Goal: Information Seeking & Learning: Learn about a topic

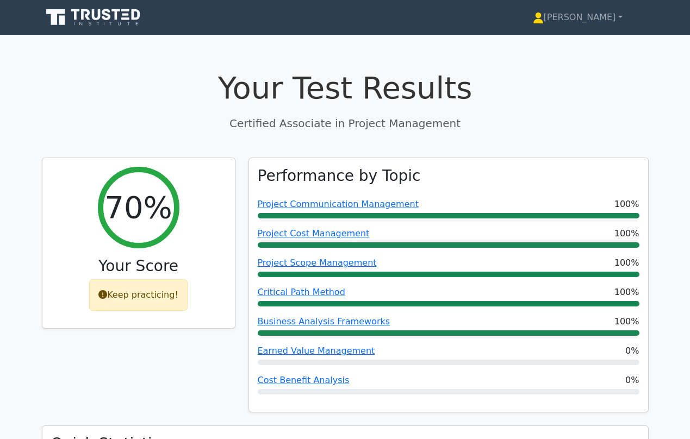
click at [90, 17] on icon at bounding box center [94, 17] width 104 height 21
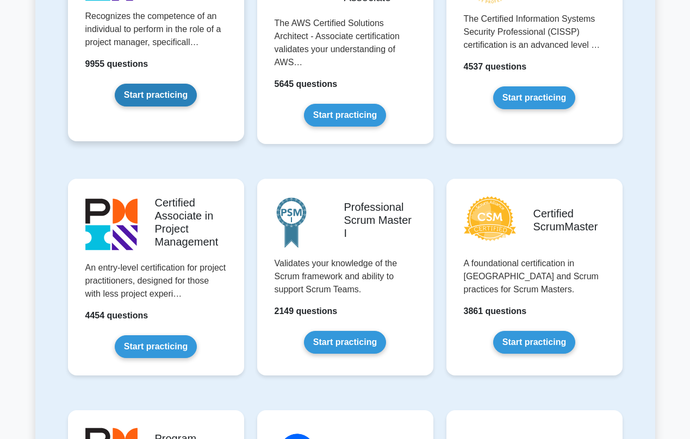
scroll to position [323, 0]
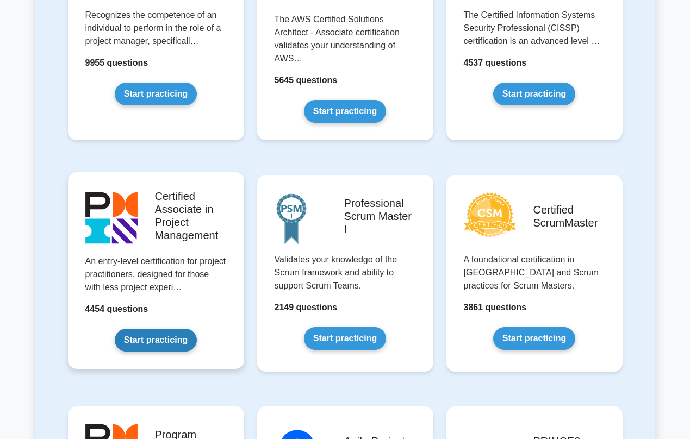
click at [146, 336] on link "Start practicing" at bounding box center [156, 340] width 82 height 23
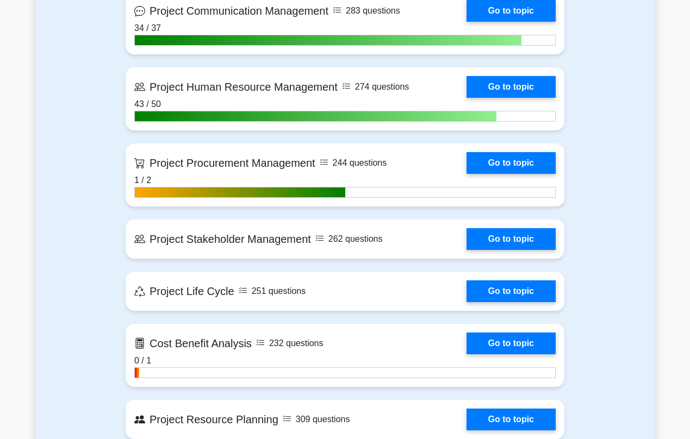
scroll to position [1009, 0]
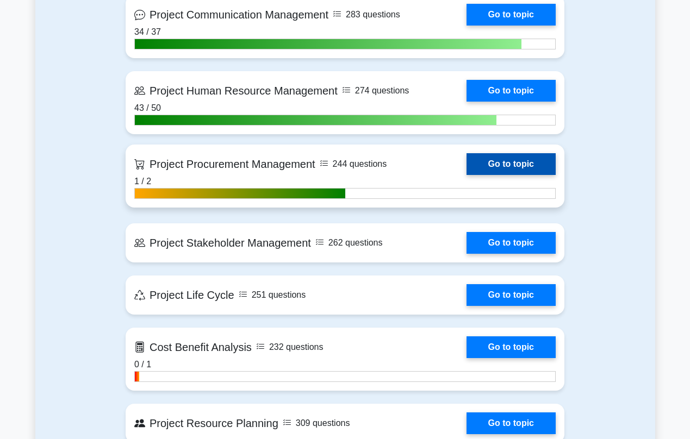
click at [466, 175] on link "Go to topic" at bounding box center [510, 164] width 89 height 22
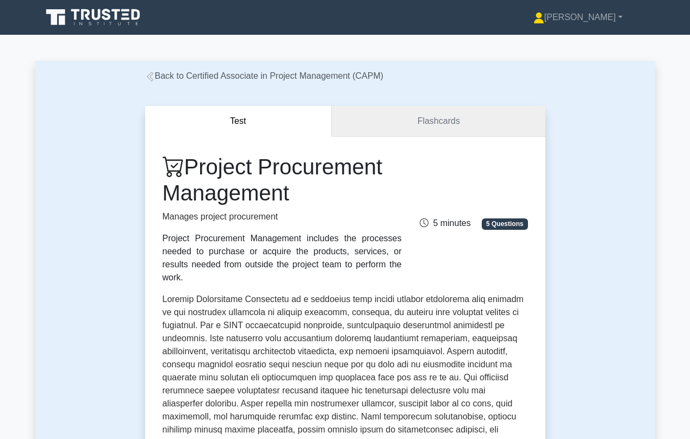
click at [427, 118] on link "Flashcards" at bounding box center [438, 121] width 213 height 31
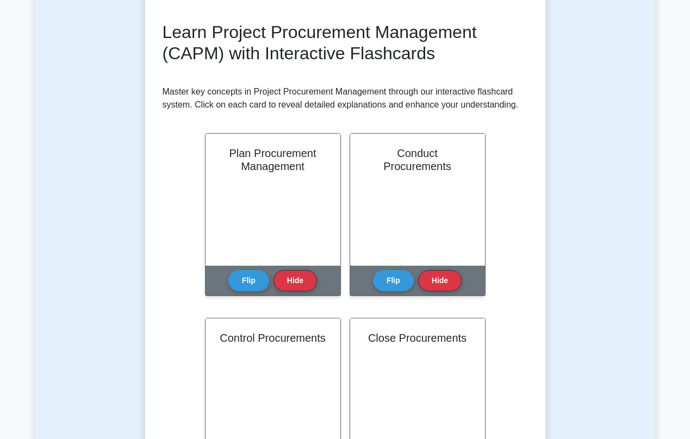
scroll to position [147, 0]
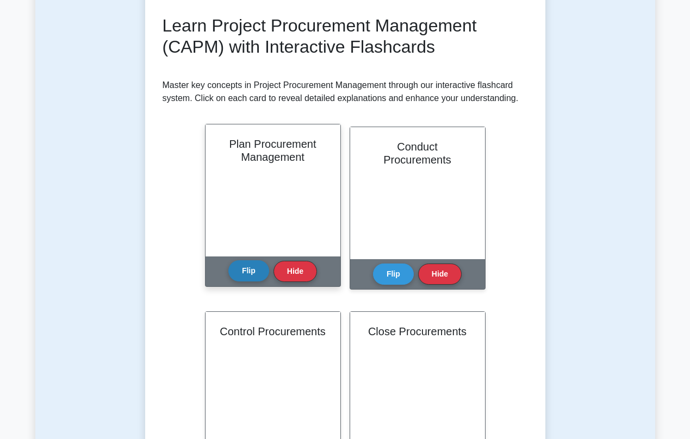
click at [252, 275] on button "Flip" at bounding box center [248, 270] width 41 height 21
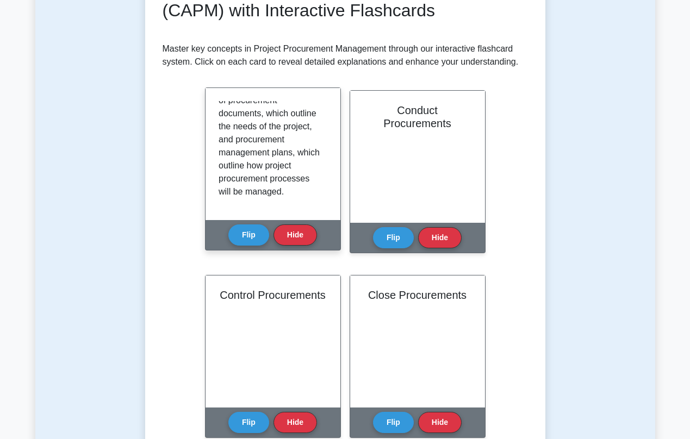
scroll to position [186, 0]
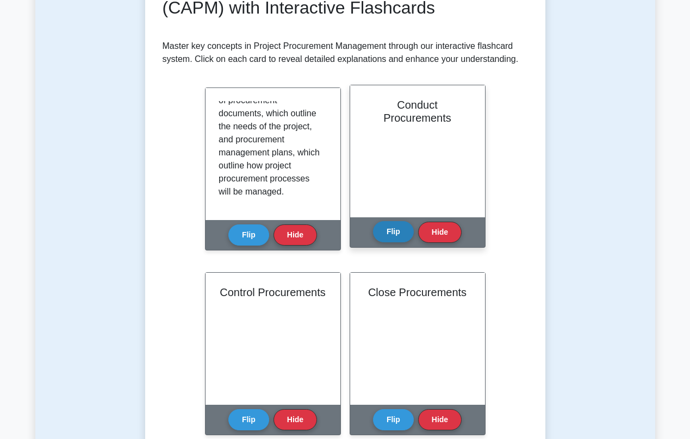
click at [390, 225] on button "Flip" at bounding box center [393, 231] width 41 height 21
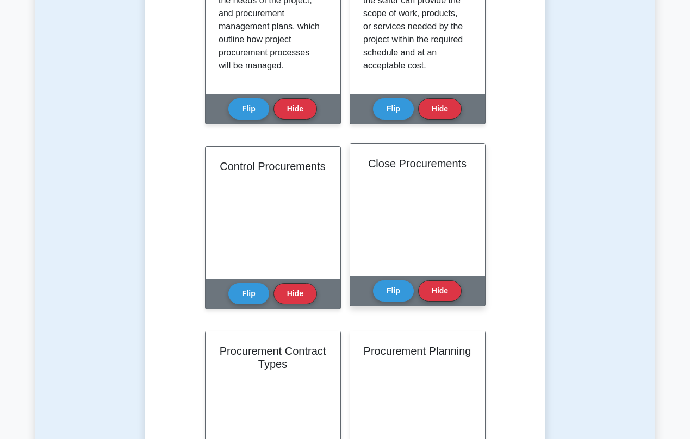
scroll to position [137, 0]
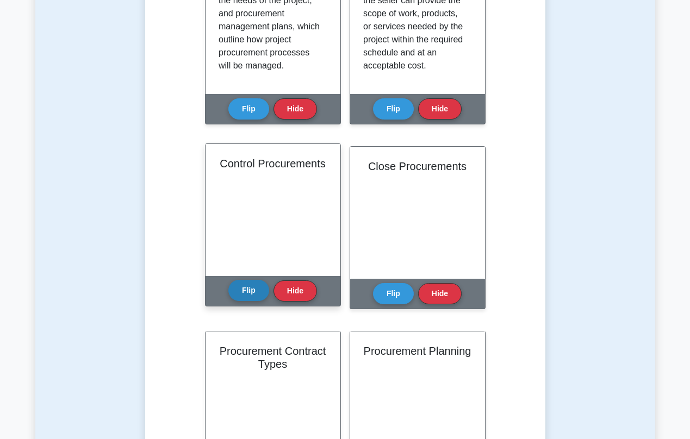
click at [246, 290] on button "Flip" at bounding box center [248, 290] width 41 height 21
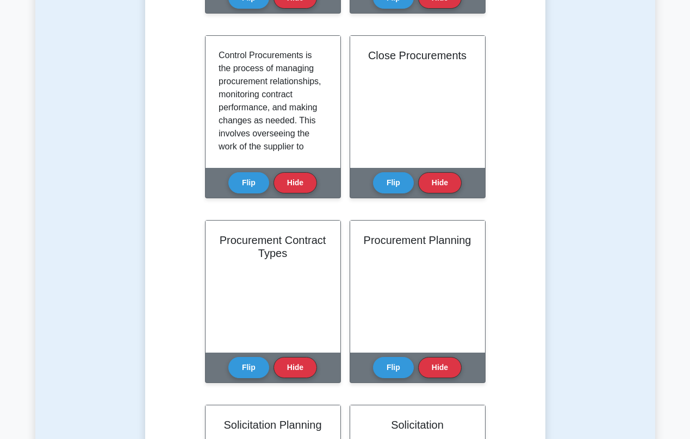
scroll to position [426, 0]
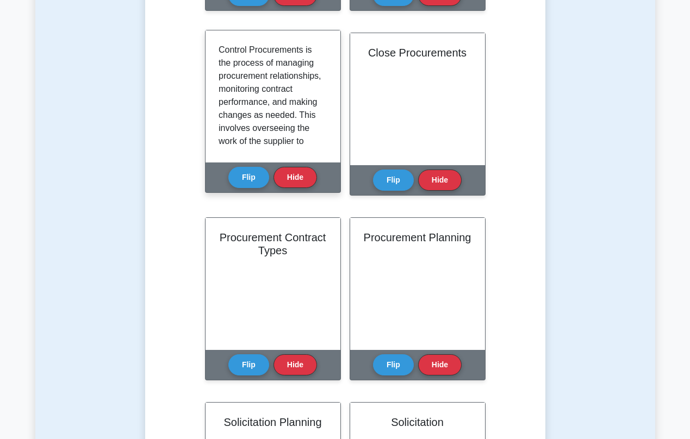
click at [254, 129] on p "Control Procurements is the process of managing procurement relationships, moni…" at bounding box center [271, 199] width 104 height 313
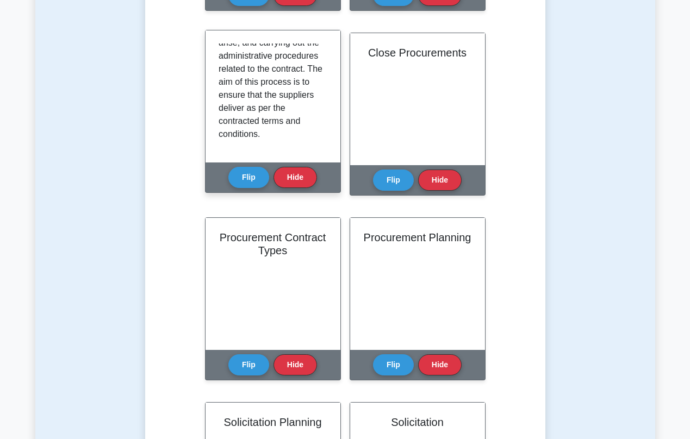
scroll to position [229, 0]
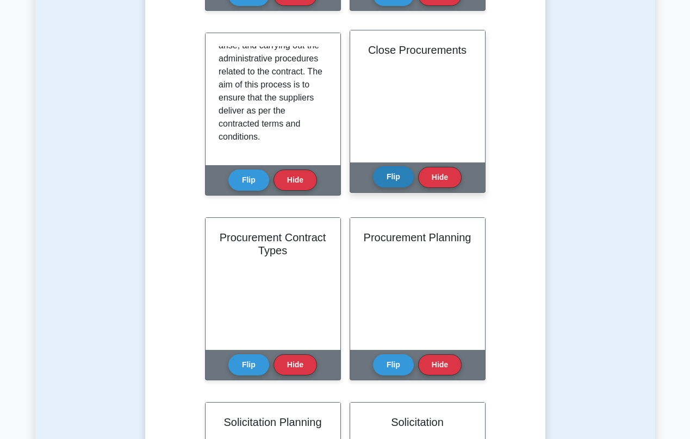
click at [396, 173] on button "Flip" at bounding box center [393, 176] width 41 height 21
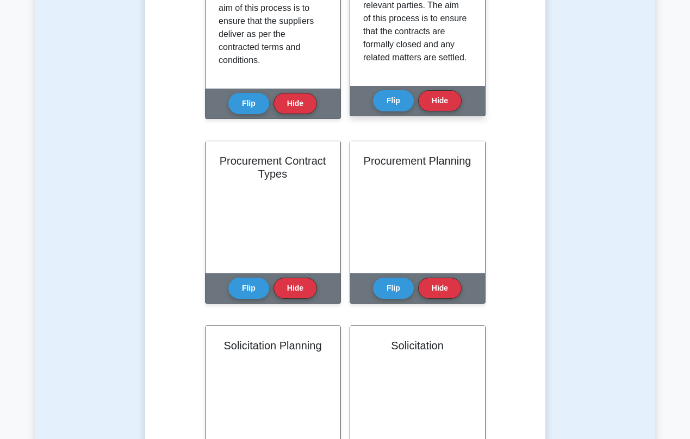
scroll to position [520, 0]
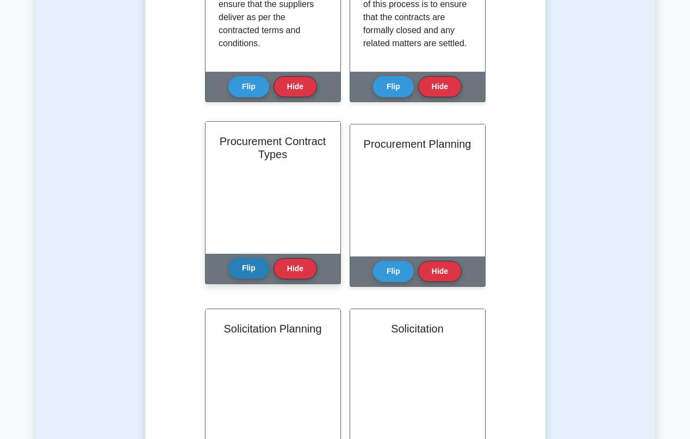
click at [252, 266] on button "Flip" at bounding box center [248, 268] width 41 height 21
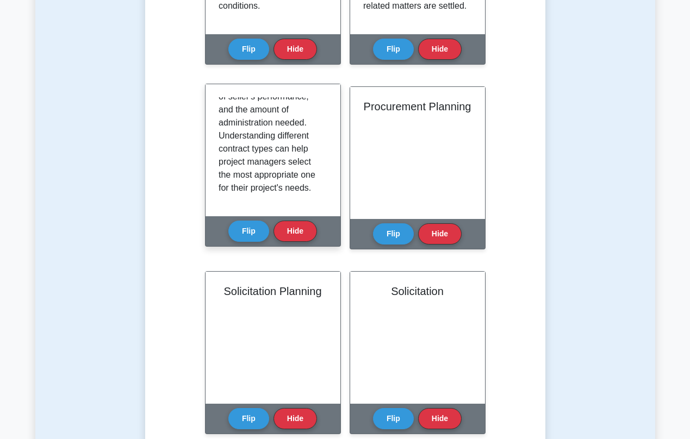
scroll to position [229, 0]
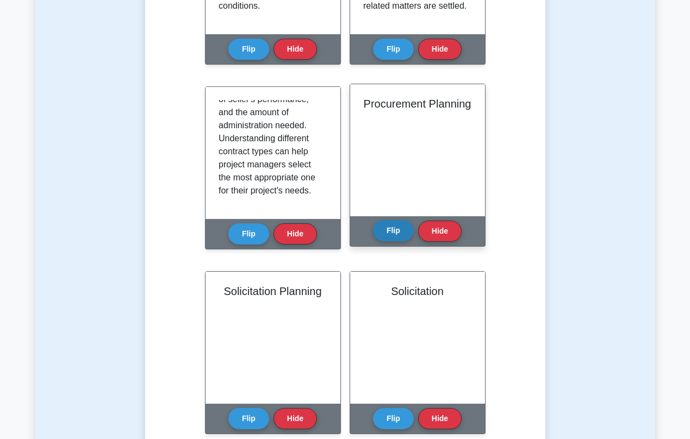
click at [396, 231] on button "Flip" at bounding box center [393, 230] width 41 height 21
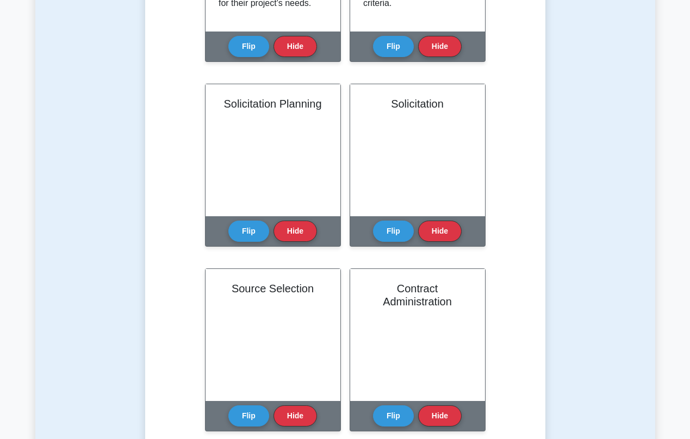
scroll to position [742, 0]
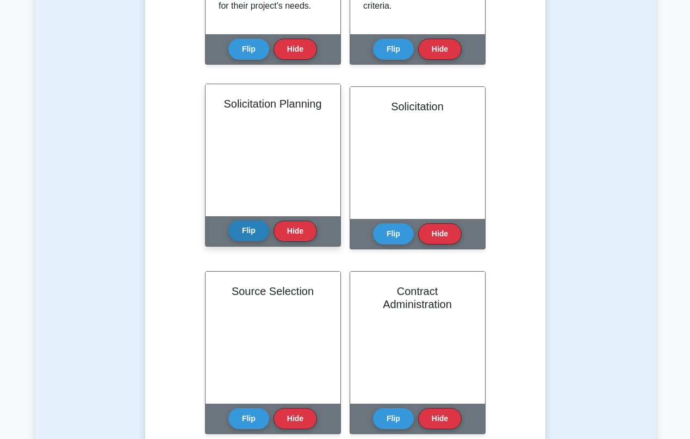
click at [254, 236] on button "Flip" at bounding box center [248, 230] width 41 height 21
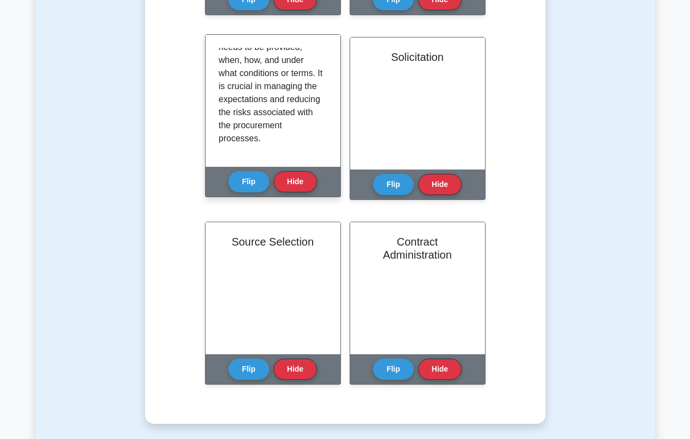
scroll to position [794, 0]
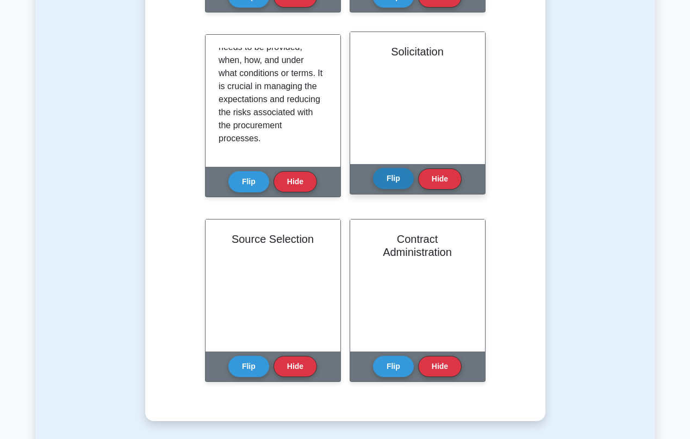
click at [381, 178] on button "Flip" at bounding box center [393, 178] width 41 height 21
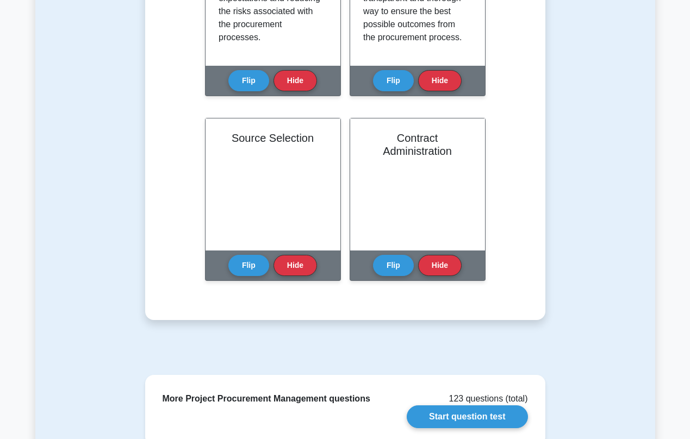
scroll to position [895, 0]
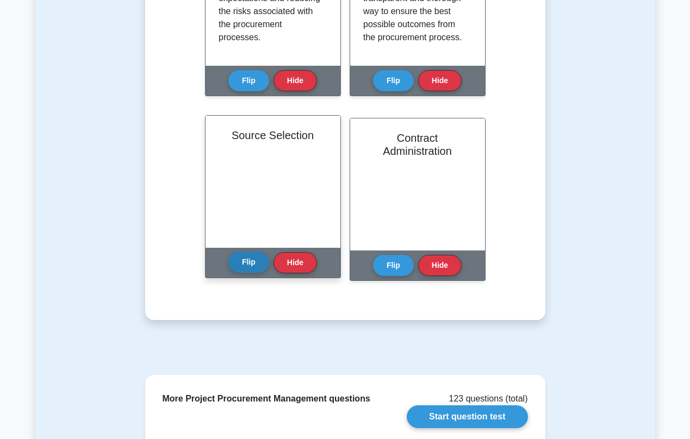
click at [248, 270] on button "Flip" at bounding box center [248, 262] width 41 height 21
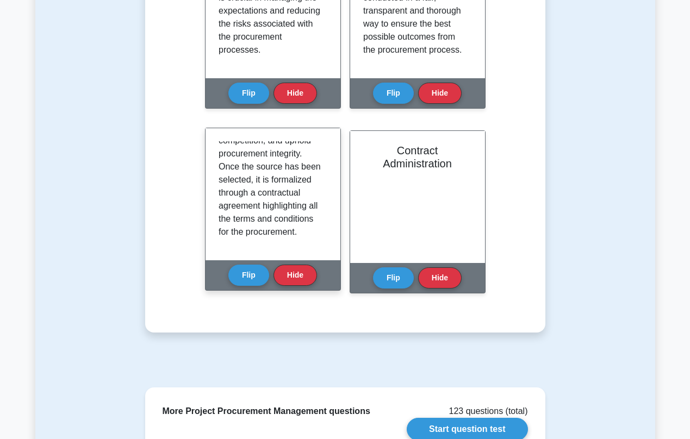
scroll to position [216, 0]
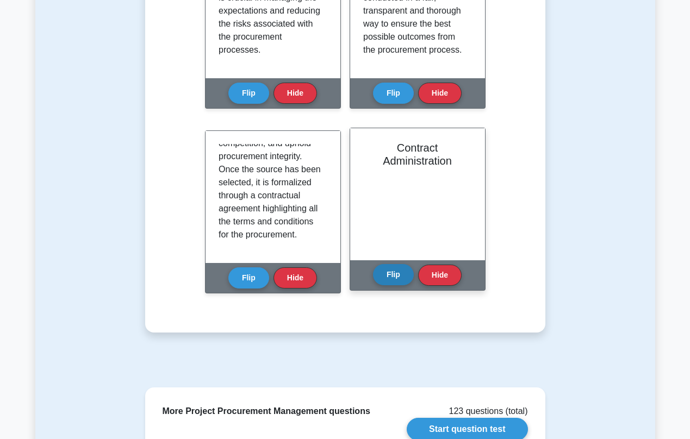
click at [389, 276] on button "Flip" at bounding box center [393, 274] width 41 height 21
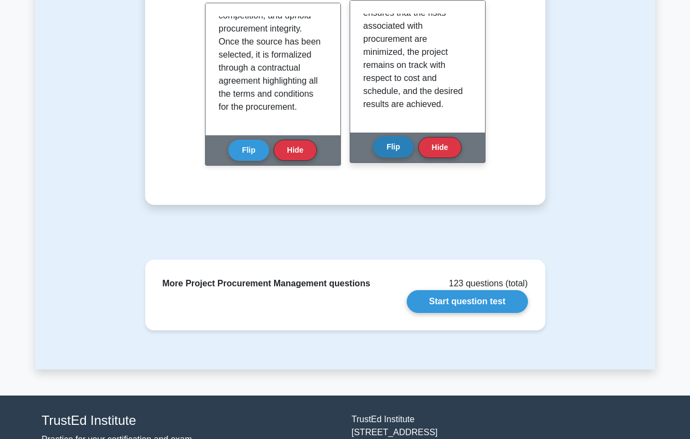
scroll to position [1014, 0]
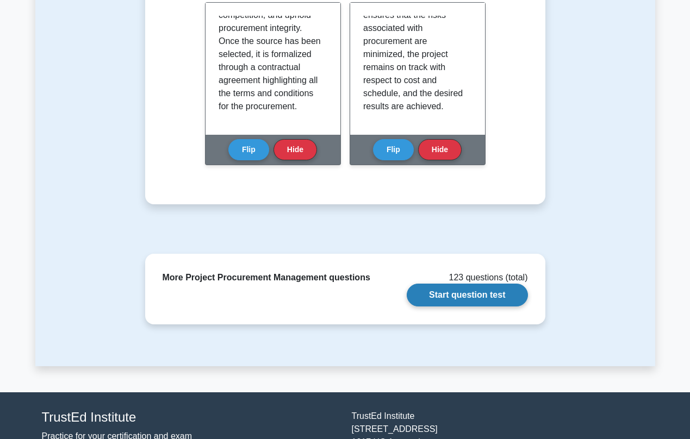
click at [452, 295] on link "Start question test" at bounding box center [467, 295] width 121 height 23
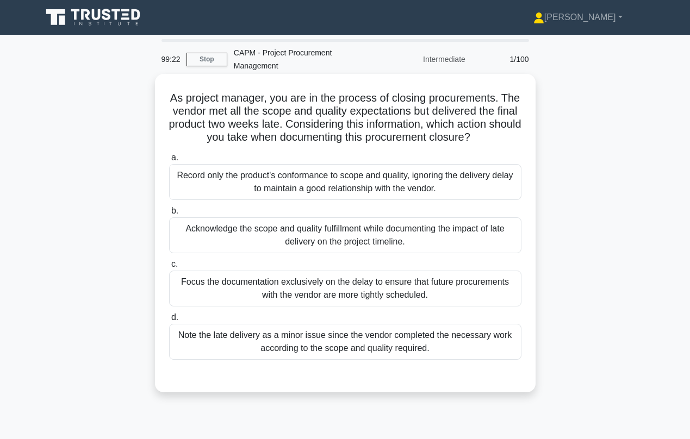
click at [357, 240] on div "Acknowledge the scope and quality fulfillment while documenting the impact of l…" at bounding box center [345, 235] width 352 height 36
click at [169, 215] on input "b. Acknowledge the scope and quality fulfillment while documenting the impact o…" at bounding box center [169, 211] width 0 height 7
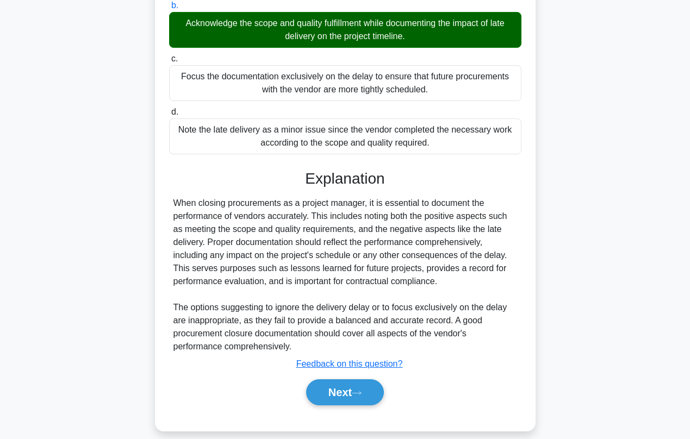
scroll to position [205, 0]
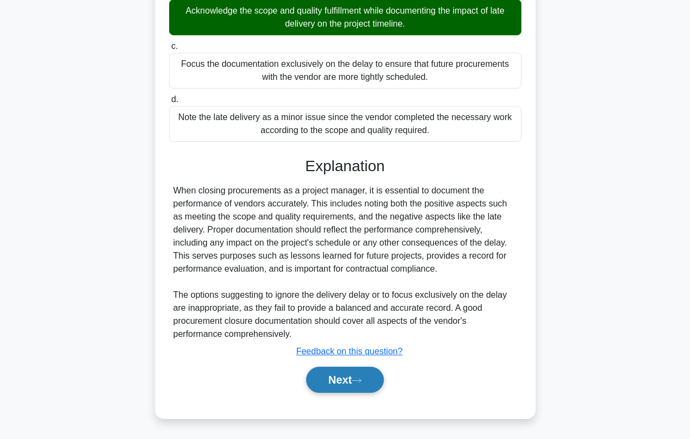
click at [345, 381] on button "Next" at bounding box center [345, 380] width 78 height 26
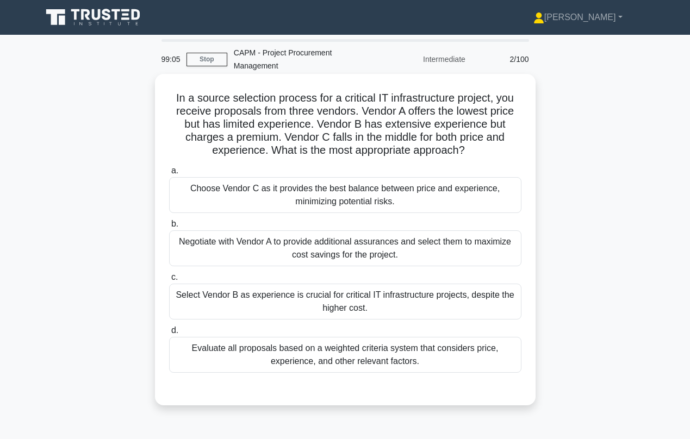
scroll to position [0, 0]
click at [302, 366] on div "Evaluate all proposals based on a weighted criteria system that considers price…" at bounding box center [345, 355] width 352 height 36
click at [169, 334] on input "d. Evaluate all proposals based on a weighted criteria system that considers pr…" at bounding box center [169, 330] width 0 height 7
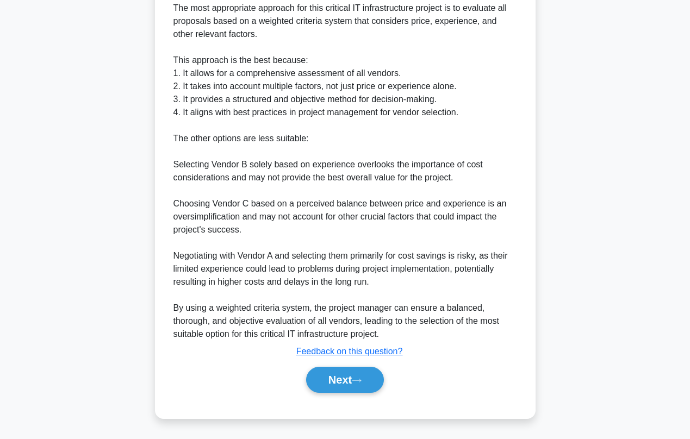
scroll to position [414, 0]
click at [349, 385] on button "Next" at bounding box center [345, 380] width 78 height 26
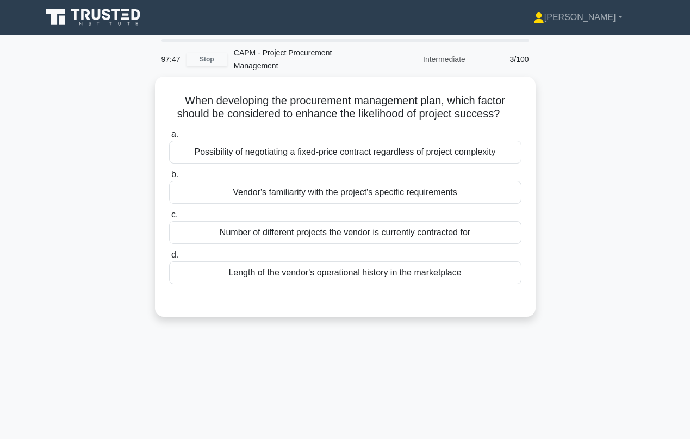
scroll to position [0, 0]
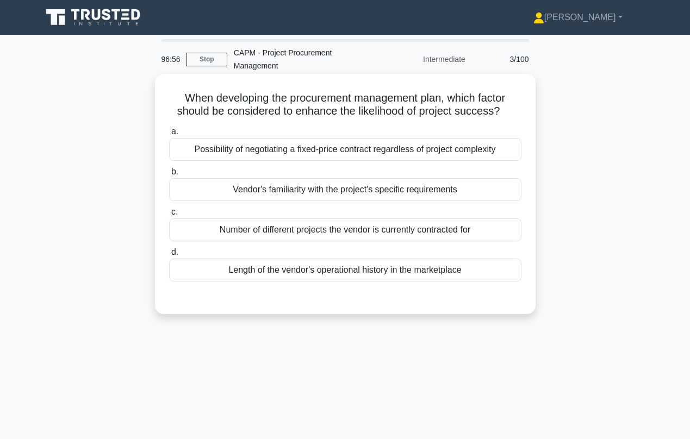
click at [340, 193] on div "Vendor's familiarity with the project's specific requirements" at bounding box center [345, 189] width 352 height 23
click at [169, 176] on input "b. Vendor's familiarity with the project's specific requirements" at bounding box center [169, 172] width 0 height 7
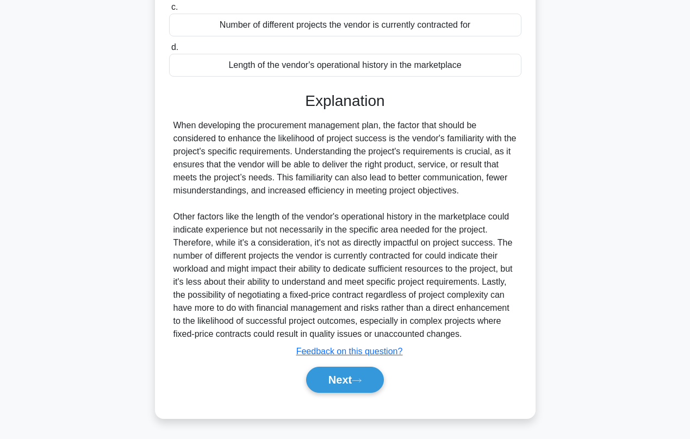
scroll to position [218, 0]
click at [335, 384] on button "Next" at bounding box center [345, 380] width 78 height 26
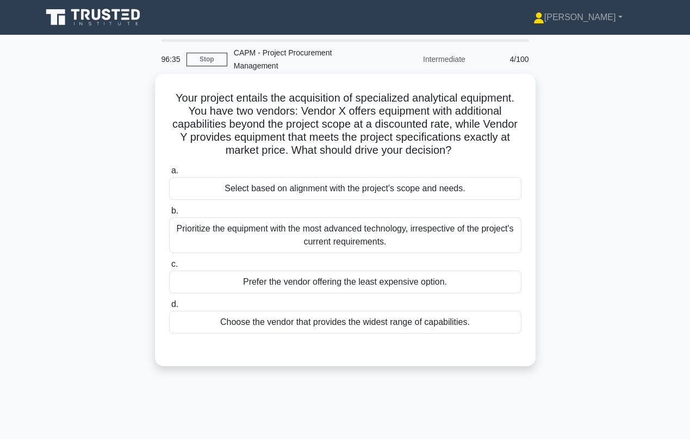
scroll to position [0, 0]
click at [306, 187] on div "Select based on alignment with the project's scope and needs." at bounding box center [345, 188] width 352 height 23
click at [169, 175] on input "a. Select based on alignment with the project's scope and needs." at bounding box center [169, 170] width 0 height 7
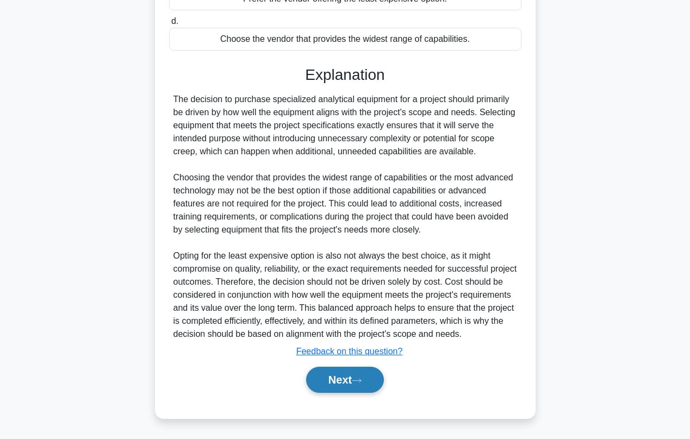
click at [335, 384] on button "Next" at bounding box center [345, 380] width 78 height 26
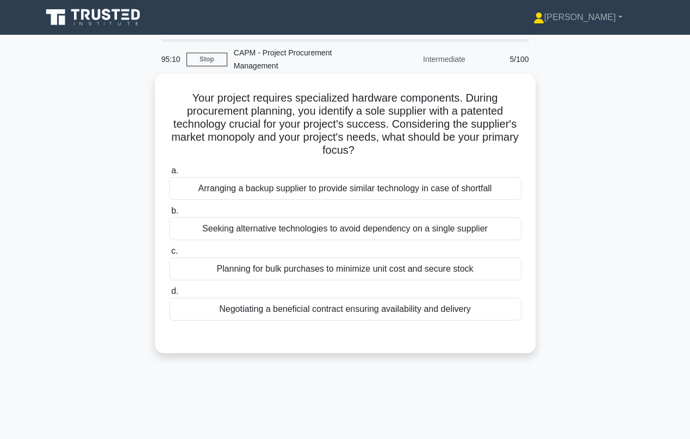
click at [301, 310] on div "Negotiating a beneficial contract ensuring availability and delivery" at bounding box center [345, 309] width 352 height 23
click at [169, 295] on input "d. Negotiating a beneficial contract ensuring availability and delivery" at bounding box center [169, 291] width 0 height 7
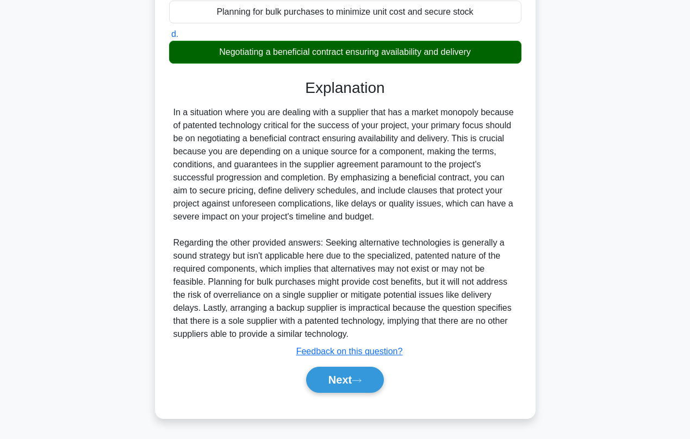
scroll to position [257, 0]
click at [339, 382] on button "Next" at bounding box center [345, 380] width 78 height 26
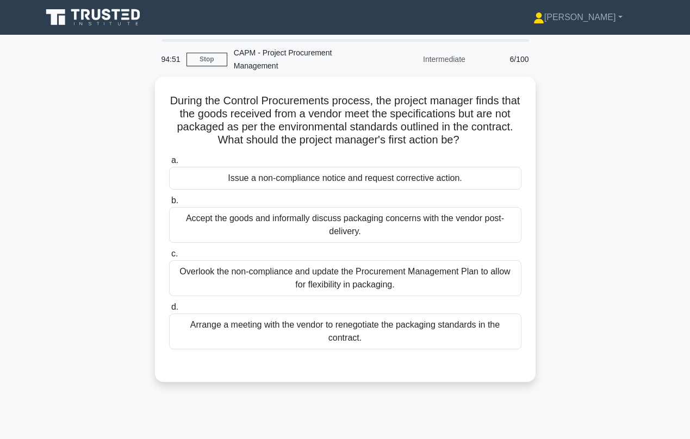
scroll to position [0, 0]
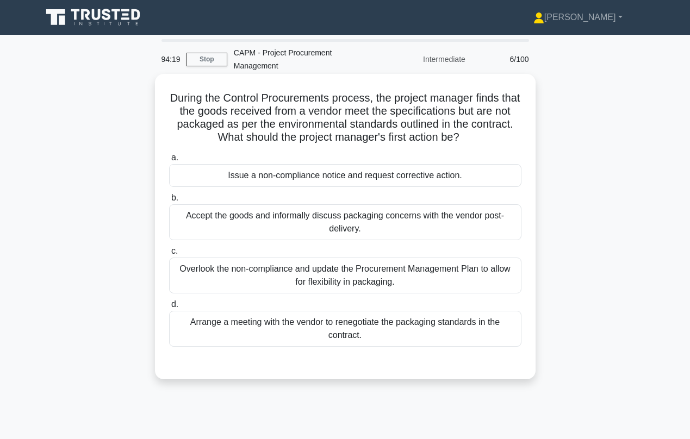
click at [307, 180] on div "Issue a non-compliance notice and request corrective action." at bounding box center [345, 175] width 352 height 23
click at [169, 161] on input "a. Issue a non-compliance notice and request corrective action." at bounding box center [169, 157] width 0 height 7
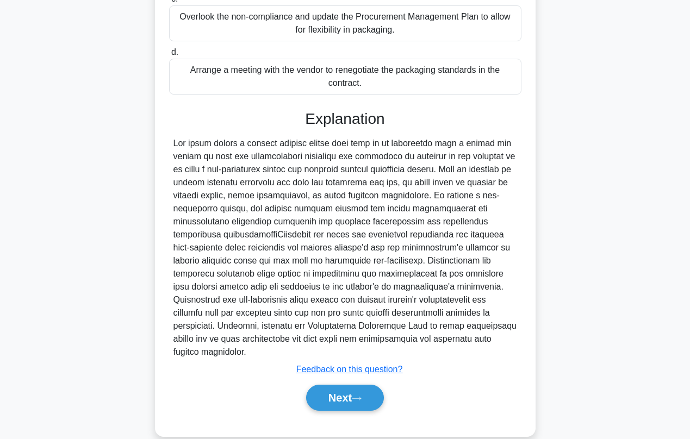
scroll to position [253, 0]
click at [328, 404] on button "Next" at bounding box center [345, 397] width 78 height 26
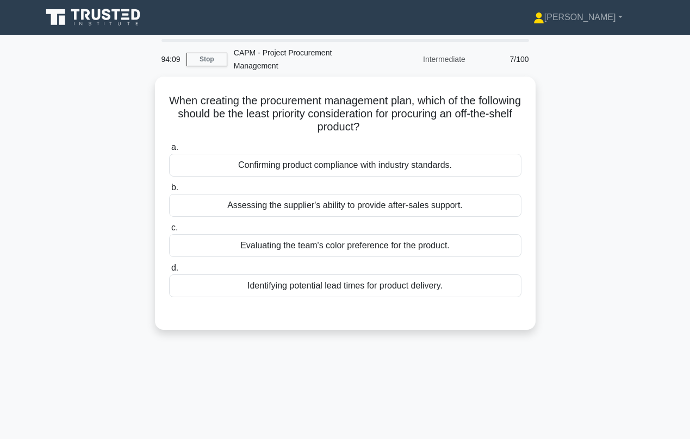
scroll to position [0, 0]
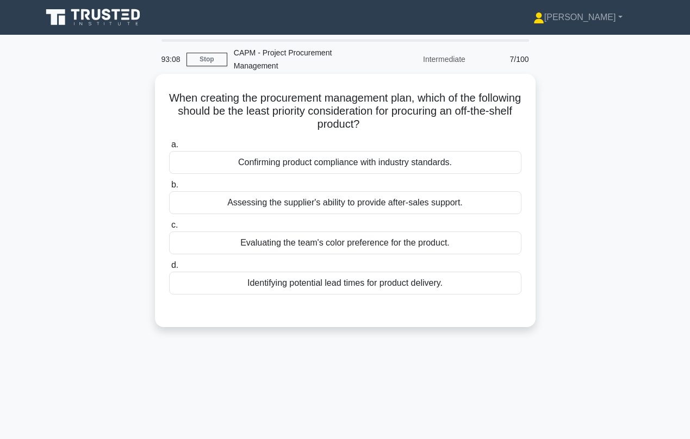
click at [311, 240] on div "Evaluating the team's color preference for the product." at bounding box center [345, 243] width 352 height 23
click at [169, 229] on input "c. Evaluating the team's color preference for the product." at bounding box center [169, 225] width 0 height 7
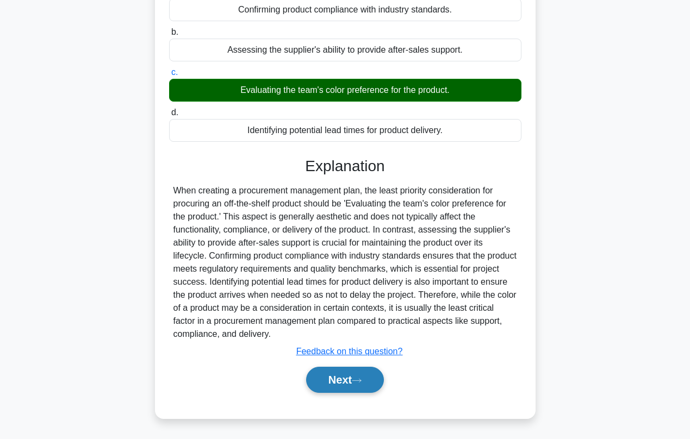
click at [344, 386] on button "Next" at bounding box center [345, 380] width 78 height 26
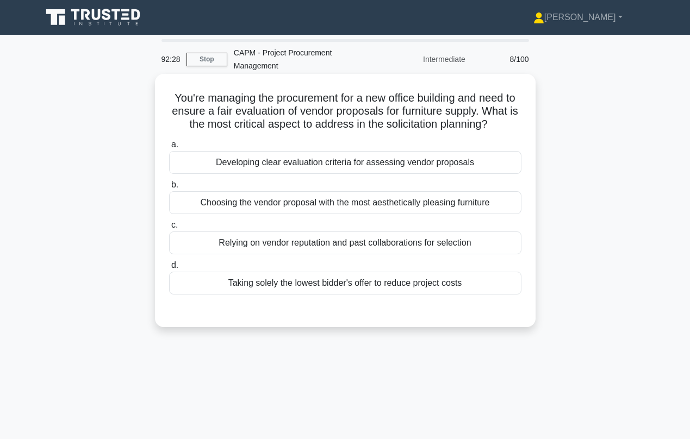
click at [352, 165] on div "Developing clear evaluation criteria for assessing vendor proposals" at bounding box center [345, 162] width 352 height 23
click at [169, 148] on input "a. Developing clear evaluation criteria for assessing vendor proposals" at bounding box center [169, 144] width 0 height 7
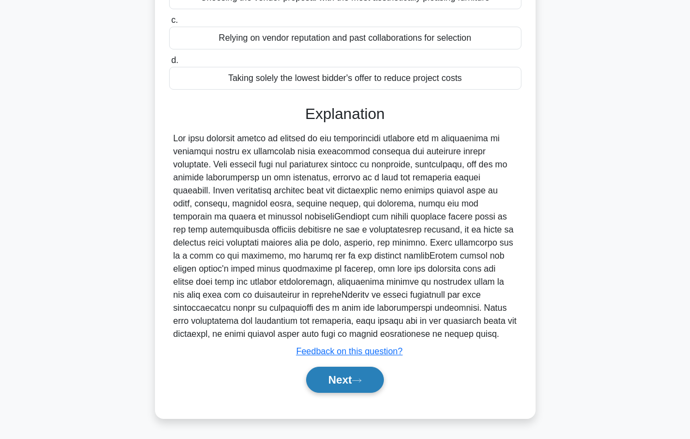
click at [343, 387] on button "Next" at bounding box center [345, 380] width 78 height 26
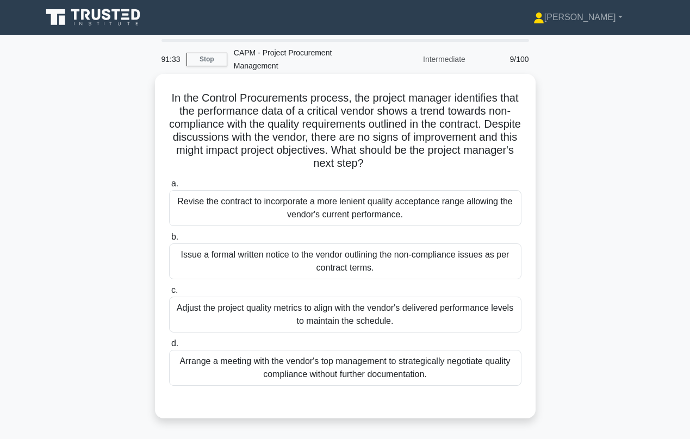
click at [292, 252] on div "Issue a formal written notice to the vendor outlining the non-compliance issues…" at bounding box center [345, 262] width 352 height 36
click at [169, 241] on input "b. Issue a formal written notice to the vendor outlining the non-compliance iss…" at bounding box center [169, 237] width 0 height 7
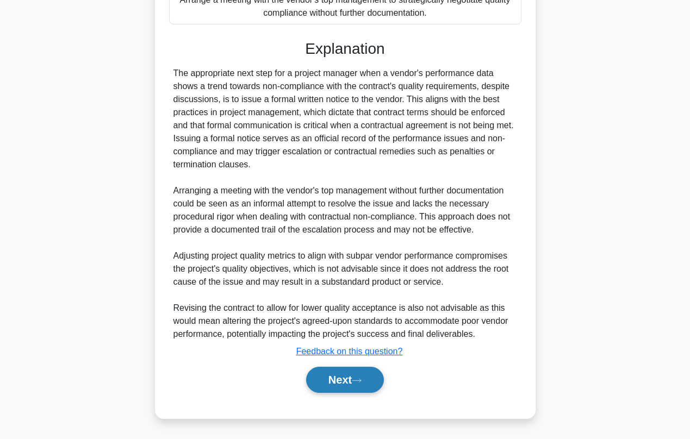
click at [321, 379] on button "Next" at bounding box center [345, 380] width 78 height 26
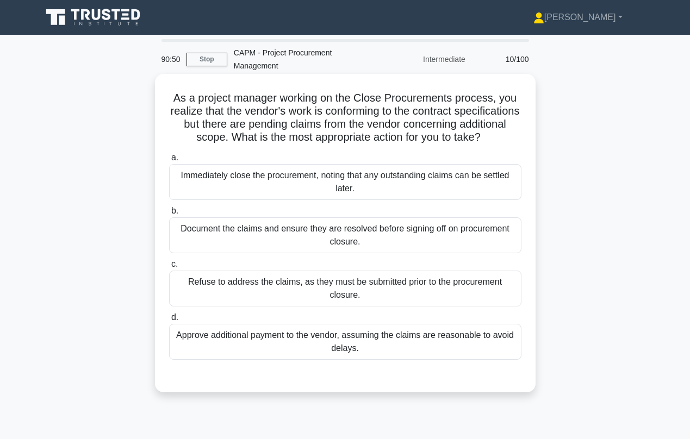
click at [330, 232] on div "Document the claims and ensure they are resolved before signing off on procurem…" at bounding box center [345, 235] width 352 height 36
click at [169, 215] on input "b. Document the claims and ensure they are resolved before signing off on procu…" at bounding box center [169, 211] width 0 height 7
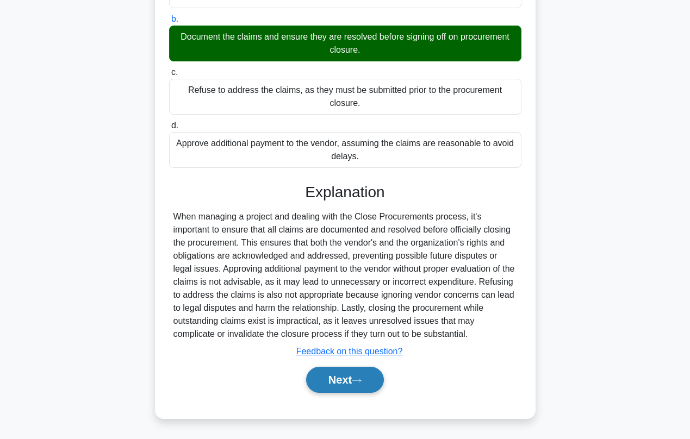
click at [334, 377] on button "Next" at bounding box center [345, 380] width 78 height 26
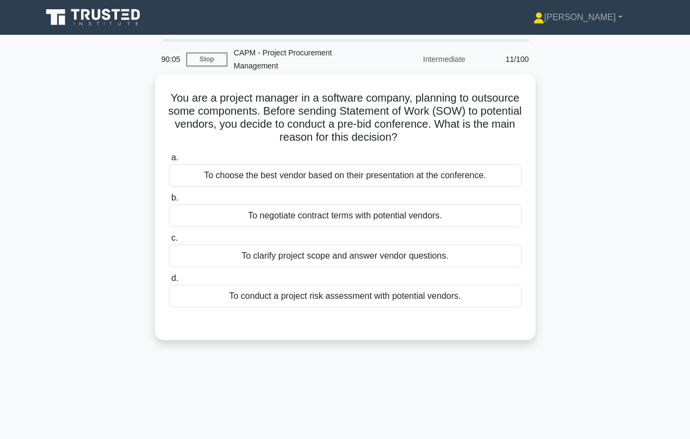
click at [315, 259] on div "To clarify project scope and answer vendor questions." at bounding box center [345, 256] width 352 height 23
click at [169, 242] on input "c. To clarify project scope and answer vendor questions." at bounding box center [169, 238] width 0 height 7
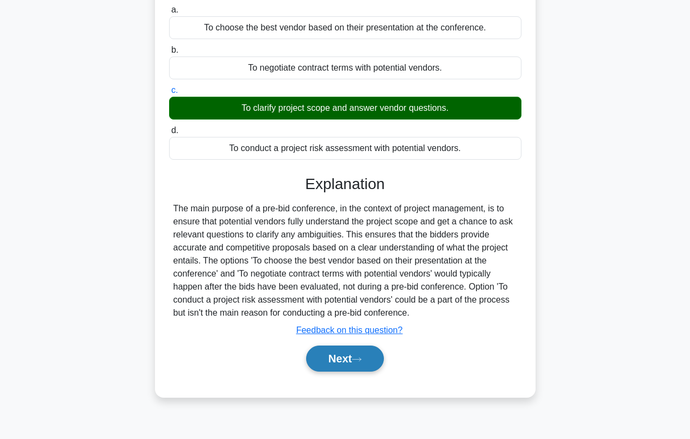
click at [347, 363] on button "Next" at bounding box center [345, 359] width 78 height 26
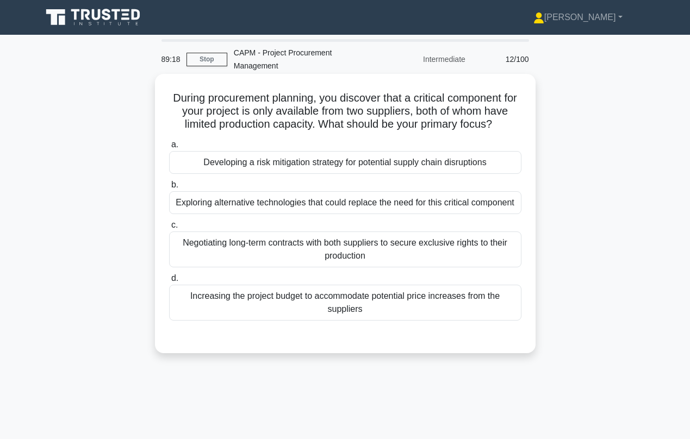
click at [299, 164] on div "Developing a risk mitigation strategy for potential supply chain disruptions" at bounding box center [345, 162] width 352 height 23
click at [169, 148] on input "a. Developing a risk mitigation strategy for potential supply chain disruptions" at bounding box center [169, 144] width 0 height 7
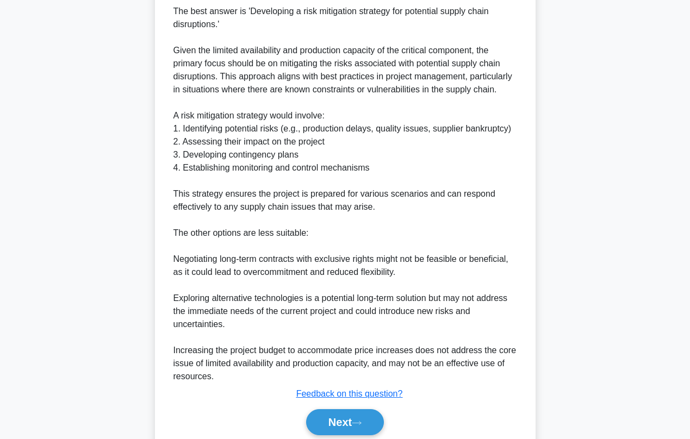
scroll to position [358, 0]
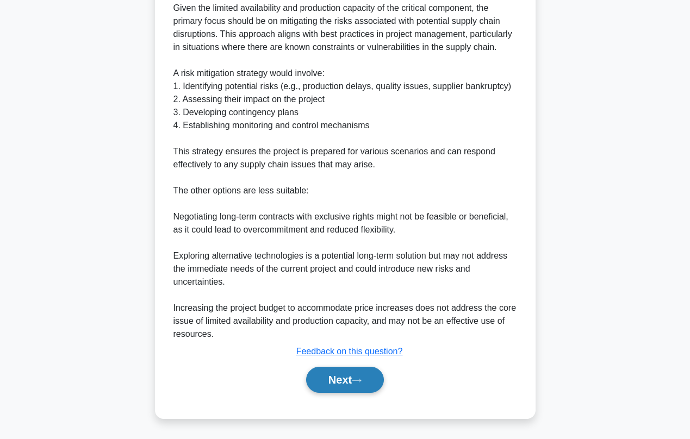
click at [344, 381] on button "Next" at bounding box center [345, 380] width 78 height 26
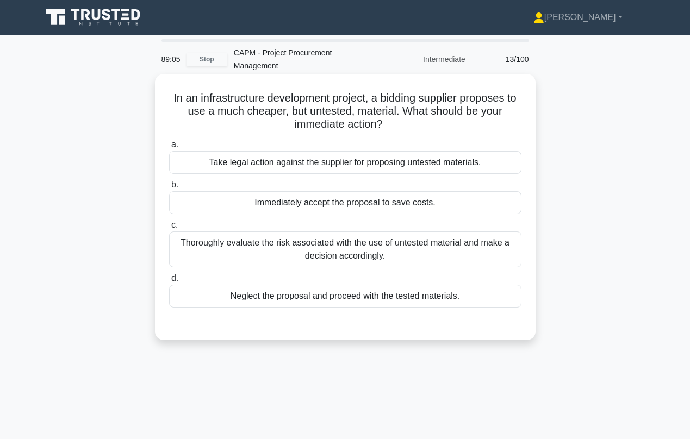
scroll to position [0, 0]
click at [299, 247] on div "Thoroughly evaluate the risk associated with the use of untested material and m…" at bounding box center [345, 250] width 352 height 36
click at [169, 229] on input "c. Thoroughly evaluate the risk associated with the use of untested material an…" at bounding box center [169, 225] width 0 height 7
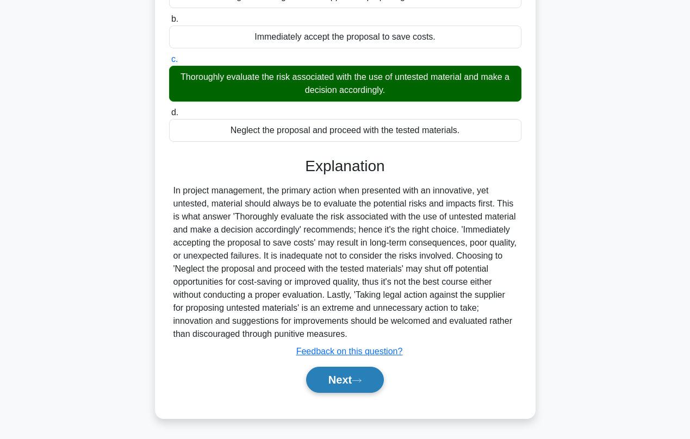
click at [345, 385] on button "Next" at bounding box center [345, 380] width 78 height 26
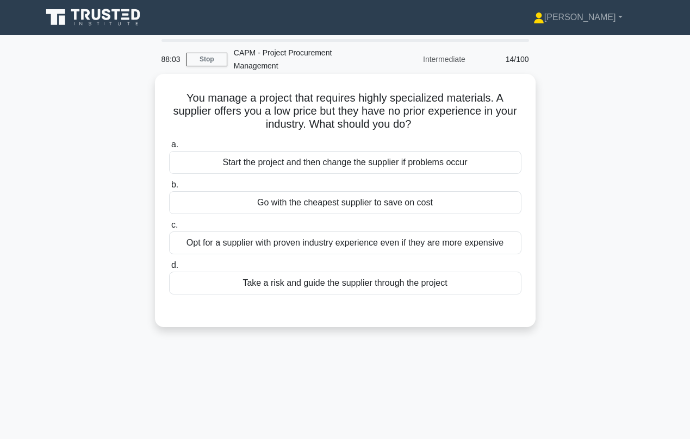
click at [314, 249] on div "Opt for a supplier with proven industry experience even if they are more expens…" at bounding box center [345, 243] width 352 height 23
click at [169, 229] on input "c. Opt for a supplier with proven industry experience even if they are more exp…" at bounding box center [169, 225] width 0 height 7
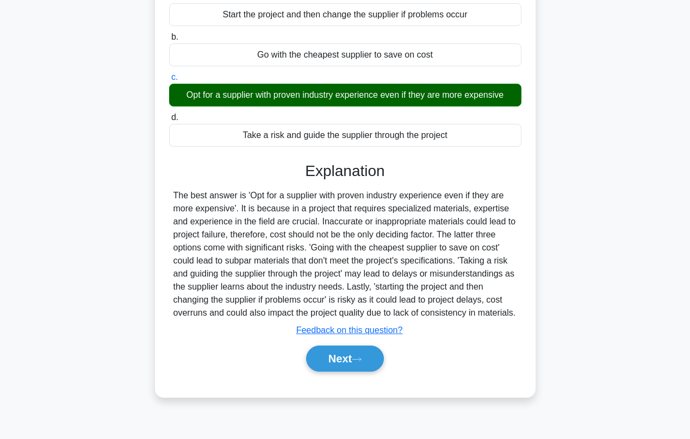
scroll to position [148, 0]
click at [339, 369] on button "Next" at bounding box center [345, 359] width 78 height 26
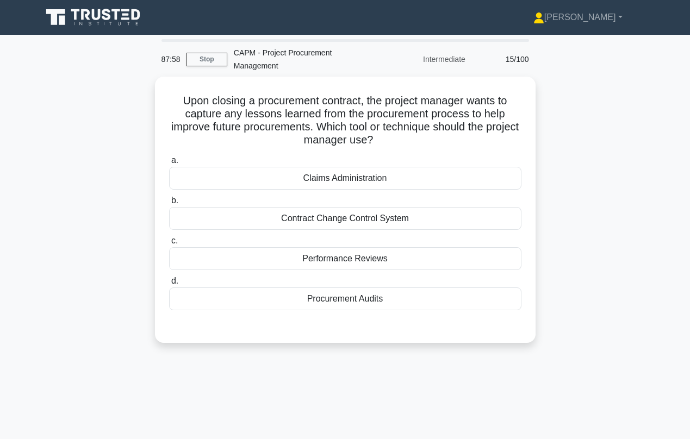
scroll to position [0, 0]
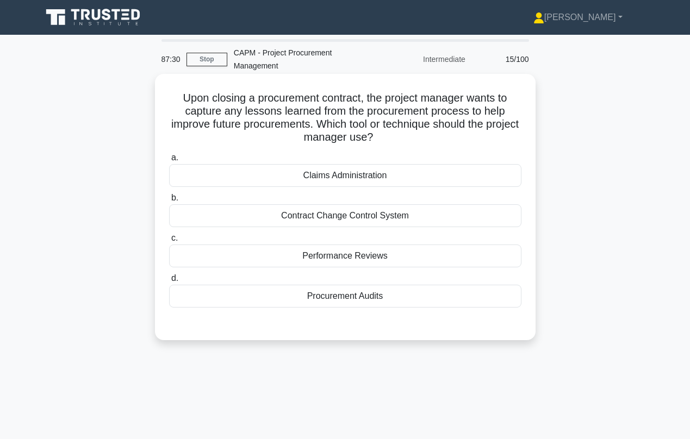
click at [340, 299] on div "Procurement Audits" at bounding box center [345, 296] width 352 height 23
click at [169, 282] on input "d. Procurement Audits" at bounding box center [169, 278] width 0 height 7
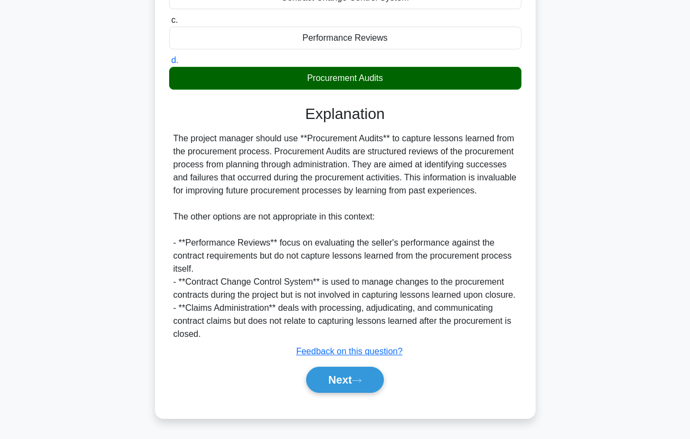
scroll to position [244, 0]
click at [333, 381] on button "Next" at bounding box center [345, 380] width 78 height 26
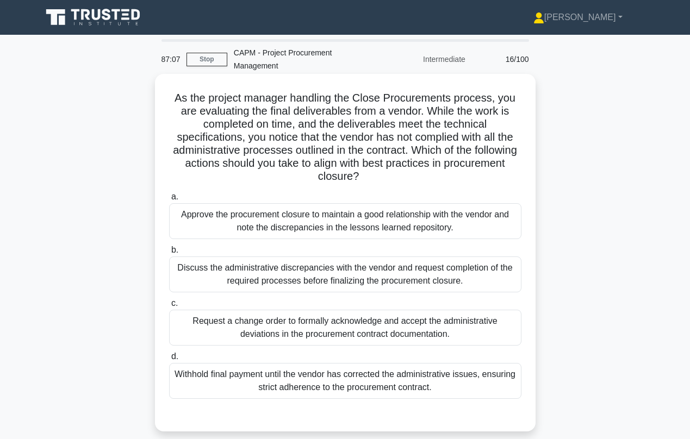
scroll to position [0, 0]
click at [331, 276] on div "Discuss the administrative discrepancies with the vendor and request completion…" at bounding box center [345, 275] width 352 height 36
click at [169, 254] on input "b. Discuss the administrative discrepancies with the vendor and request complet…" at bounding box center [169, 250] width 0 height 7
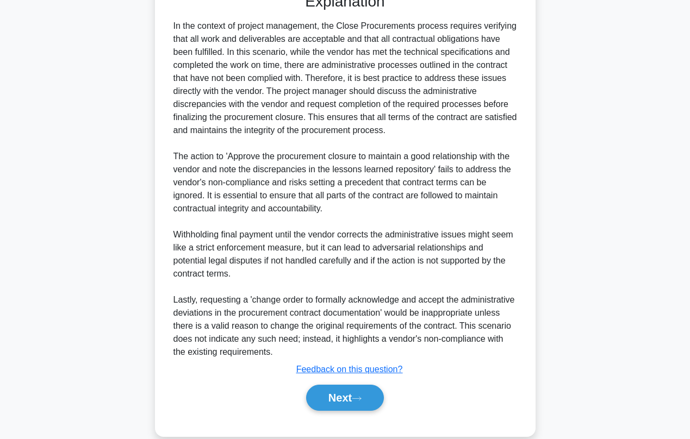
scroll to position [424, 0]
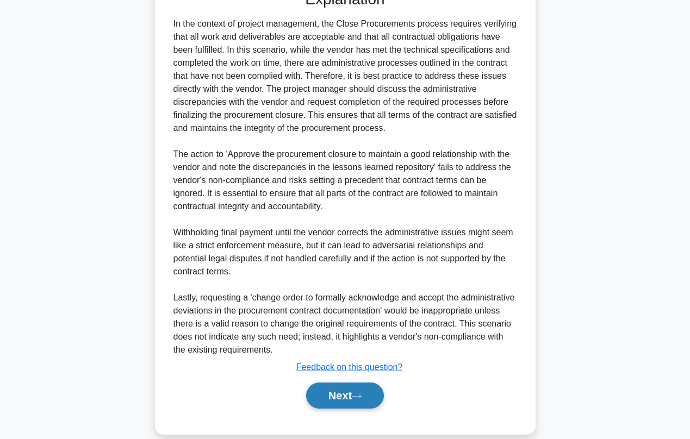
click at [341, 400] on button "Next" at bounding box center [345, 396] width 78 height 26
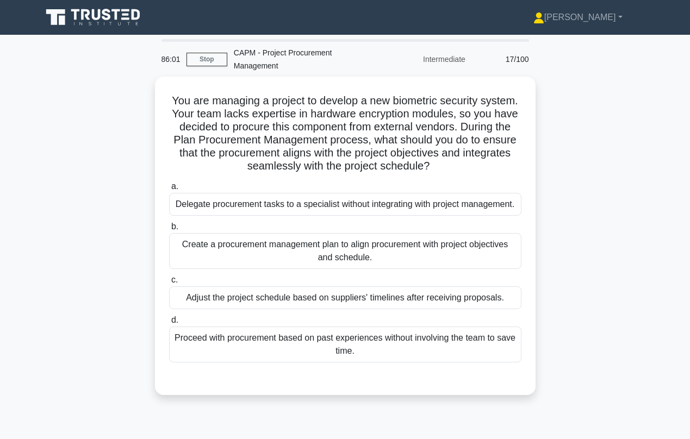
scroll to position [0, 0]
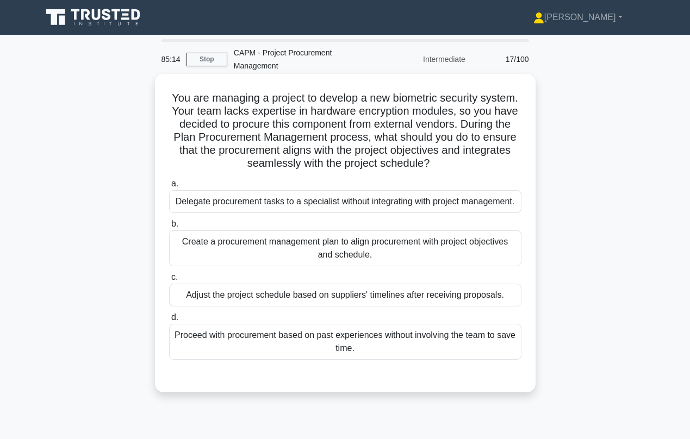
click at [354, 251] on div "Create a procurement management plan to align procurement with project objectiv…" at bounding box center [345, 249] width 352 height 36
click at [169, 228] on input "b. Create a procurement management plan to align procurement with project objec…" at bounding box center [169, 224] width 0 height 7
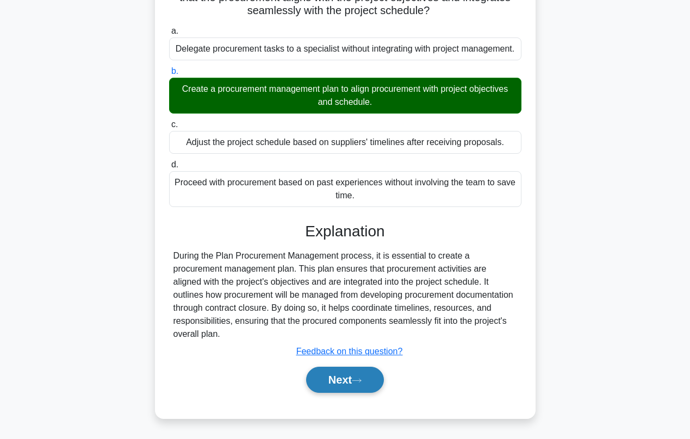
click at [330, 375] on button "Next" at bounding box center [345, 380] width 78 height 26
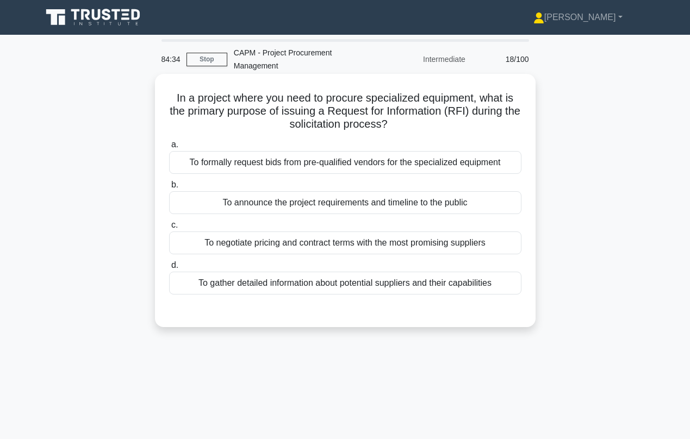
click at [282, 292] on div "To gather detailed information about potential suppliers and their capabilities" at bounding box center [345, 283] width 352 height 23
click at [169, 269] on input "d. To gather detailed information about potential suppliers and their capabilit…" at bounding box center [169, 265] width 0 height 7
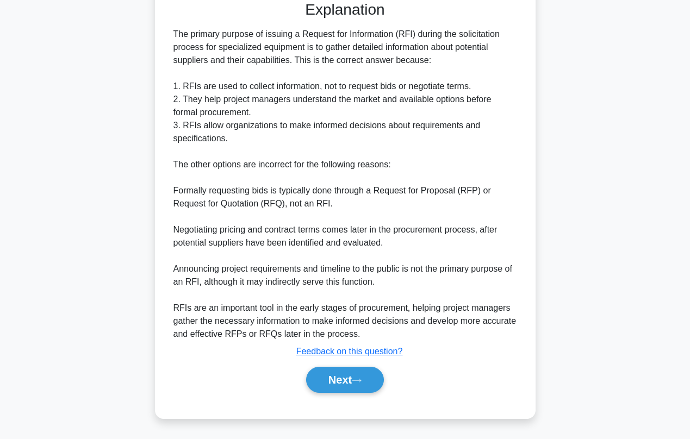
scroll to position [309, 0]
click at [334, 375] on button "Next" at bounding box center [345, 380] width 78 height 26
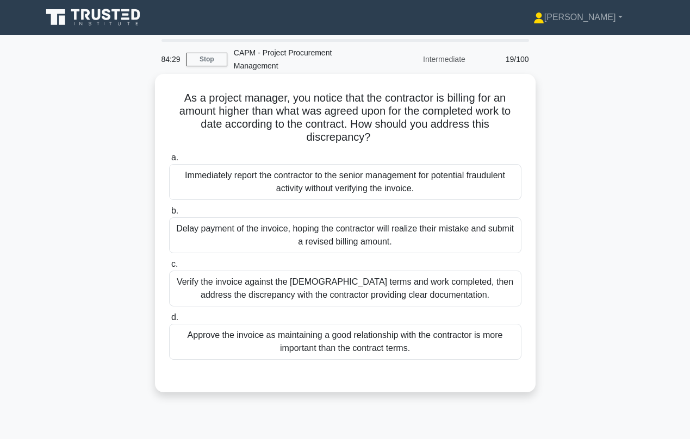
scroll to position [0, 0]
click at [327, 285] on div "Verify the invoice against the contract terms and work completed, then address …" at bounding box center [345, 289] width 352 height 36
click at [169, 268] on input "c. Verify the invoice against the contract terms and work completed, then addre…" at bounding box center [169, 264] width 0 height 7
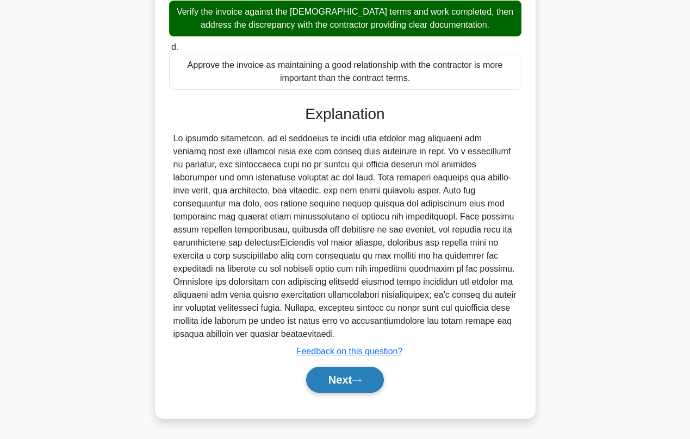
click at [337, 378] on button "Next" at bounding box center [345, 380] width 78 height 26
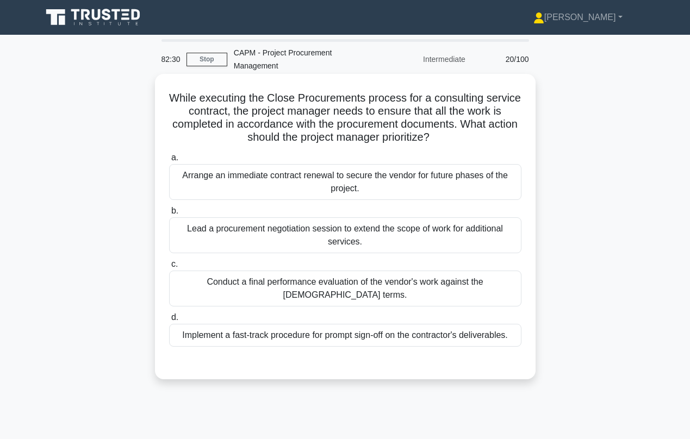
click at [334, 285] on div "Conduct a final performance evaluation of the vendor's work against the contrac…" at bounding box center [345, 289] width 352 height 36
click at [169, 268] on input "c. Conduct a final performance evaluation of the vendor's work against the cont…" at bounding box center [169, 264] width 0 height 7
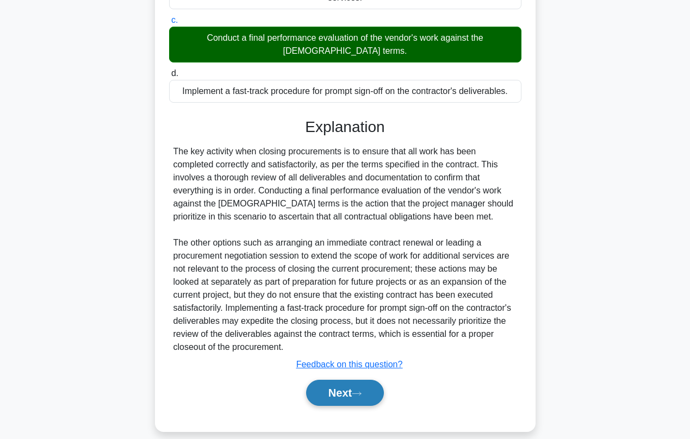
click at [336, 380] on button "Next" at bounding box center [345, 393] width 78 height 26
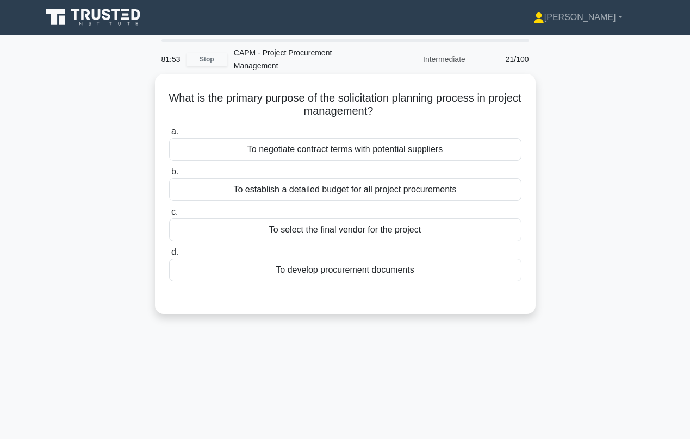
click at [329, 275] on div "To develop procurement documents" at bounding box center [345, 270] width 352 height 23
click at [169, 256] on input "d. To develop procurement documents" at bounding box center [169, 252] width 0 height 7
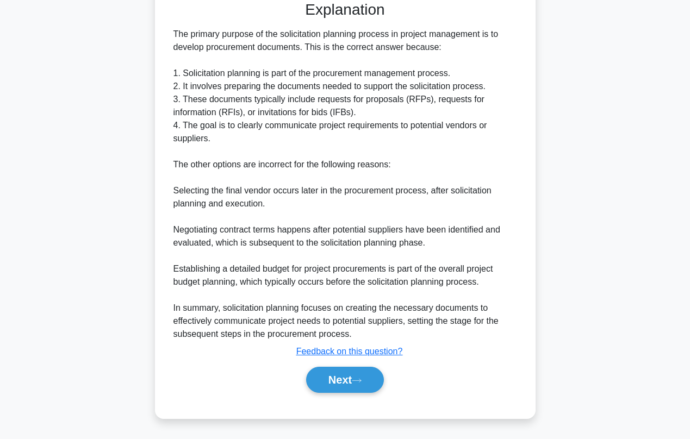
scroll to position [296, 0]
click at [322, 381] on button "Next" at bounding box center [345, 380] width 78 height 26
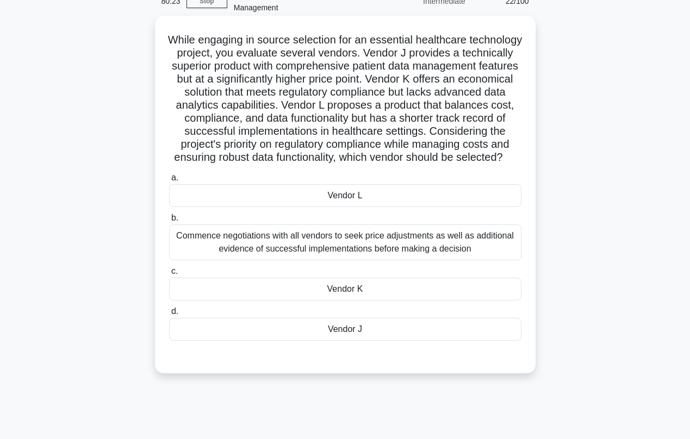
scroll to position [65, 0]
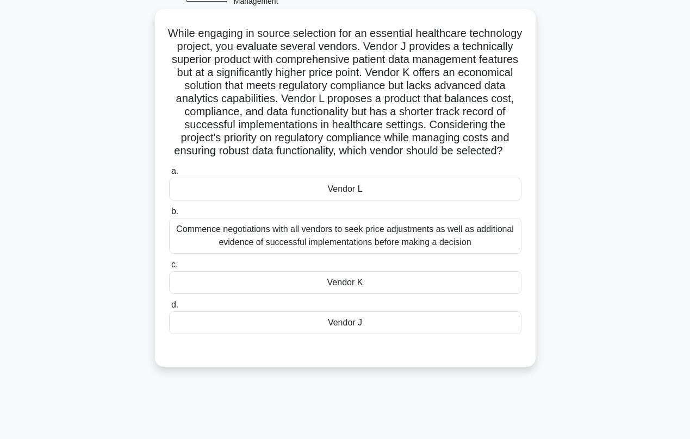
click at [333, 226] on div "Commence negotiations with all vendors to seek price adjustments as well as add…" at bounding box center [345, 236] width 352 height 36
click at [169, 215] on input "b. Commence negotiations with all vendors to seek price adjustments as well as …" at bounding box center [169, 211] width 0 height 7
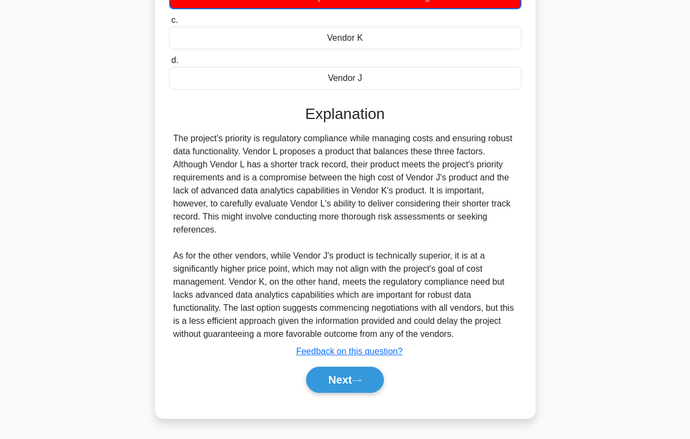
scroll to position [310, 0]
click at [339, 382] on button "Next" at bounding box center [345, 380] width 78 height 26
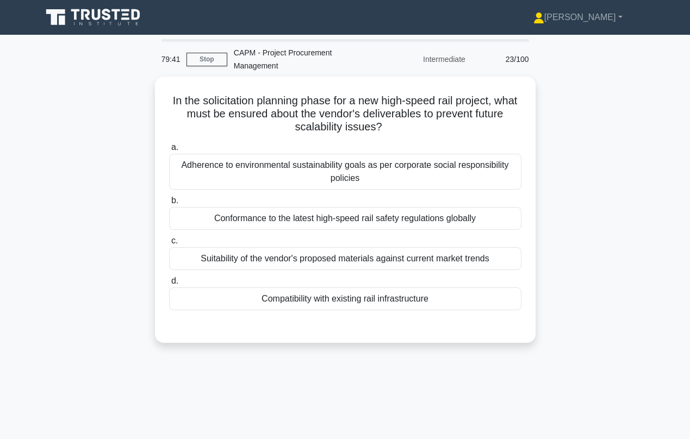
scroll to position [0, 0]
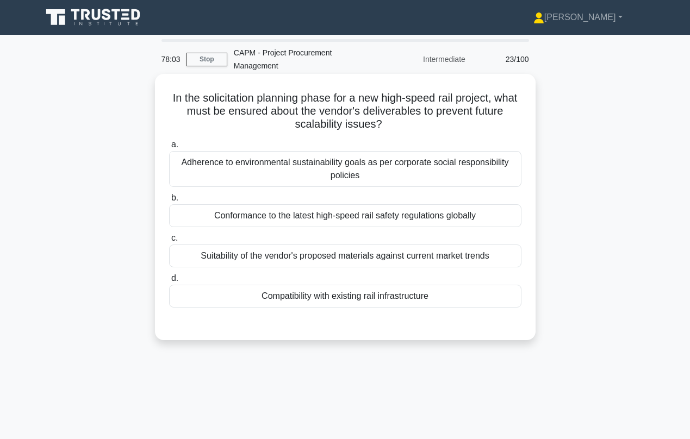
click at [295, 301] on div "Compatibility with existing rail infrastructure" at bounding box center [345, 296] width 352 height 23
click at [169, 282] on input "d. Compatibility with existing rail infrastructure" at bounding box center [169, 278] width 0 height 7
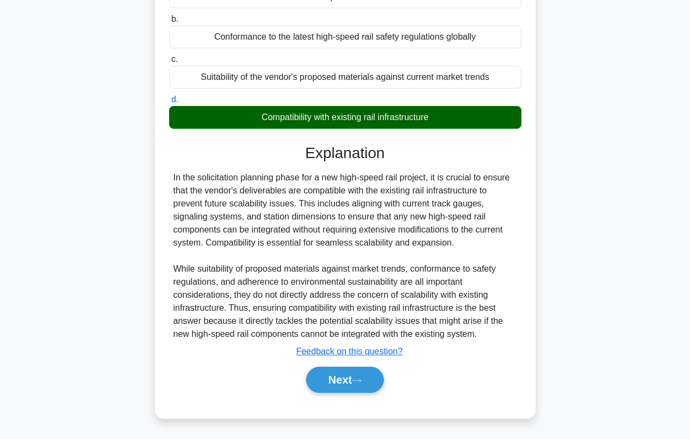
scroll to position [179, 0]
click at [327, 374] on button "Next" at bounding box center [345, 380] width 78 height 26
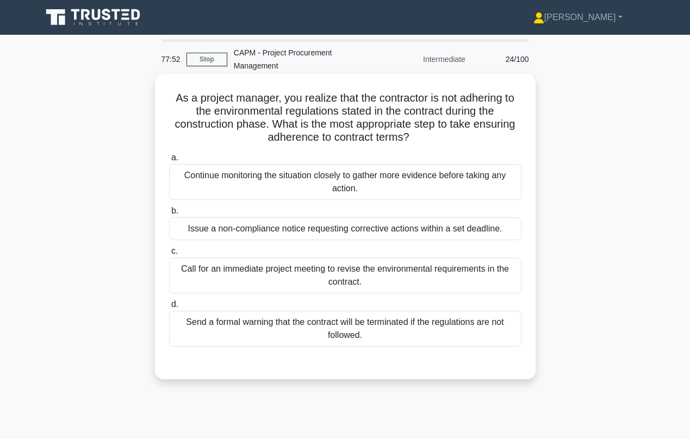
scroll to position [0, 0]
click at [266, 231] on div "Issue a non-compliance notice requesting corrective actions within a set deadli…" at bounding box center [345, 228] width 352 height 23
click at [169, 215] on input "b. Issue a non-compliance notice requesting corrective actions within a set dea…" at bounding box center [169, 211] width 0 height 7
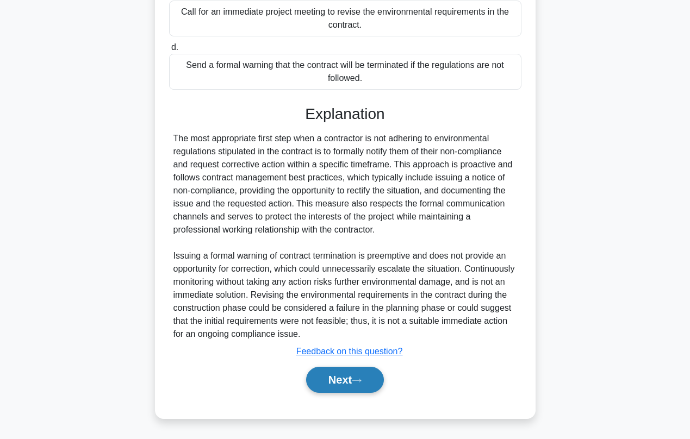
click at [344, 386] on button "Next" at bounding box center [345, 380] width 78 height 26
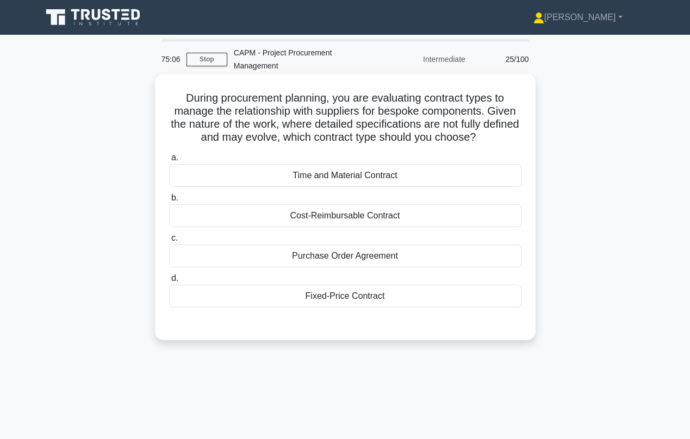
click at [349, 180] on div "Time and Material Contract" at bounding box center [345, 175] width 352 height 23
click at [169, 161] on input "a. Time and Material Contract" at bounding box center [169, 157] width 0 height 7
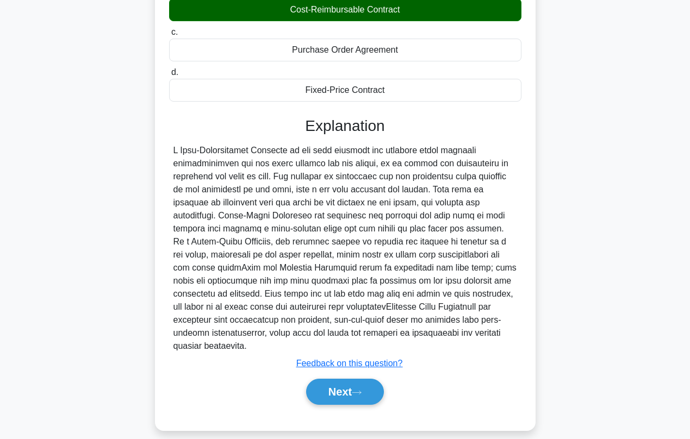
scroll to position [206, 0]
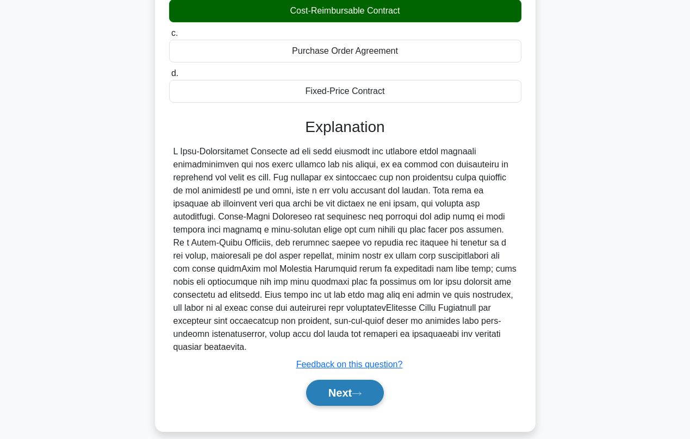
click at [322, 387] on button "Next" at bounding box center [345, 393] width 78 height 26
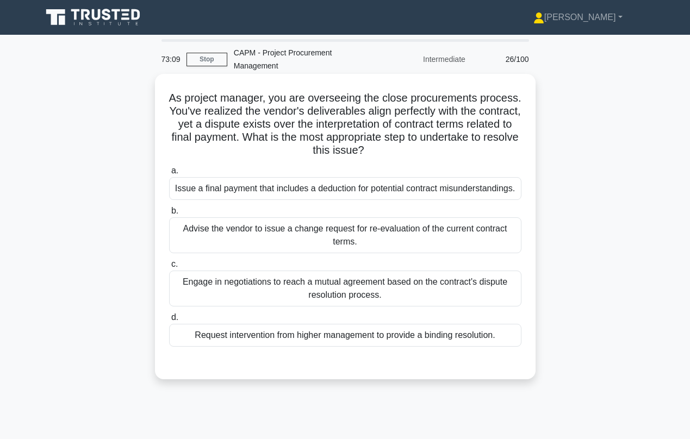
scroll to position [0, 0]
click at [285, 289] on div "Engage in negotiations to reach a mutual agreement based on the contract's disp…" at bounding box center [345, 289] width 352 height 36
click at [169, 268] on input "c. Engage in negotiations to reach a mutual agreement based on the contract's d…" at bounding box center [169, 264] width 0 height 7
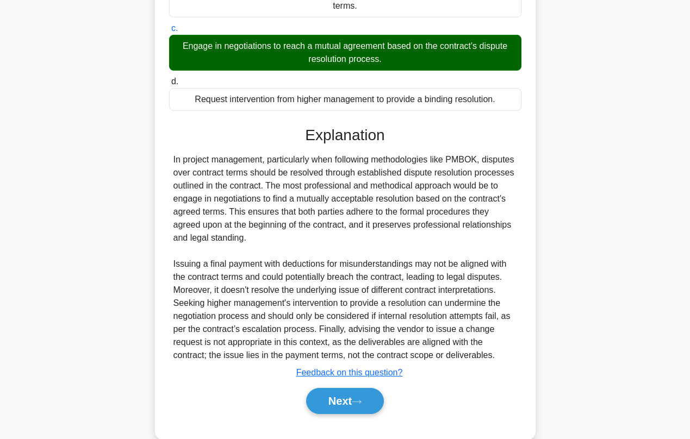
scroll to position [248, 0]
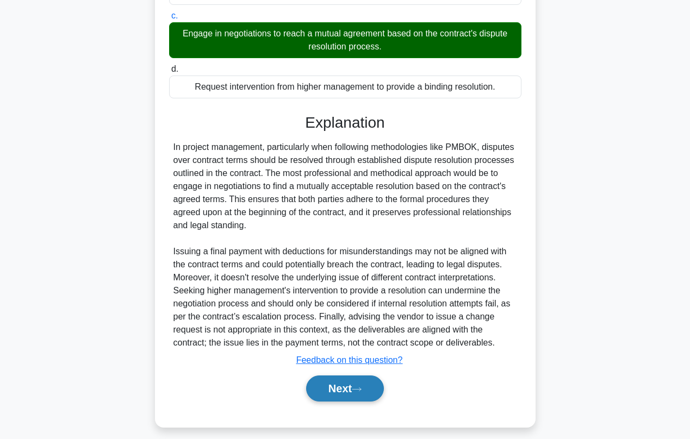
click at [322, 382] on button "Next" at bounding box center [345, 389] width 78 height 26
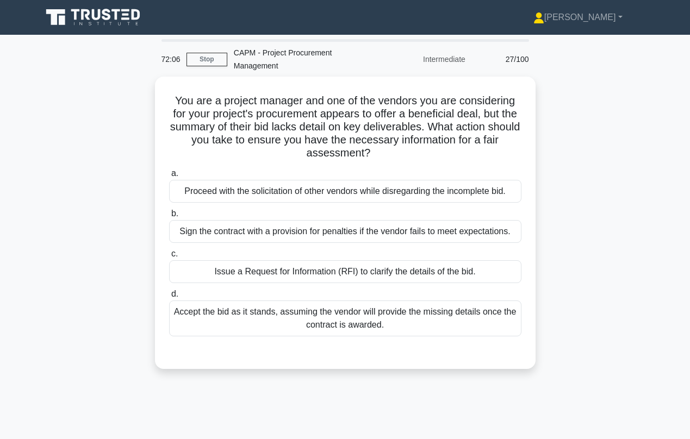
scroll to position [0, 0]
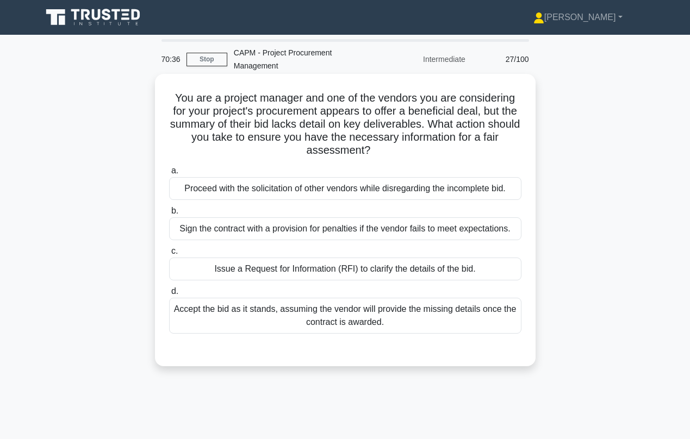
click at [310, 276] on div "Issue a Request for Information (RFI) to clarify the details of the bid." at bounding box center [345, 269] width 352 height 23
click at [169, 255] on input "c. Issue a Request for Information (RFI) to clarify the details of the bid." at bounding box center [169, 251] width 0 height 7
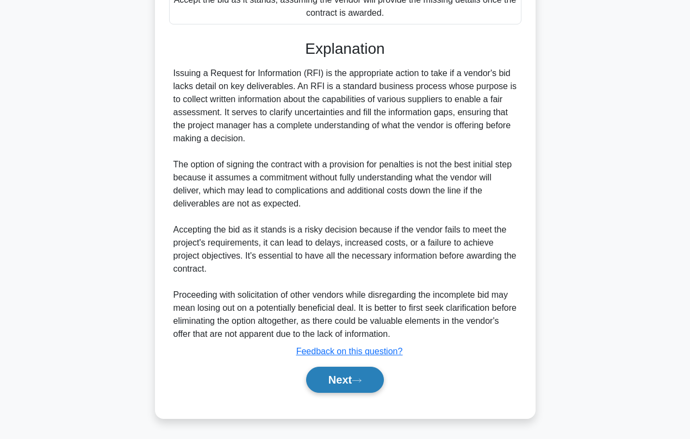
click at [330, 369] on button "Next" at bounding box center [345, 380] width 78 height 26
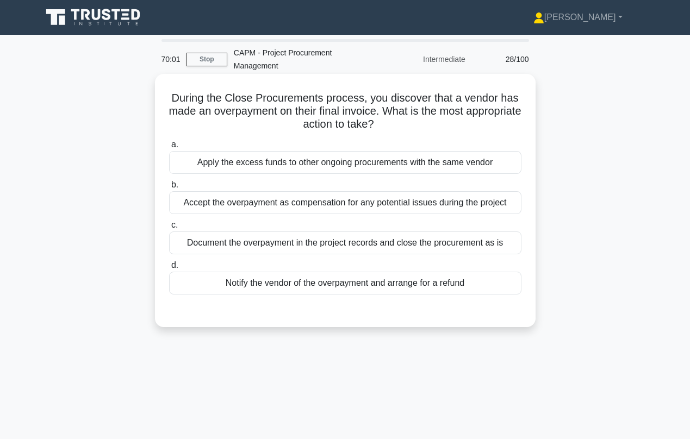
click at [291, 284] on div "Notify the vendor of the overpayment and arrange for a refund" at bounding box center [345, 283] width 352 height 23
click at [169, 269] on input "d. Notify the vendor of the overpayment and arrange for a refund" at bounding box center [169, 265] width 0 height 7
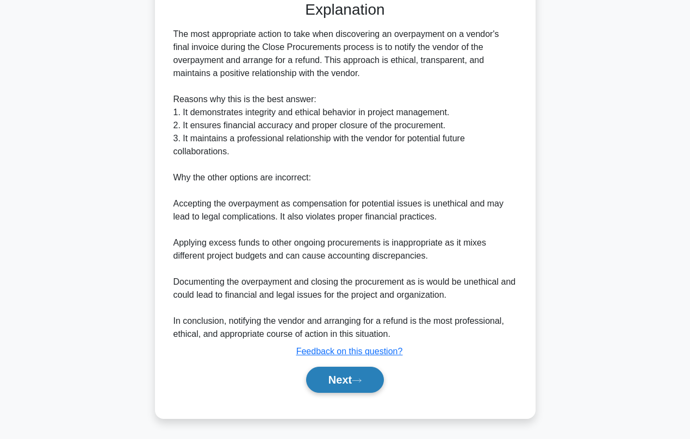
scroll to position [309, 0]
click at [323, 377] on button "Next" at bounding box center [345, 380] width 78 height 26
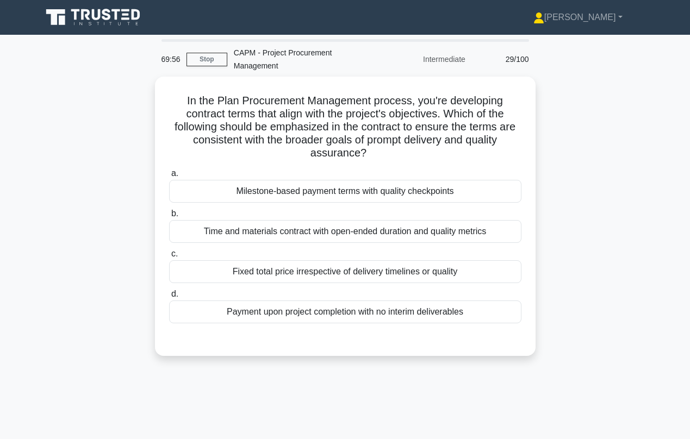
scroll to position [0, 0]
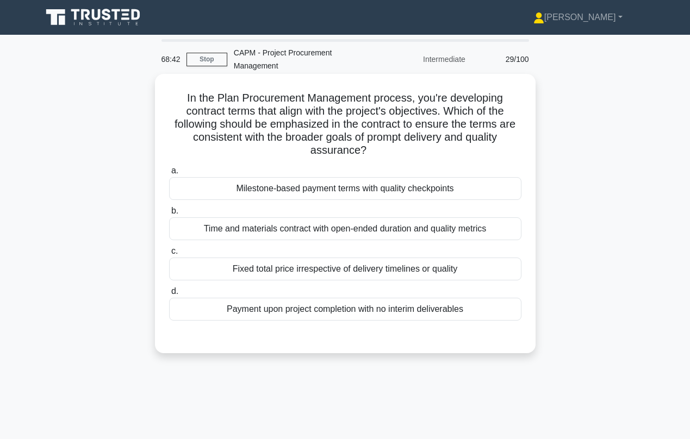
click at [342, 188] on div "Milestone-based payment terms with quality checkpoints" at bounding box center [345, 188] width 352 height 23
click at [169, 175] on input "a. Milestone-based payment terms with quality checkpoints" at bounding box center [169, 170] width 0 height 7
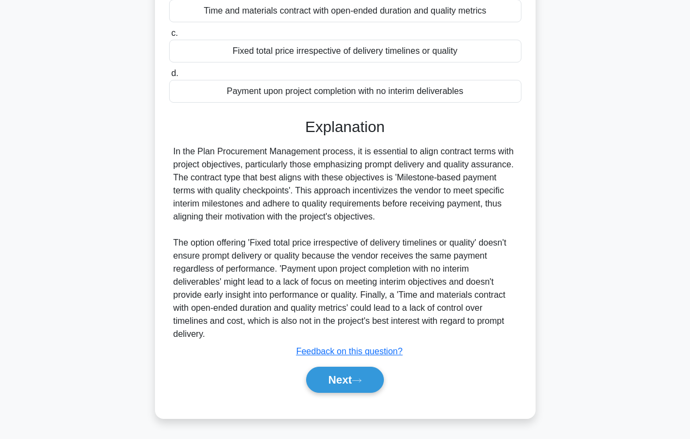
scroll to position [218, 0]
click at [356, 383] on icon at bounding box center [357, 381] width 10 height 6
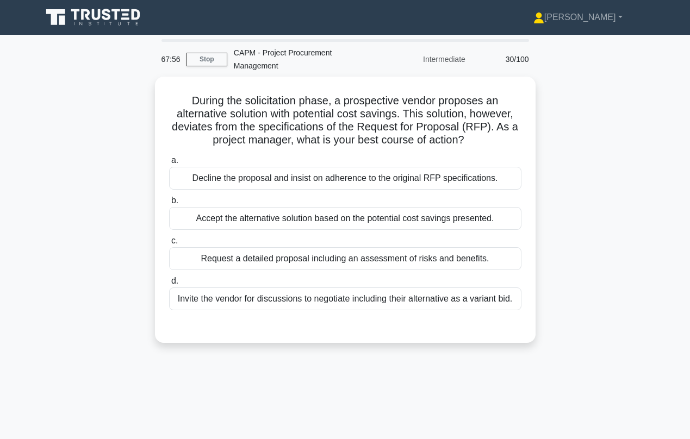
scroll to position [0, 0]
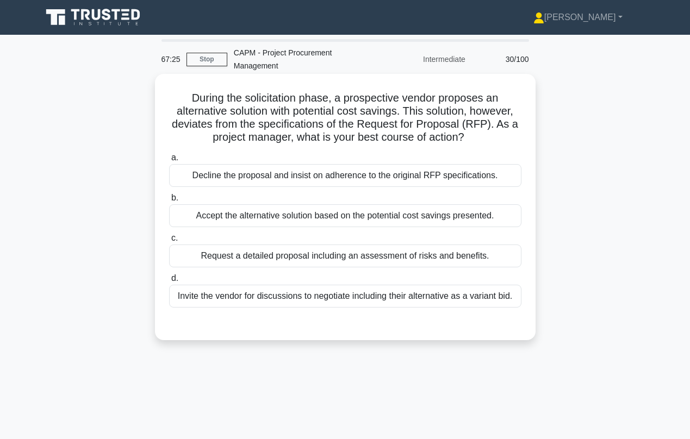
click at [293, 262] on div "Request a detailed proposal including an assessment of risks and benefits." at bounding box center [345, 256] width 352 height 23
click at [169, 242] on input "c. Request a detailed proposal including an assessment of risks and benefits." at bounding box center [169, 238] width 0 height 7
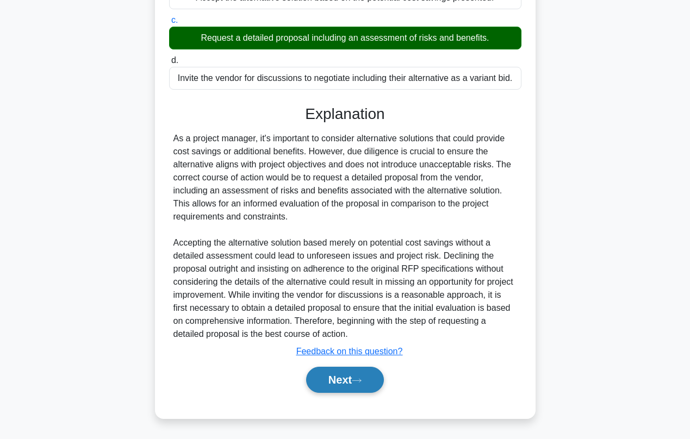
click at [351, 382] on button "Next" at bounding box center [345, 380] width 78 height 26
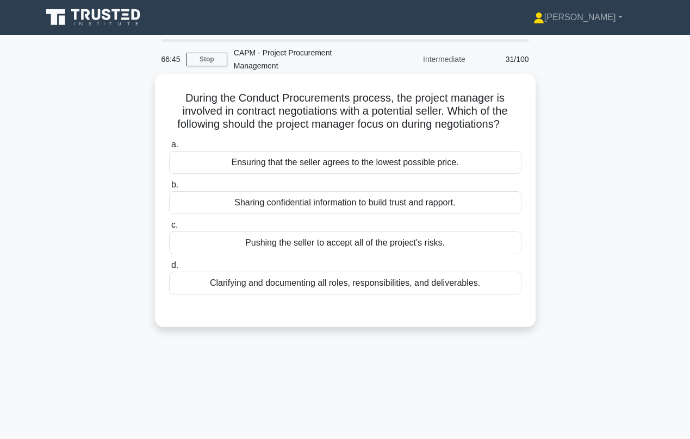
click at [302, 284] on div "Clarifying and documenting all roles, responsibilities, and deliverables." at bounding box center [345, 283] width 352 height 23
click at [169, 269] on input "d. Clarifying and documenting all roles, responsibilities, and deliverables." at bounding box center [169, 265] width 0 height 7
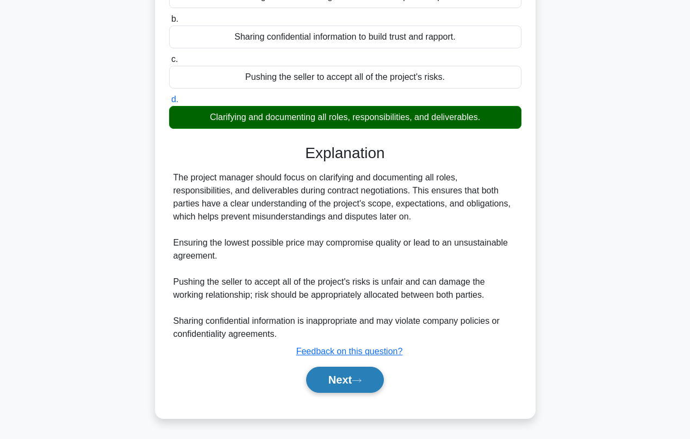
click at [338, 386] on button "Next" at bounding box center [345, 380] width 78 height 26
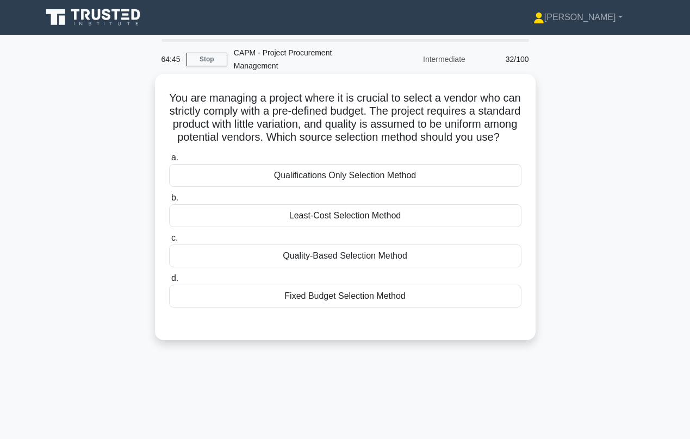
click at [341, 308] on div "Fixed Budget Selection Method" at bounding box center [345, 296] width 352 height 23
click at [169, 282] on input "d. Fixed Budget Selection Method" at bounding box center [169, 278] width 0 height 7
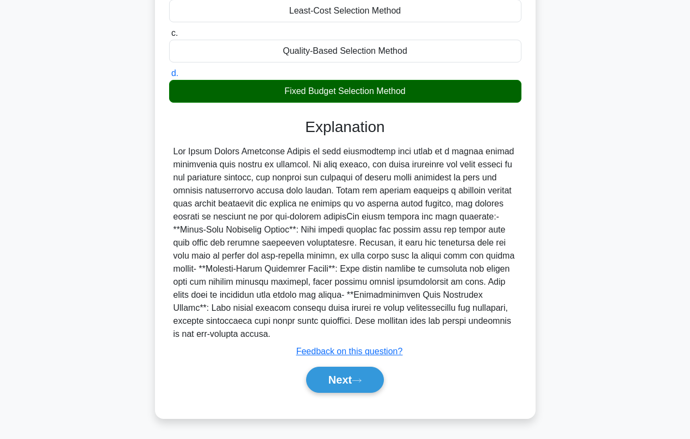
scroll to position [218, 0]
click at [339, 384] on button "Next" at bounding box center [345, 380] width 78 height 26
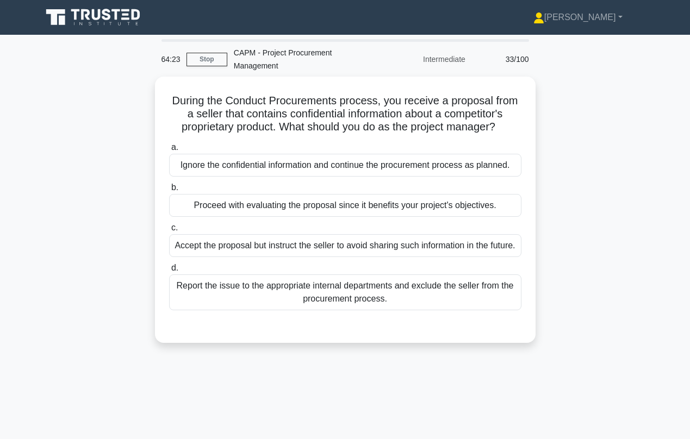
scroll to position [0, 0]
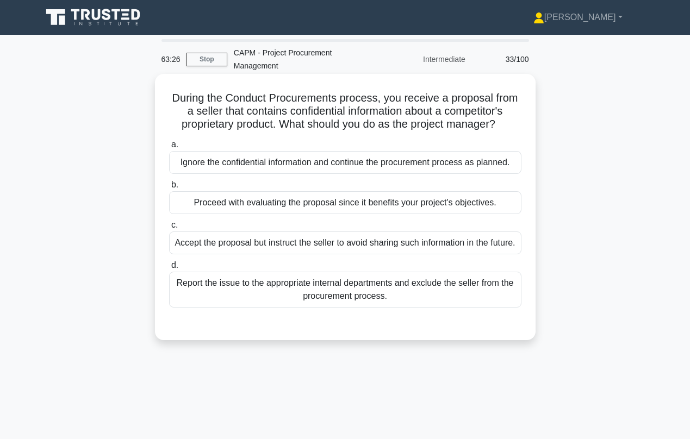
click at [279, 304] on div "Report the issue to the appropriate internal departments and exclude the seller…" at bounding box center [345, 290] width 352 height 36
click at [169, 269] on input "d. Report the issue to the appropriate internal departments and exclude the sel…" at bounding box center [169, 265] width 0 height 7
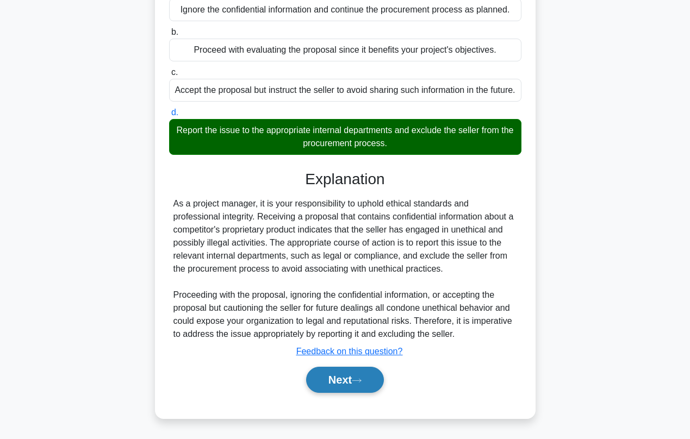
click at [336, 369] on button "Next" at bounding box center [345, 380] width 78 height 26
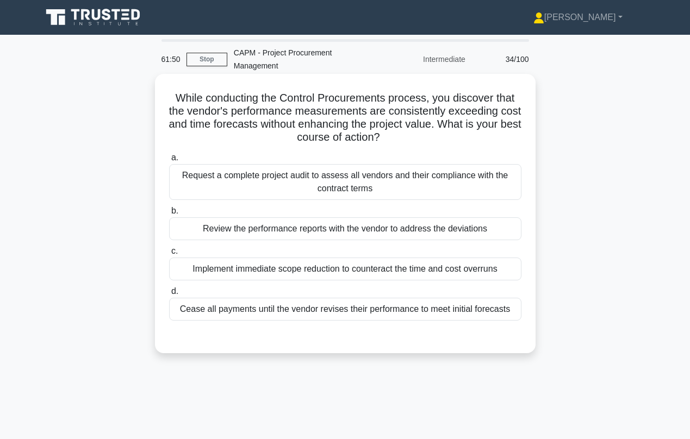
click at [303, 182] on div "Request a complete project audit to assess all vendors and their compliance wit…" at bounding box center [345, 182] width 352 height 36
click at [169, 161] on input "a. Request a complete project audit to assess all vendors and their compliance …" at bounding box center [169, 157] width 0 height 7
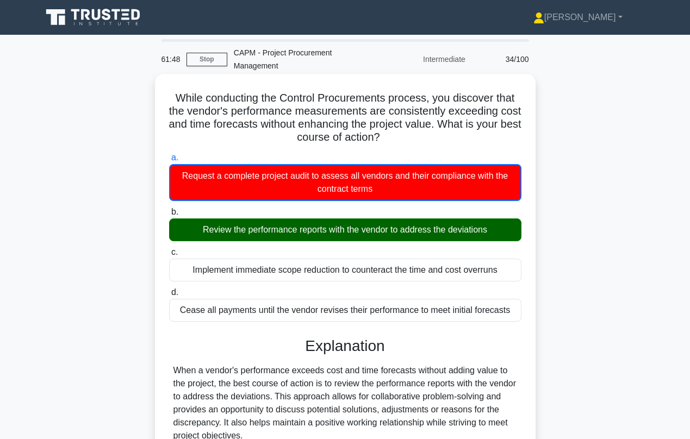
click at [289, 239] on div "Review the performance reports with the vendor to address the deviations" at bounding box center [345, 230] width 352 height 23
click at [169, 216] on input "b. Review the performance reports with the vendor to address the deviations" at bounding box center [169, 212] width 0 height 7
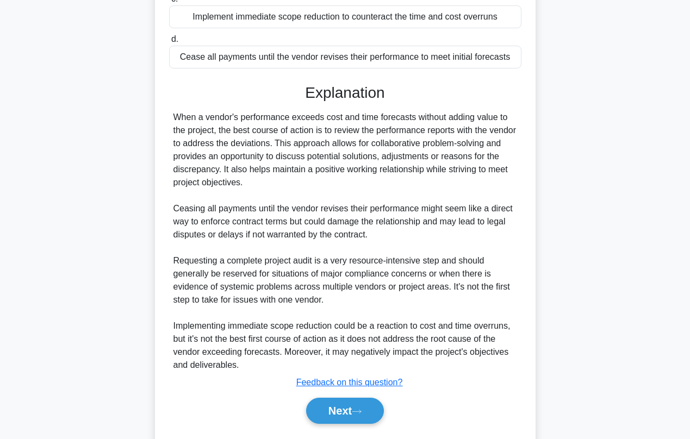
scroll to position [252, 0]
click at [337, 409] on button "Next" at bounding box center [345, 411] width 78 height 26
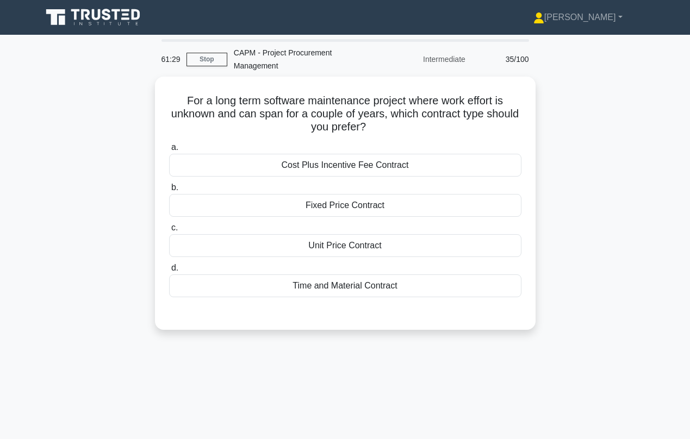
scroll to position [0, 0]
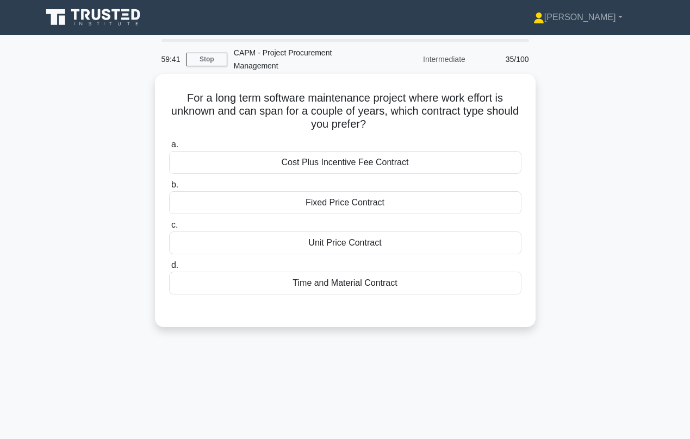
click at [302, 244] on div "Unit Price Contract" at bounding box center [345, 243] width 352 height 23
click at [169, 229] on input "c. Unit Price Contract" at bounding box center [169, 225] width 0 height 7
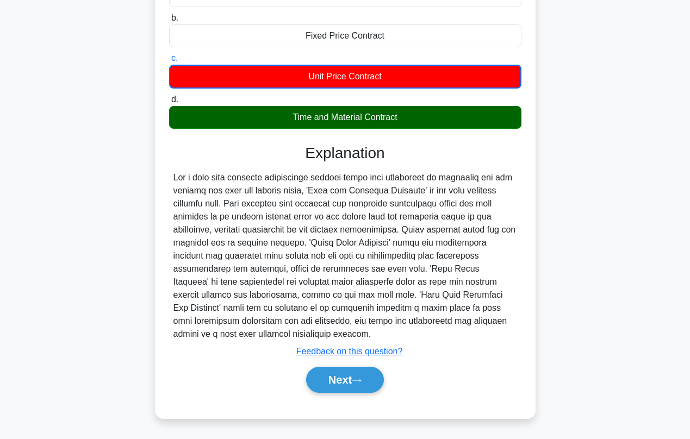
scroll to position [167, 0]
click at [329, 376] on button "Next" at bounding box center [345, 380] width 78 height 26
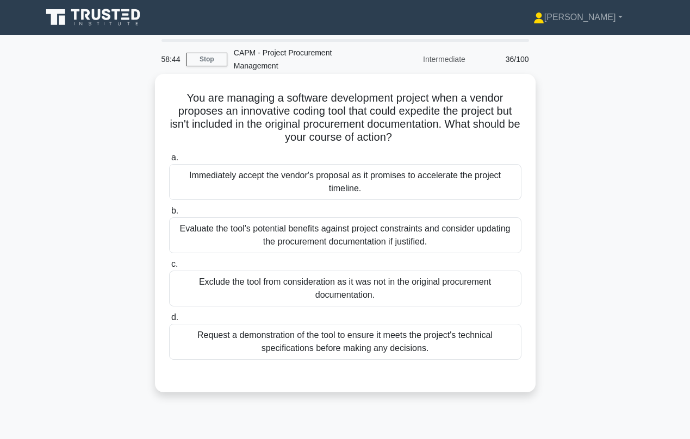
scroll to position [0, 0]
click at [272, 239] on div "Evaluate the tool's potential benefits against project constraints and consider…" at bounding box center [345, 235] width 352 height 36
click at [169, 215] on input "b. Evaluate the tool's potential benefits against project constraints and consi…" at bounding box center [169, 211] width 0 height 7
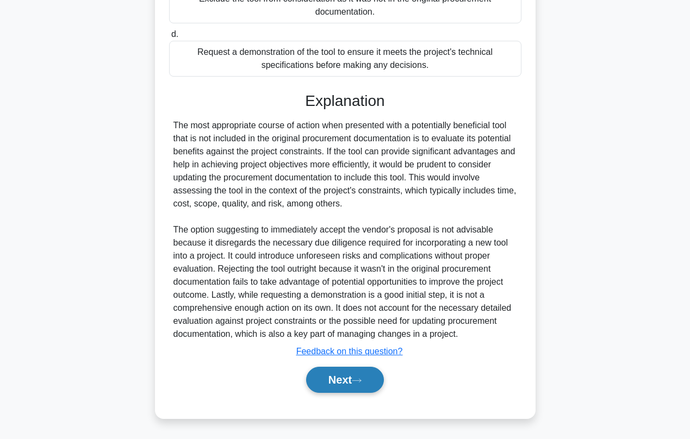
click at [313, 379] on button "Next" at bounding box center [345, 380] width 78 height 26
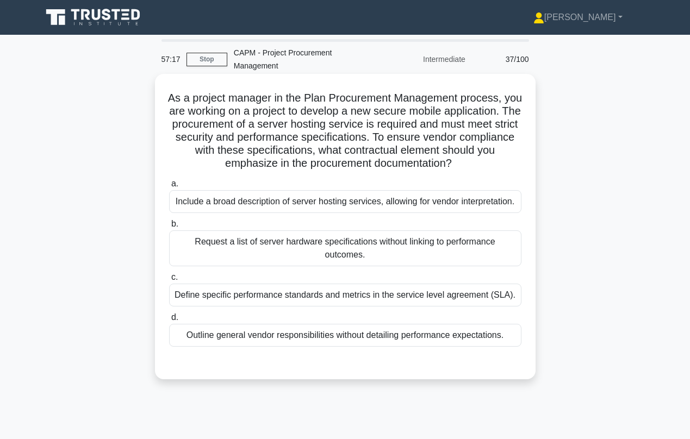
click at [279, 298] on div "Define specific performance standards and metrics in the service level agreemen…" at bounding box center [345, 295] width 352 height 23
click at [169, 281] on input "c. Define specific performance standards and metrics in the service level agree…" at bounding box center [169, 277] width 0 height 7
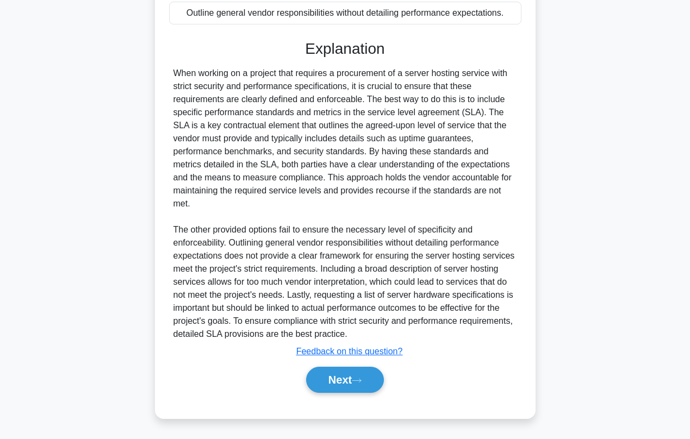
scroll to position [322, 0]
click at [344, 382] on button "Next" at bounding box center [345, 380] width 78 height 26
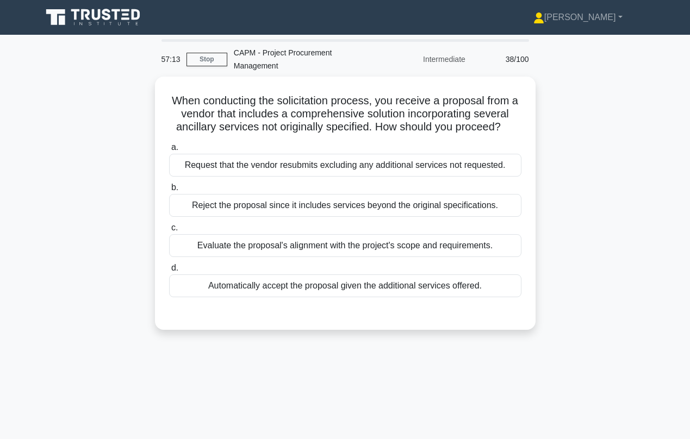
scroll to position [0, 0]
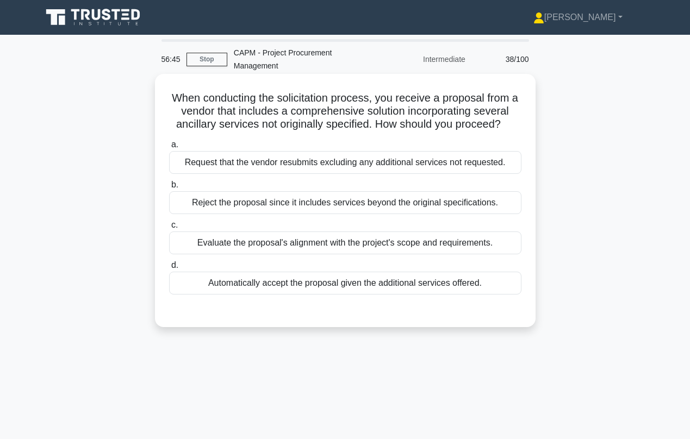
click at [254, 247] on div "Evaluate the proposal's alignment with the project's scope and requirements." at bounding box center [345, 243] width 352 height 23
click at [169, 229] on input "c. Evaluate the proposal's alignment with the project's scope and requirements." at bounding box center [169, 225] width 0 height 7
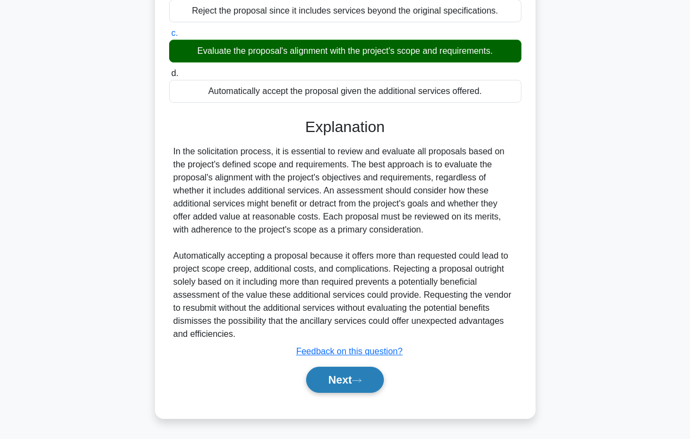
click at [321, 381] on button "Next" at bounding box center [345, 380] width 78 height 26
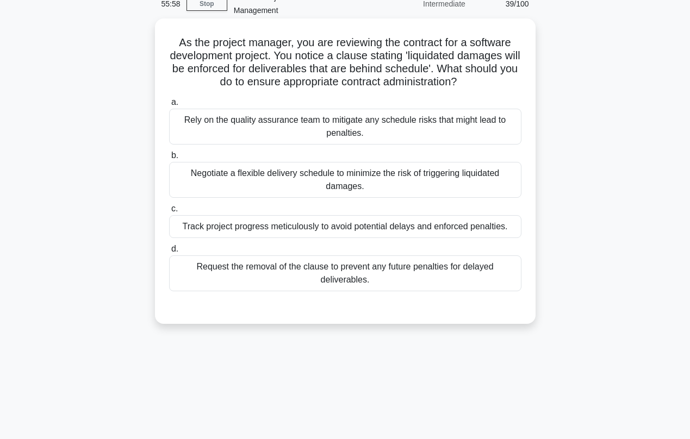
scroll to position [55, 0]
click at [261, 229] on div "Track project progress meticulously to avoid potential delays and enforced pena…" at bounding box center [345, 226] width 352 height 23
click at [169, 213] on input "c. Track project progress meticulously to avoid potential delays and enforced p…" at bounding box center [169, 208] width 0 height 7
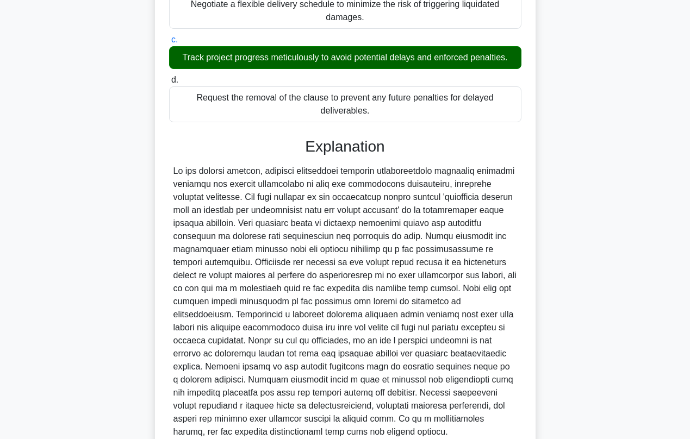
scroll to position [266, 0]
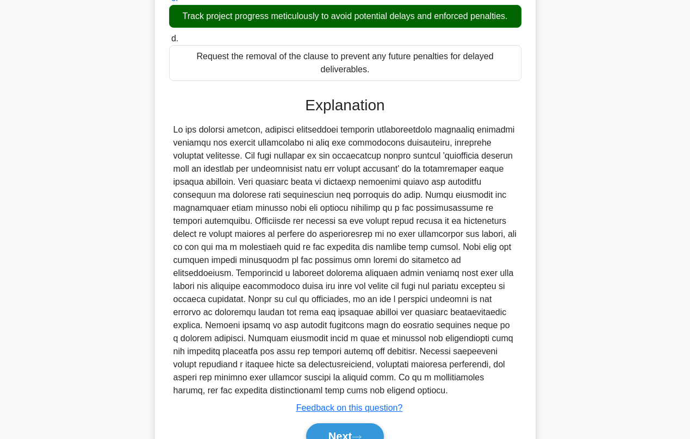
click at [442, 157] on div at bounding box center [345, 260] width 344 height 274
click at [450, 147] on div at bounding box center [345, 260] width 344 height 274
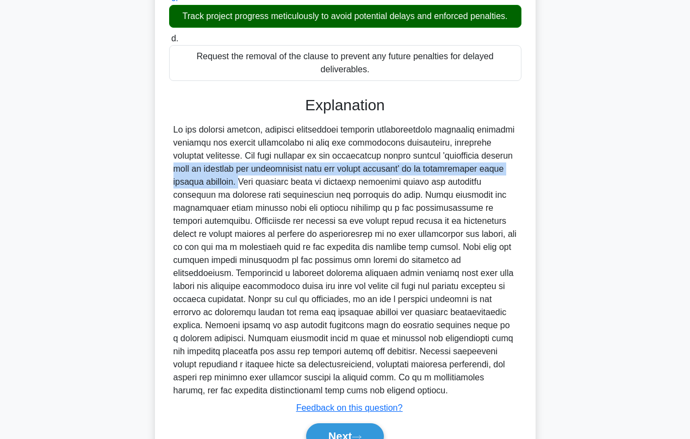
drag, startPoint x: 421, startPoint y: 158, endPoint x: 475, endPoint y: 160, distance: 54.4
click at [475, 161] on div at bounding box center [345, 260] width 344 height 274
click at [435, 158] on div at bounding box center [345, 260] width 344 height 274
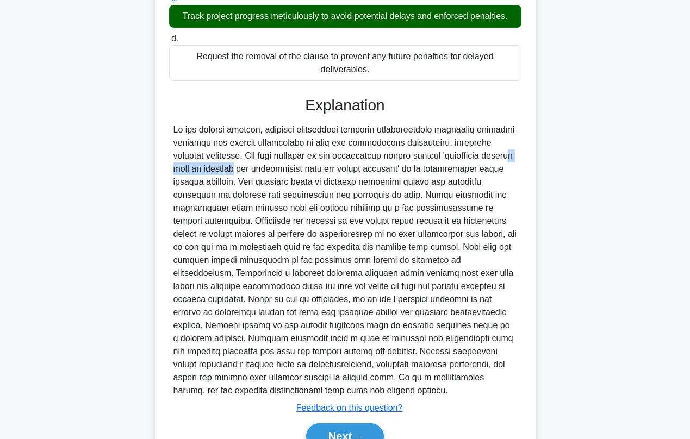
drag, startPoint x: 419, startPoint y: 158, endPoint x: 493, endPoint y: 160, distance: 74.0
click at [493, 160] on div at bounding box center [345, 260] width 344 height 274
click at [518, 142] on div at bounding box center [345, 260] width 352 height 274
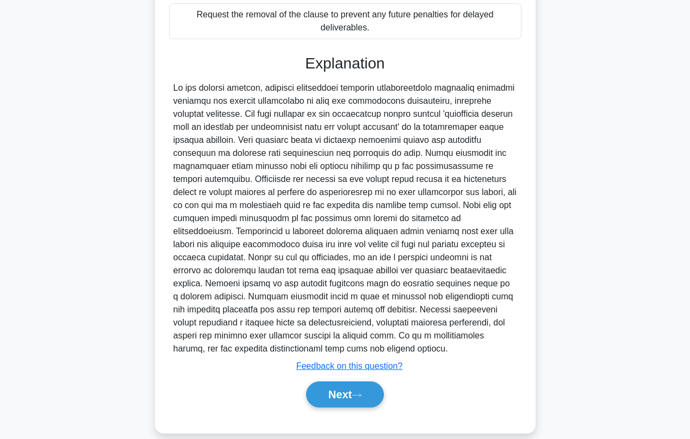
scroll to position [308, 0]
click at [342, 397] on button "Next" at bounding box center [345, 395] width 78 height 26
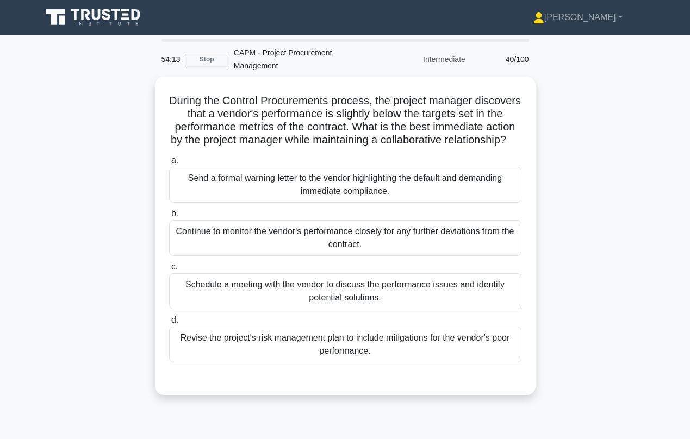
scroll to position [0, 0]
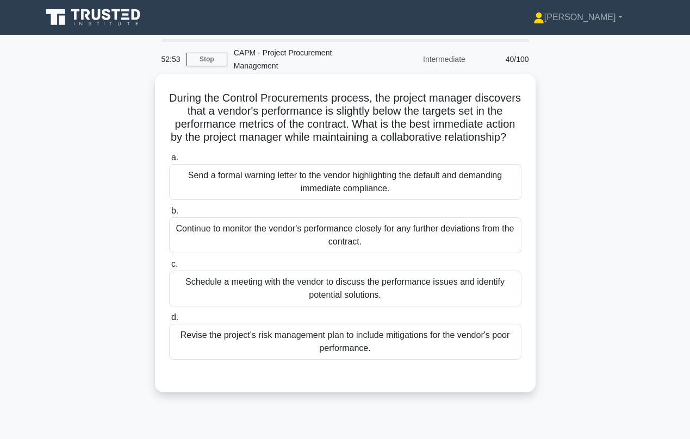
click at [299, 183] on div "Send a formal warning letter to the vendor highlighting the default and demandi…" at bounding box center [345, 182] width 352 height 36
click at [169, 161] on input "a. Send a formal warning letter to the vendor highlighting the default and dema…" at bounding box center [169, 157] width 0 height 7
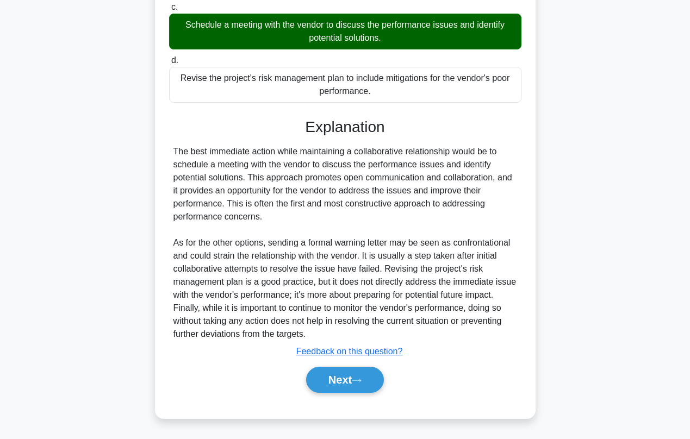
scroll to position [258, 0]
click at [337, 370] on button "Next" at bounding box center [345, 380] width 78 height 26
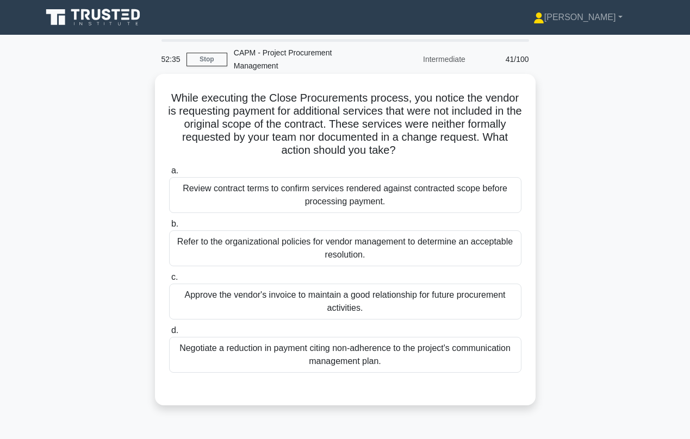
scroll to position [0, 0]
click at [344, 250] on div "Refer to the organizational policies for vendor management to determine an acce…" at bounding box center [345, 249] width 352 height 36
click at [169, 228] on input "b. Refer to the organizational policies for vendor management to determine an a…" at bounding box center [169, 224] width 0 height 7
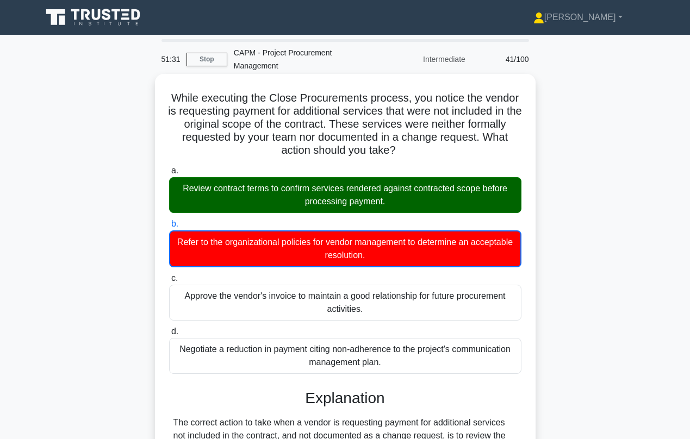
click at [319, 202] on div "Review contract terms to confirm services rendered against contracted scope bef…" at bounding box center [345, 195] width 352 height 36
click at [169, 175] on input "a. Review contract terms to confirm services rendered against contracted scope …" at bounding box center [169, 170] width 0 height 7
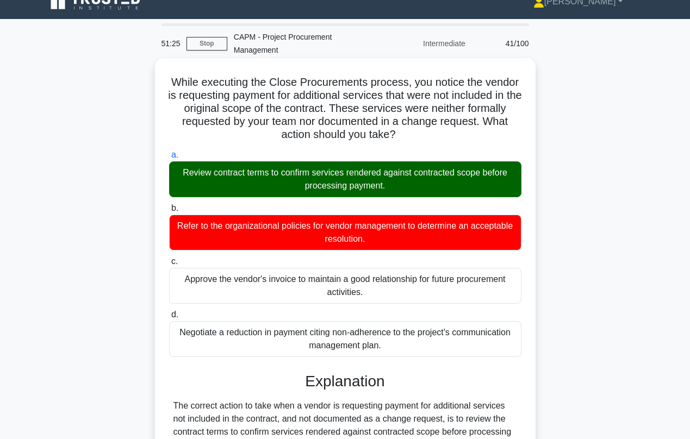
scroll to position [16, 0]
click at [279, 182] on div "Review contract terms to confirm services rendered against contracted scope bef…" at bounding box center [345, 179] width 352 height 36
click at [169, 159] on input "a. Review contract terms to confirm services rendered against contracted scope …" at bounding box center [169, 155] width 0 height 7
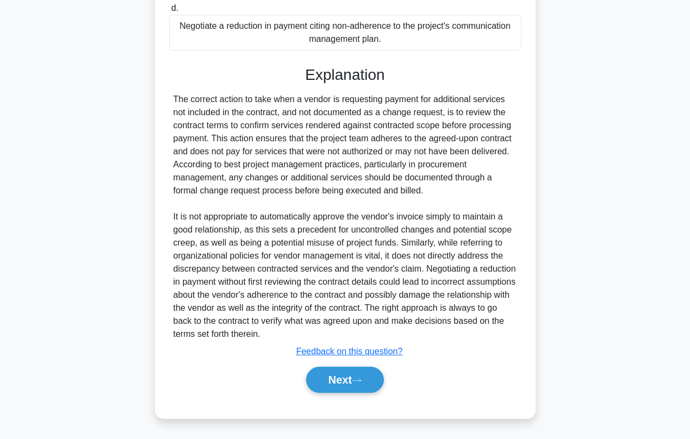
scroll to position [326, 1]
click at [338, 391] on button "Next" at bounding box center [345, 380] width 78 height 26
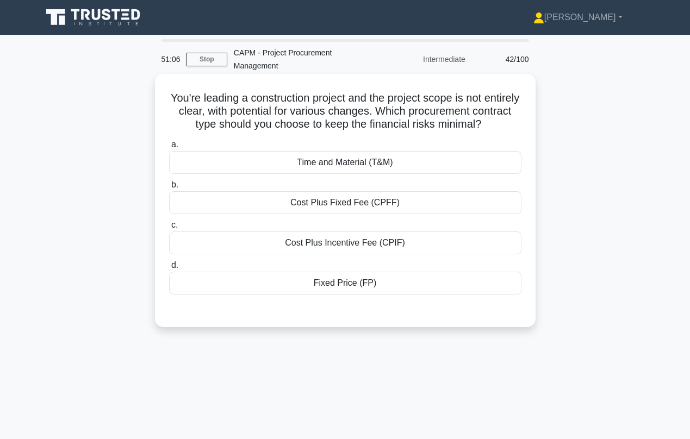
scroll to position [0, 0]
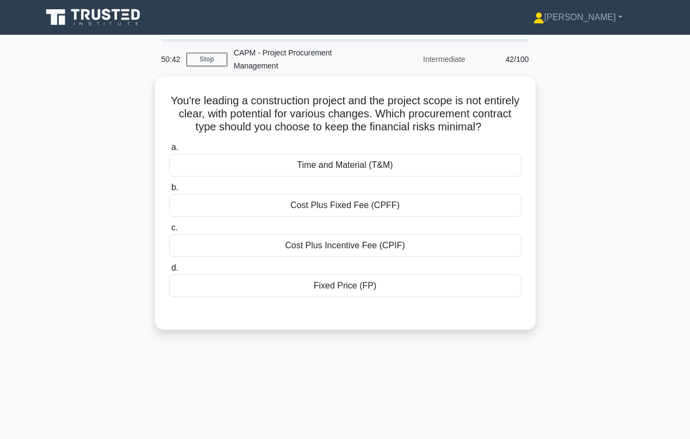
click at [314, 384] on div "50:42 Stop CAPM - Project Procurement Management Intermediate 42/100 You're lea…" at bounding box center [345, 311] width 620 height 544
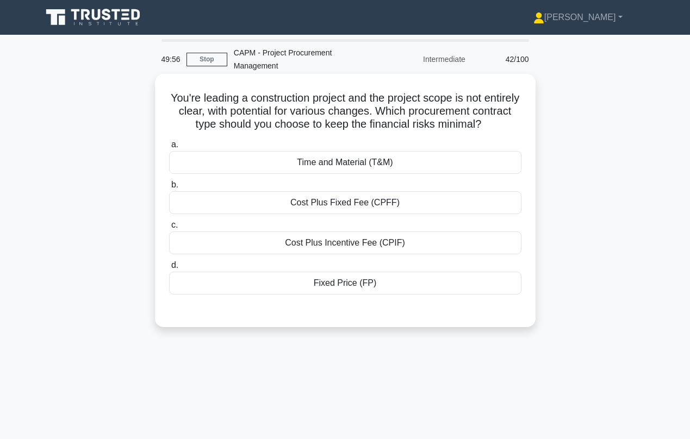
click at [334, 166] on div "Time and Material (T&M)" at bounding box center [345, 162] width 352 height 23
click at [169, 148] on input "a. Time and Material (T&M)" at bounding box center [169, 144] width 0 height 7
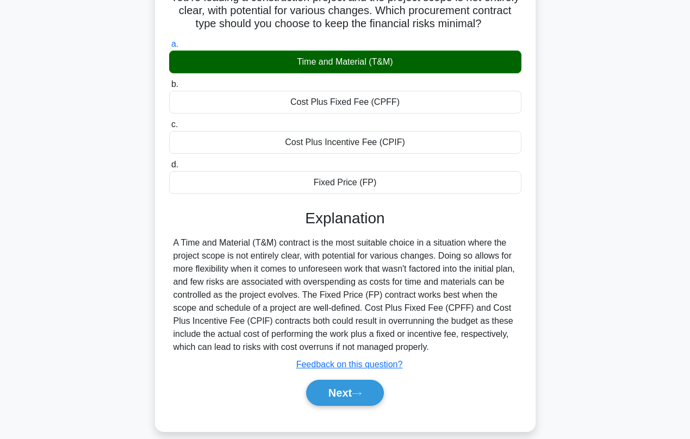
scroll to position [110, 0]
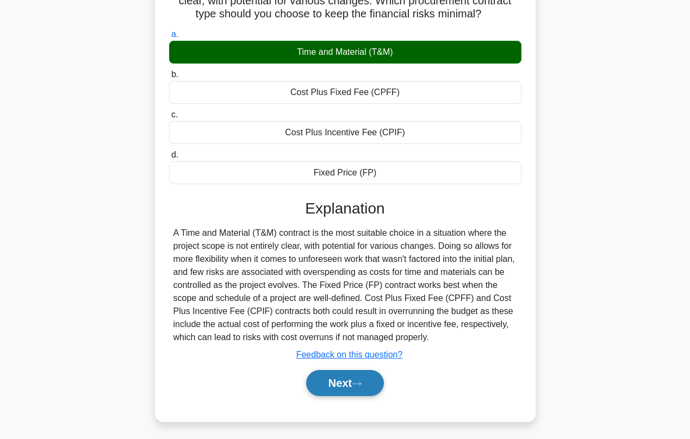
click at [341, 386] on button "Next" at bounding box center [345, 383] width 78 height 26
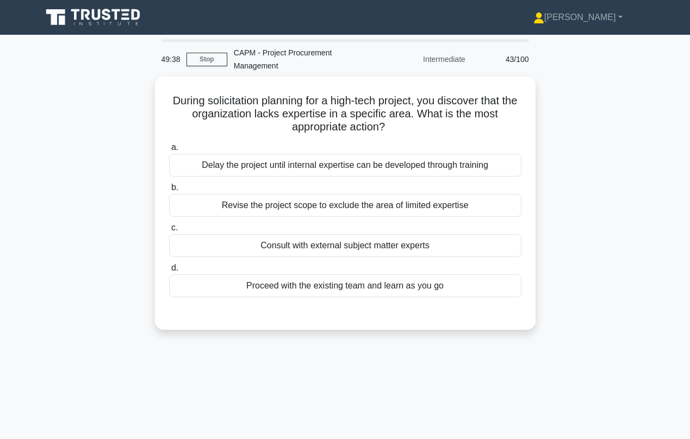
scroll to position [0, 0]
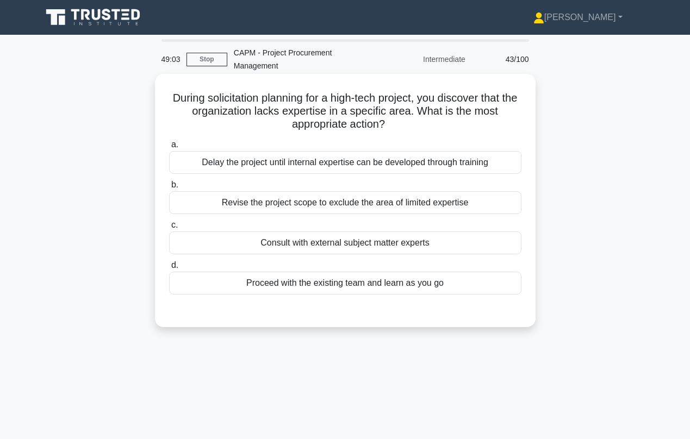
click at [300, 245] on div "Consult with external subject matter experts" at bounding box center [345, 243] width 352 height 23
click at [169, 229] on input "c. Consult with external subject matter experts" at bounding box center [169, 225] width 0 height 7
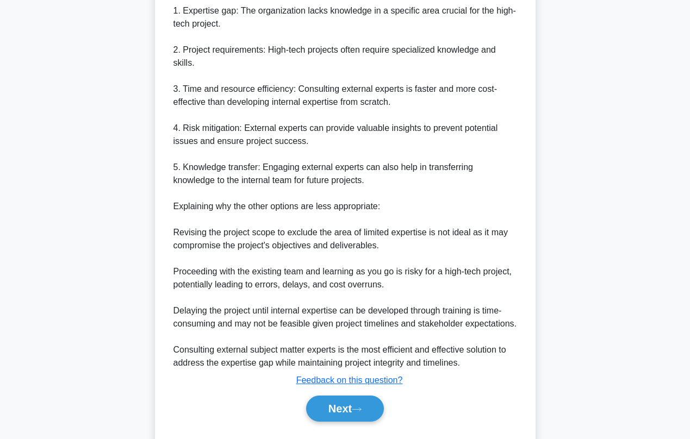
scroll to position [393, 0]
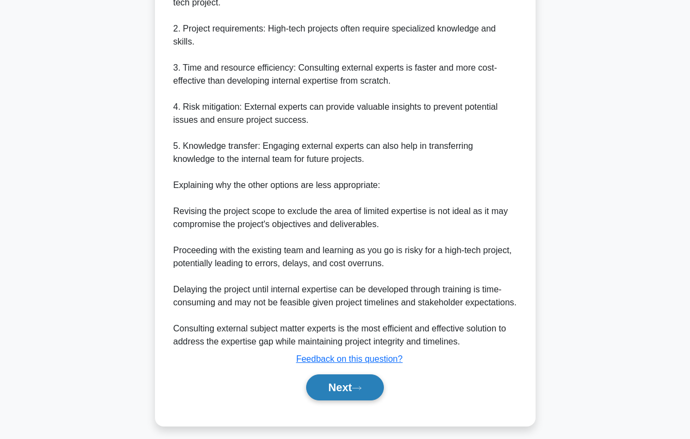
click at [329, 401] on button "Next" at bounding box center [345, 388] width 78 height 26
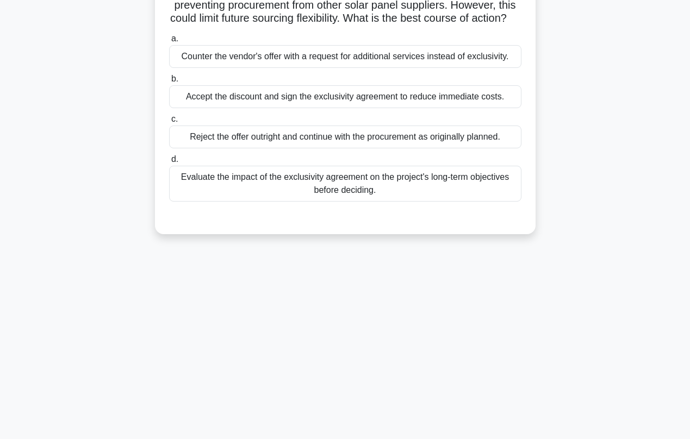
click at [329, 388] on div "49:00 Stop CAPM - Project Procurement Management Intermediate 44/100 You are th…" at bounding box center [345, 163] width 620 height 544
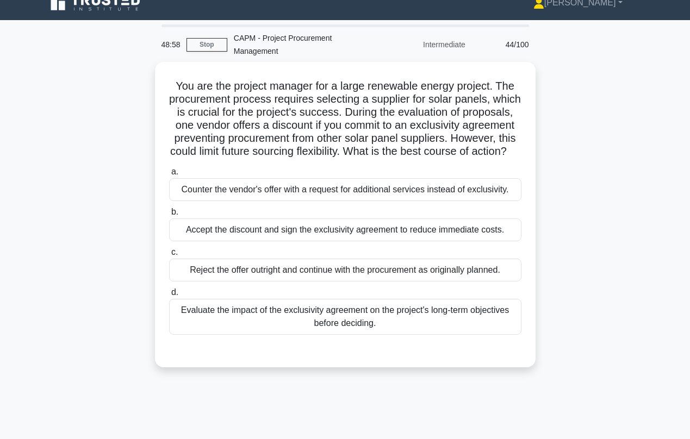
scroll to position [14, 0]
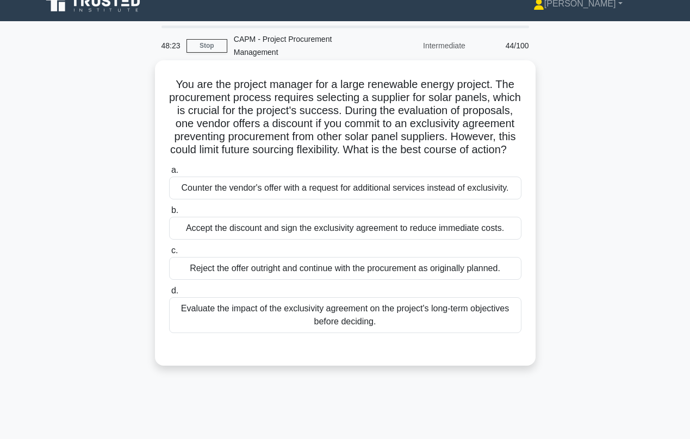
click at [295, 333] on div "Evaluate the impact of the exclusivity agreement on the project's long-term obj…" at bounding box center [345, 315] width 352 height 36
click at [169, 295] on input "d. Evaluate the impact of the exclusivity agreement on the project's long-term …" at bounding box center [169, 291] width 0 height 7
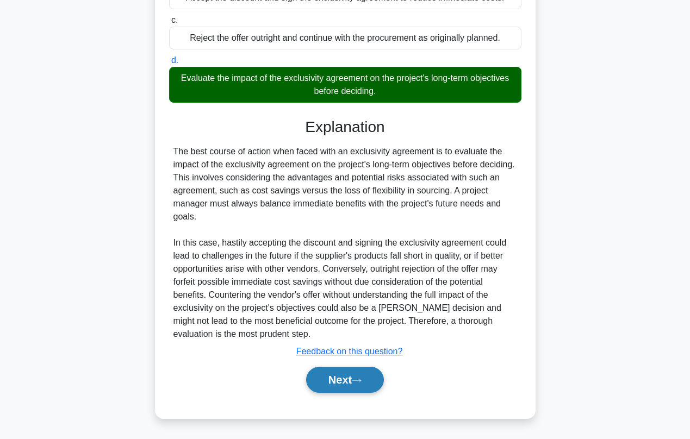
click at [334, 377] on button "Next" at bounding box center [345, 380] width 78 height 26
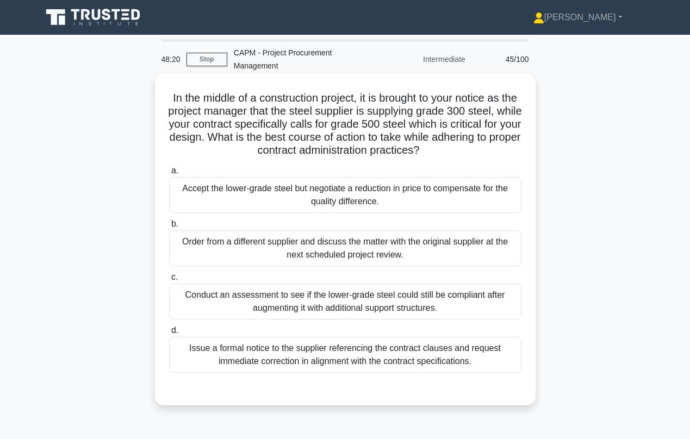
scroll to position [0, 0]
click at [250, 364] on div "Issue a formal notice to the supplier referencing the contract clauses and requ…" at bounding box center [345, 355] width 352 height 36
click at [169, 334] on input "d. Issue a formal notice to the supplier referencing the contract clauses and r…" at bounding box center [169, 330] width 0 height 7
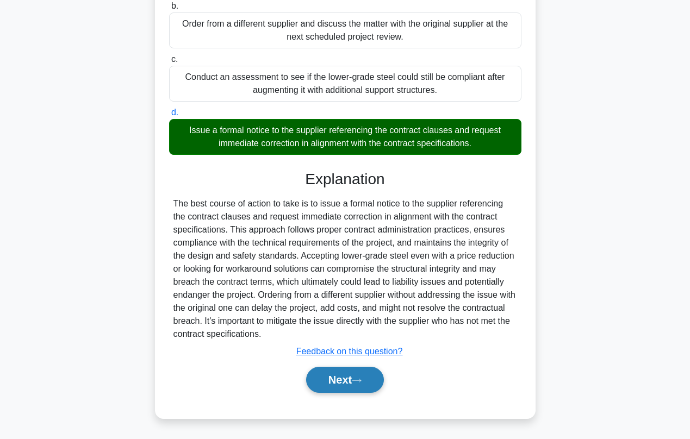
click at [320, 377] on button "Next" at bounding box center [345, 380] width 78 height 26
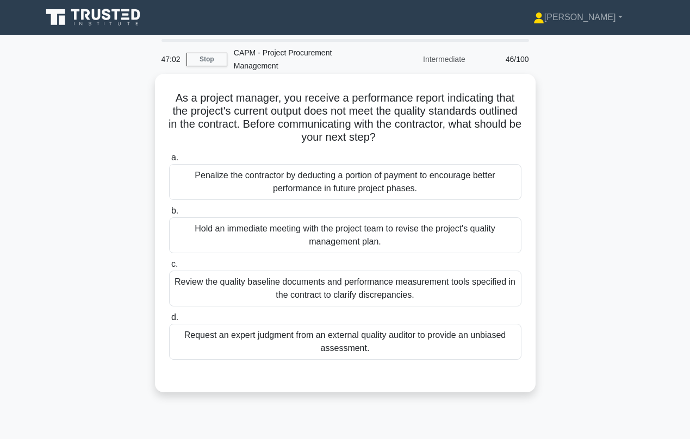
click at [255, 292] on div "Review the quality baseline documents and performance measurement tools specifi…" at bounding box center [345, 289] width 352 height 36
click at [169, 268] on input "c. Review the quality baseline documents and performance measurement tools spec…" at bounding box center [169, 264] width 0 height 7
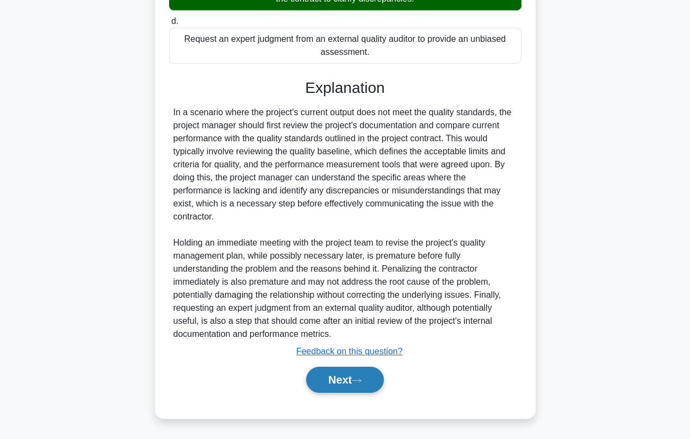
click at [330, 381] on button "Next" at bounding box center [345, 380] width 78 height 26
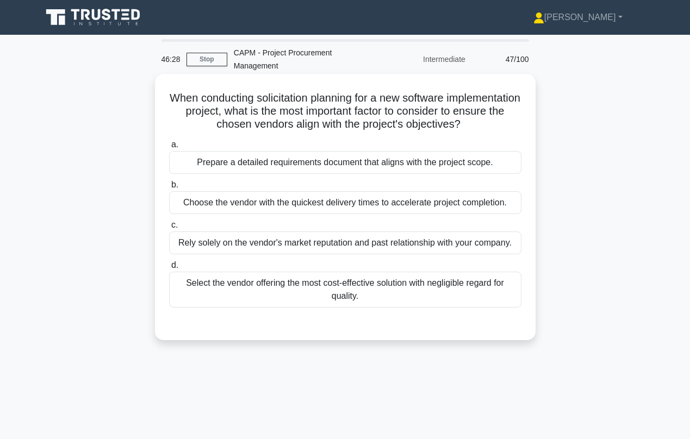
click at [276, 170] on div "Prepare a detailed requirements document that aligns with the project scope." at bounding box center [345, 162] width 352 height 23
click at [169, 148] on input "a. Prepare a detailed requirements document that aligns with the project scope." at bounding box center [169, 144] width 0 height 7
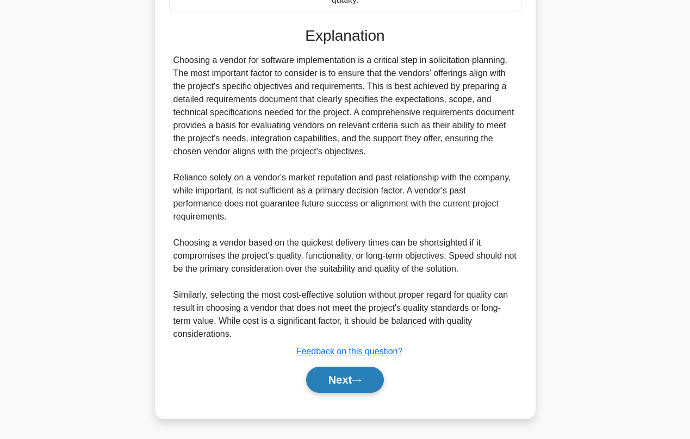
click at [328, 384] on button "Next" at bounding box center [345, 380] width 78 height 26
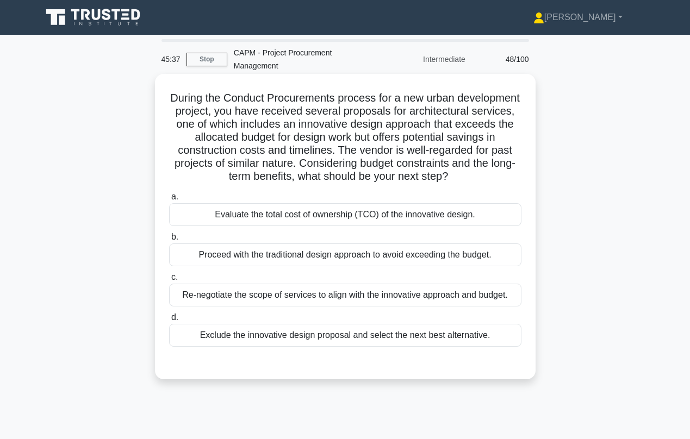
click at [308, 210] on div "Evaluate the total cost of ownership (TCO) of the innovative design." at bounding box center [345, 214] width 352 height 23
click at [169, 201] on input "a. Evaluate the total cost of ownership (TCO) of the innovative design." at bounding box center [169, 197] width 0 height 7
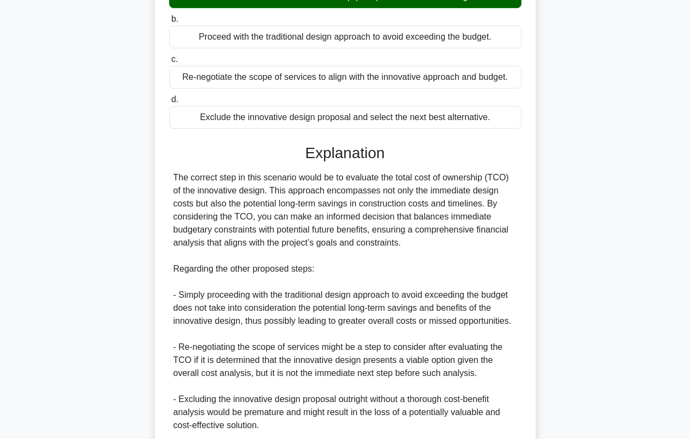
scroll to position [299, 0]
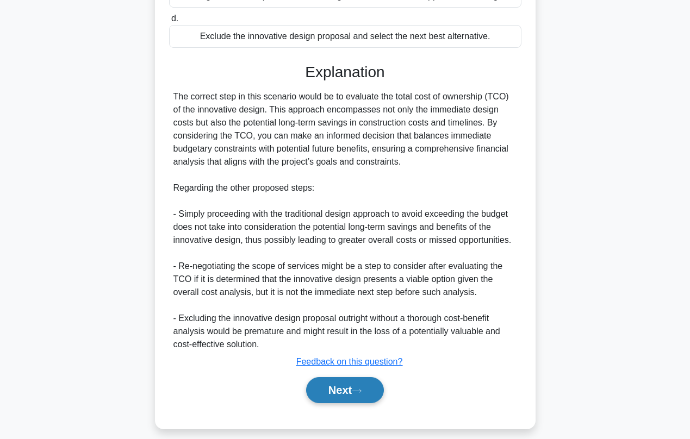
click at [329, 388] on button "Next" at bounding box center [345, 390] width 78 height 26
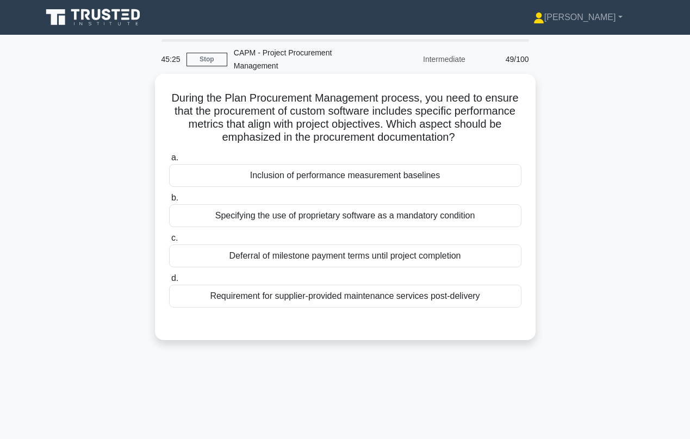
scroll to position [0, 0]
click at [272, 178] on div "Inclusion of performance measurement baselines" at bounding box center [345, 175] width 352 height 23
click at [169, 161] on input "a. Inclusion of performance measurement baselines" at bounding box center [169, 157] width 0 height 7
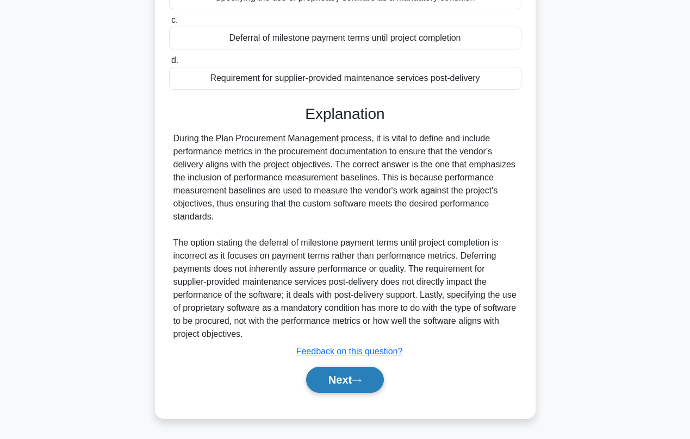
click at [332, 389] on button "Next" at bounding box center [345, 380] width 78 height 26
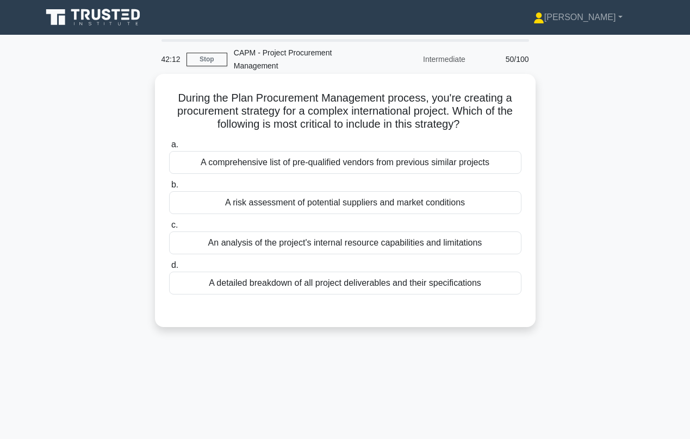
click at [258, 288] on div "A detailed breakdown of all project deliverables and their specifications" at bounding box center [345, 283] width 352 height 23
click at [169, 269] on input "d. A detailed breakdown of all project deliverables and their specifications" at bounding box center [169, 265] width 0 height 7
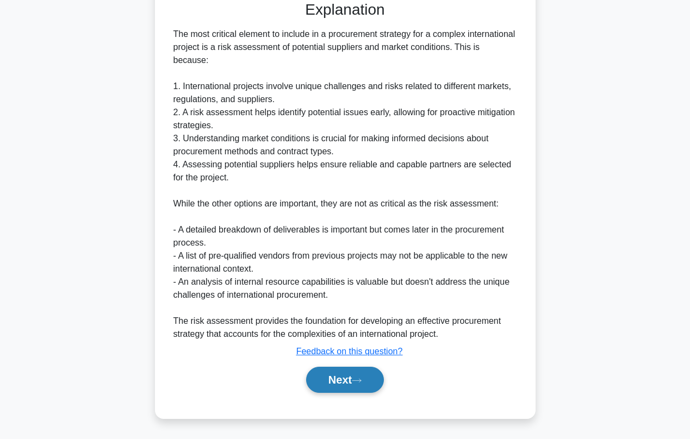
scroll to position [310, 0]
click at [334, 379] on button "Next" at bounding box center [345, 380] width 78 height 26
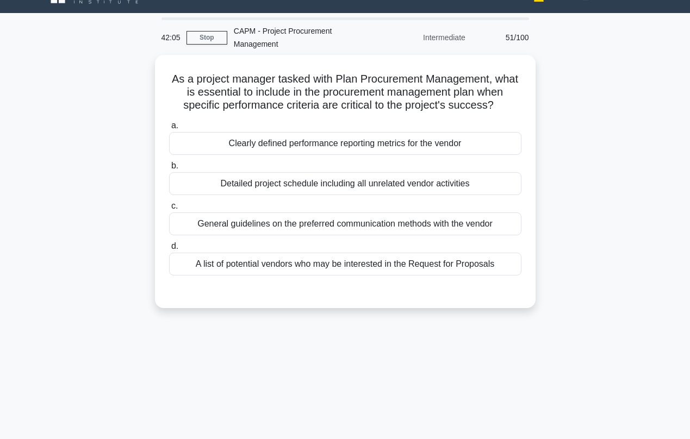
scroll to position [21, 0]
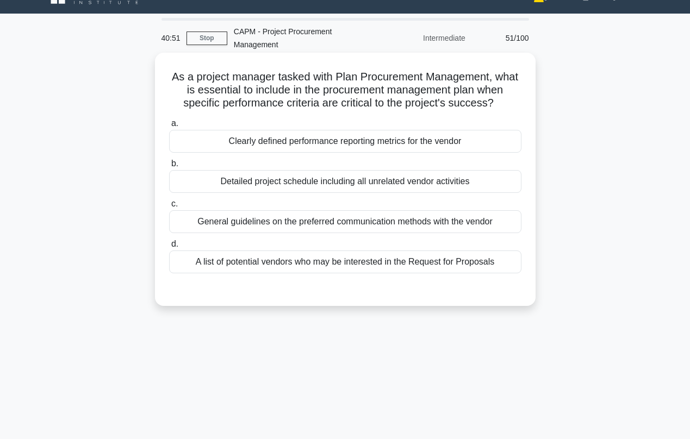
click at [303, 140] on div "Clearly defined performance reporting metrics for the vendor" at bounding box center [345, 141] width 352 height 23
click at [169, 127] on input "a. Clearly defined performance reporting metrics for the vendor" at bounding box center [169, 123] width 0 height 7
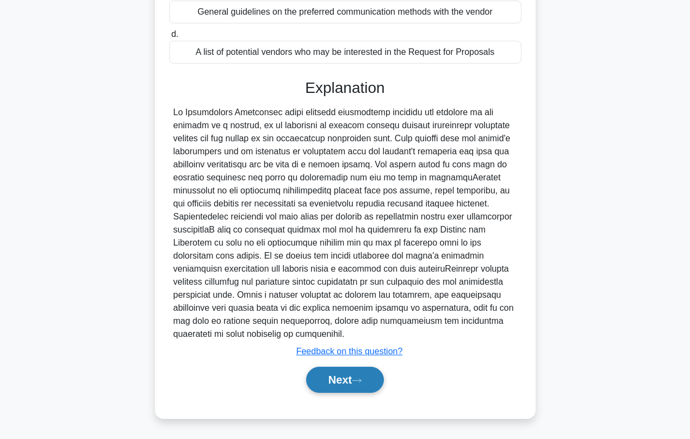
click at [337, 387] on button "Next" at bounding box center [345, 380] width 78 height 26
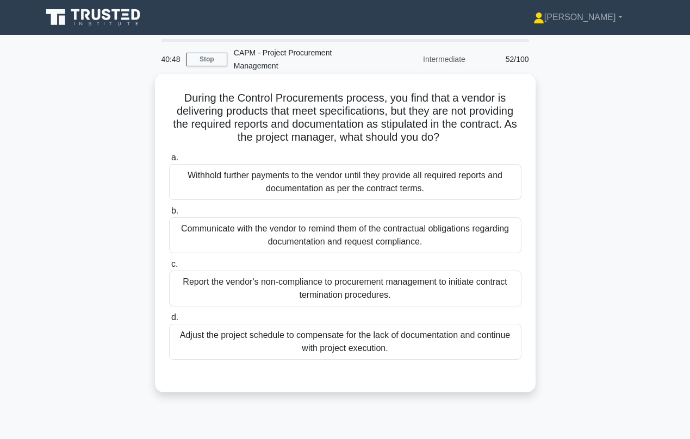
scroll to position [0, 0]
click at [244, 239] on div "Communicate with the vendor to remind them of the contractual obligations regar…" at bounding box center [345, 235] width 352 height 36
click at [169, 215] on input "b. Communicate with the vendor to remind them of the contractual obligations re…" at bounding box center [169, 211] width 0 height 7
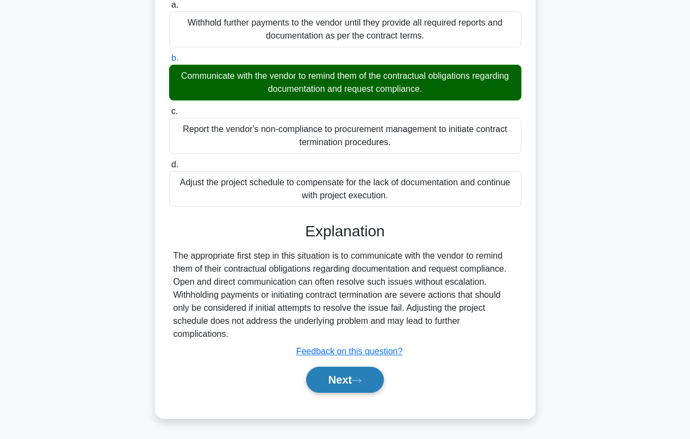
click at [335, 372] on button "Next" at bounding box center [345, 380] width 78 height 26
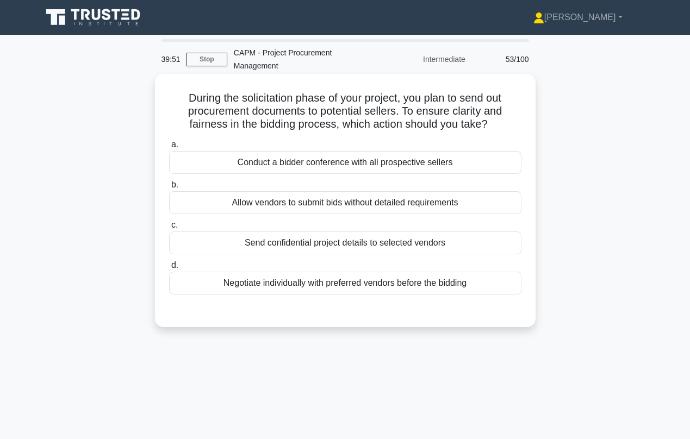
click at [292, 165] on div "Conduct a bidder conference with all prospective sellers" at bounding box center [345, 162] width 352 height 23
click at [169, 148] on input "a. Conduct a bidder conference with all prospective sellers" at bounding box center [169, 144] width 0 height 7
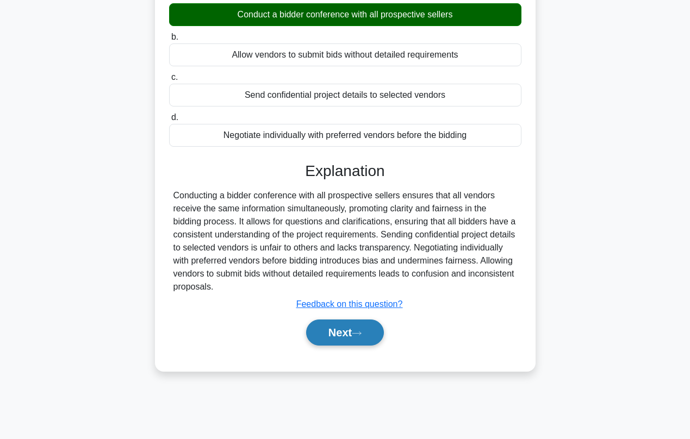
click at [330, 338] on button "Next" at bounding box center [345, 333] width 78 height 26
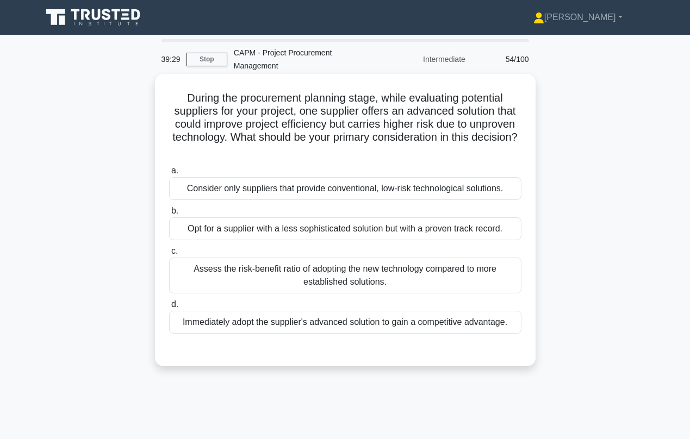
click at [289, 281] on div "Assess the risk-benefit ratio of adopting the new technology compared to more e…" at bounding box center [345, 276] width 352 height 36
click at [169, 255] on input "c. Assess the risk-benefit ratio of adopting the new technology compared to mor…" at bounding box center [169, 251] width 0 height 7
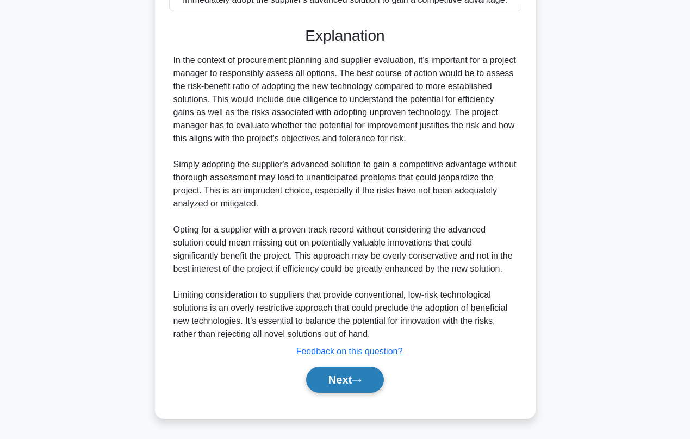
click at [334, 382] on button "Next" at bounding box center [345, 380] width 78 height 26
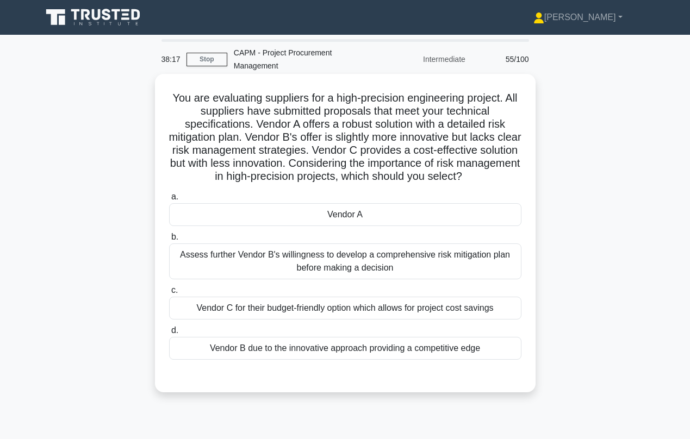
click at [326, 217] on div "Vendor A" at bounding box center [345, 214] width 352 height 23
click at [169, 201] on input "a. Vendor A" at bounding box center [169, 197] width 0 height 7
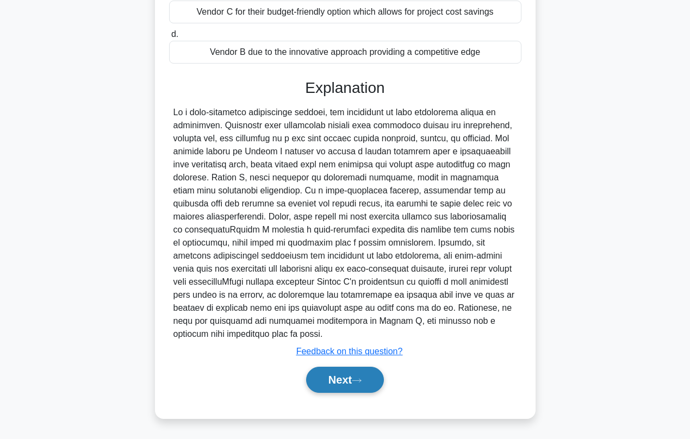
click at [331, 379] on button "Next" at bounding box center [345, 380] width 78 height 26
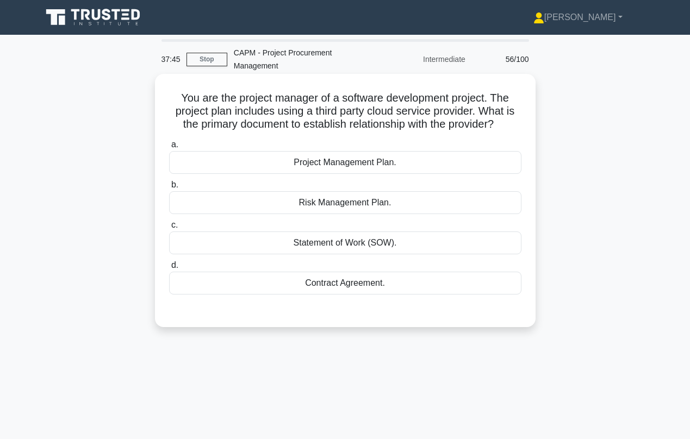
click at [315, 243] on div "Statement of Work (SOW)." at bounding box center [345, 243] width 352 height 23
click at [169, 229] on input "c. Statement of Work (SOW)." at bounding box center [169, 225] width 0 height 7
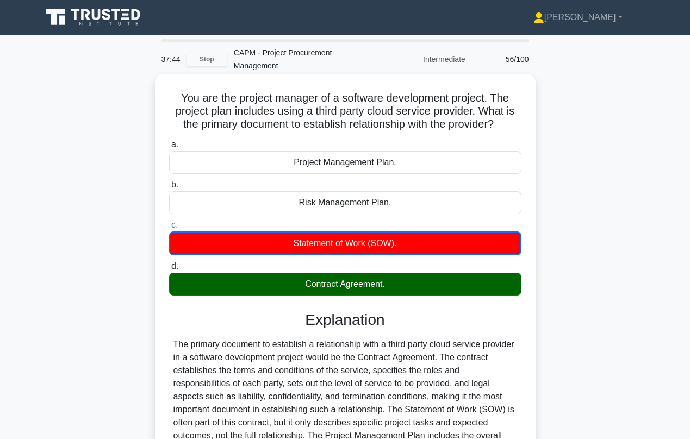
click at [316, 279] on div "Contract Agreement." at bounding box center [345, 284] width 352 height 23
click at [169, 270] on input "d. Contract Agreement." at bounding box center [169, 266] width 0 height 7
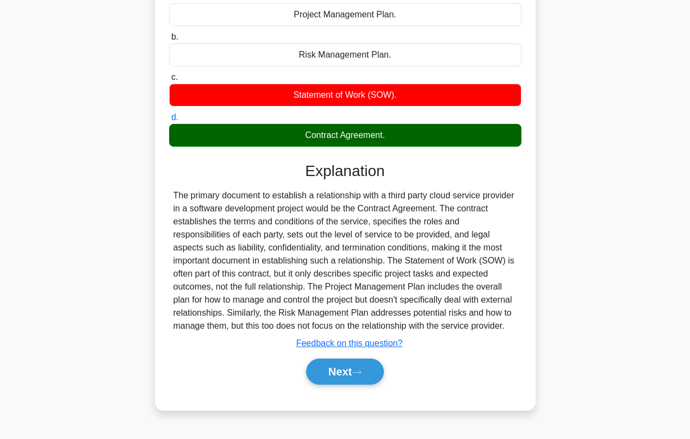
scroll to position [148, 0]
click at [342, 368] on button "Next" at bounding box center [345, 372] width 78 height 26
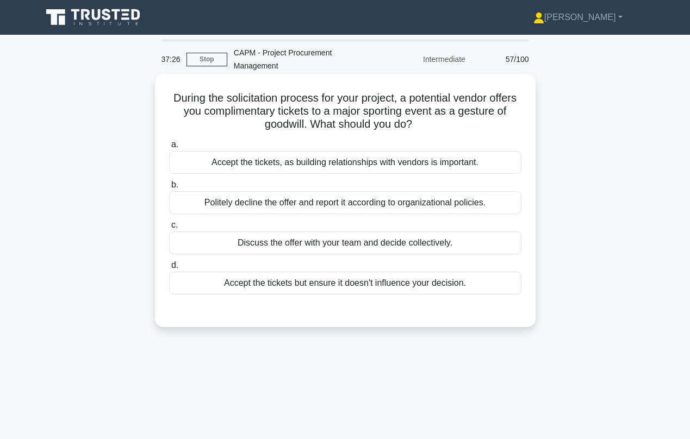
scroll to position [0, 0]
click at [294, 204] on div "Politely decline the offer and report it according to organizational policies." at bounding box center [345, 202] width 352 height 23
click at [169, 189] on input "b. Politely decline the offer and report it according to organizational policie…" at bounding box center [169, 185] width 0 height 7
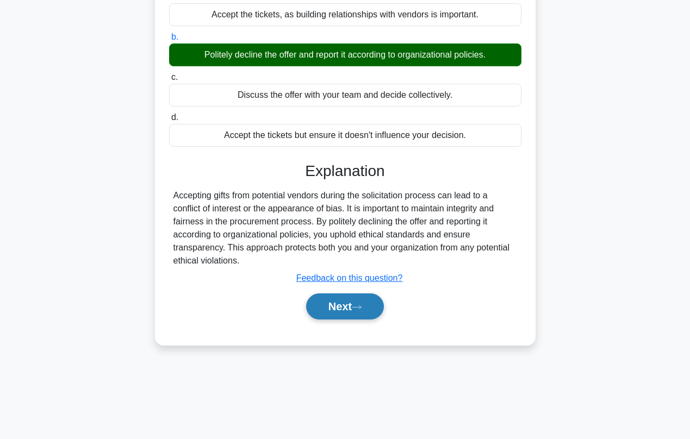
click at [328, 301] on button "Next" at bounding box center [345, 307] width 78 height 26
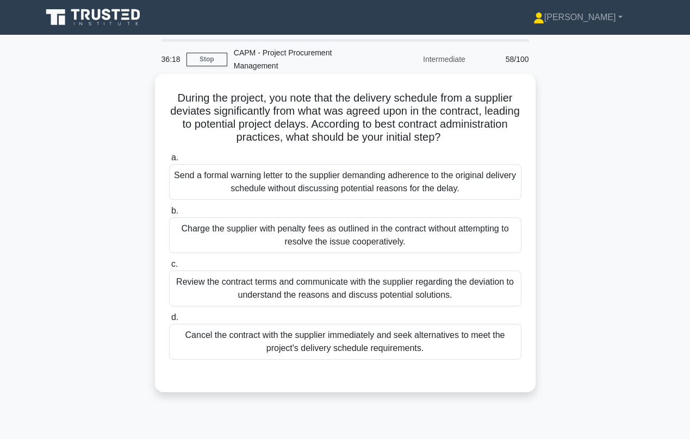
click at [328, 301] on div "Review the contract terms and communicate with the supplier regarding the devia…" at bounding box center [345, 289] width 352 height 36
click at [169, 268] on input "c. Review the contract terms and communicate with the supplier regarding the de…" at bounding box center [169, 264] width 0 height 7
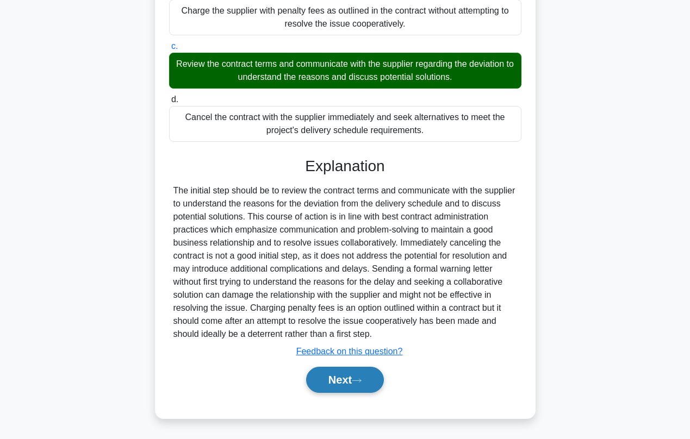
scroll to position [218, 0]
click at [341, 382] on button "Next" at bounding box center [345, 380] width 78 height 26
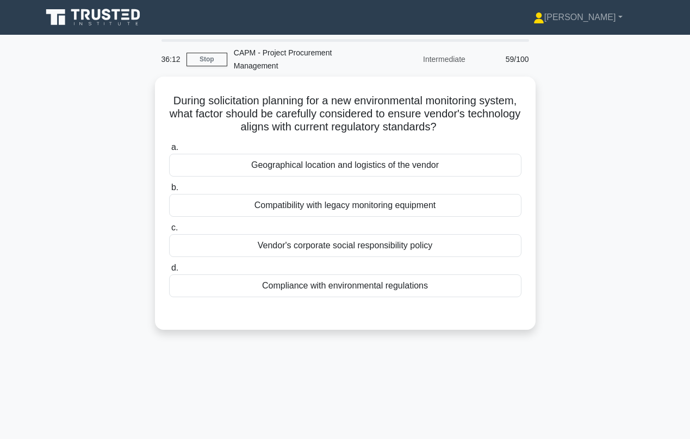
scroll to position [0, 0]
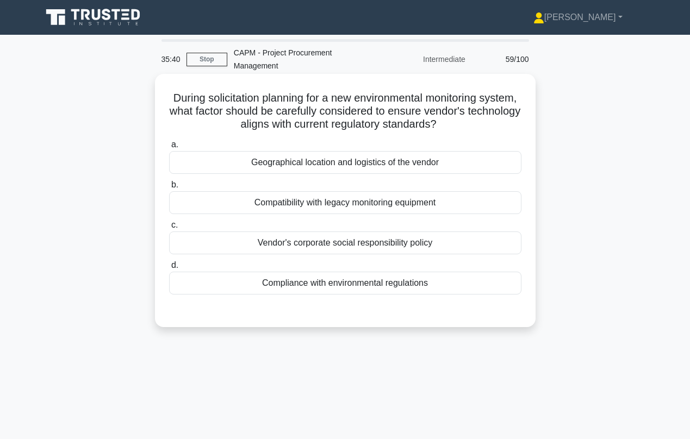
click at [327, 288] on div "Compliance with environmental regulations" at bounding box center [345, 283] width 352 height 23
click at [169, 269] on input "d. Compliance with environmental regulations" at bounding box center [169, 265] width 0 height 7
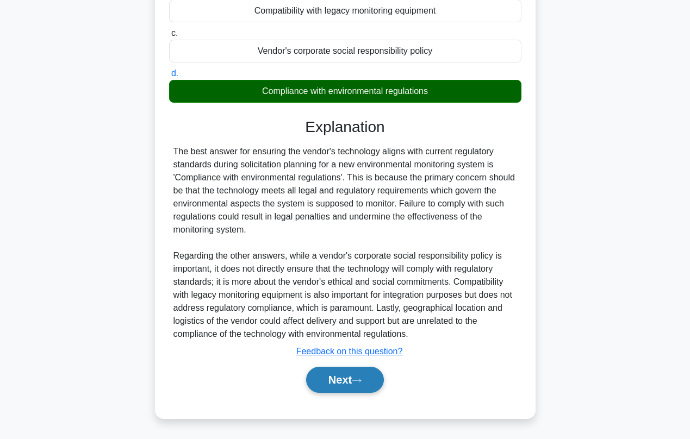
click at [353, 382] on button "Next" at bounding box center [345, 380] width 78 height 26
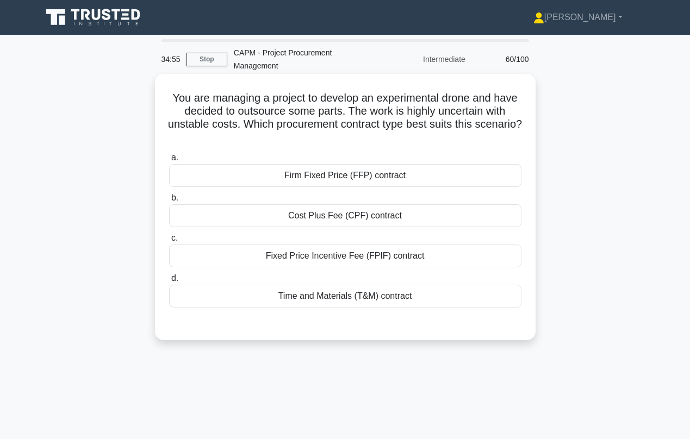
click at [331, 300] on div "Time and Materials (T&M) contract" at bounding box center [345, 296] width 352 height 23
click at [169, 282] on input "d. Time and Materials (T&M) contract" at bounding box center [169, 278] width 0 height 7
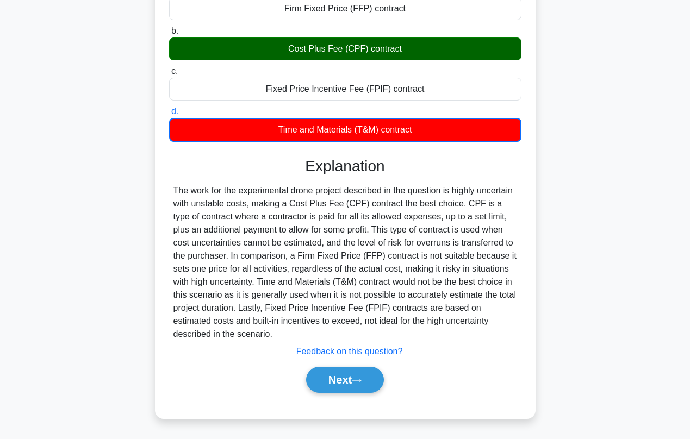
scroll to position [167, 0]
click at [342, 383] on button "Next" at bounding box center [345, 380] width 78 height 26
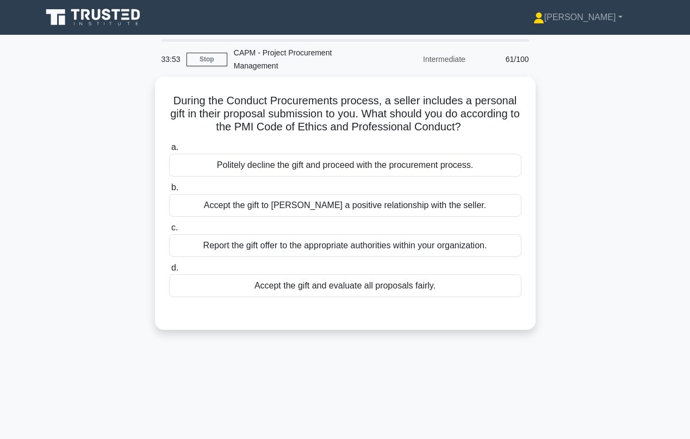
scroll to position [0, 0]
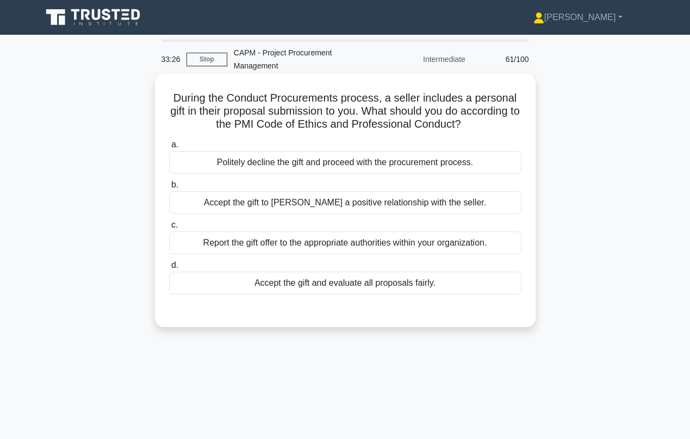
click at [326, 246] on div "Report the gift offer to the appropriate authorities within your organization." at bounding box center [345, 243] width 352 height 23
click at [169, 229] on input "c. Report the gift offer to the appropriate authorities within your organizatio…" at bounding box center [169, 225] width 0 height 7
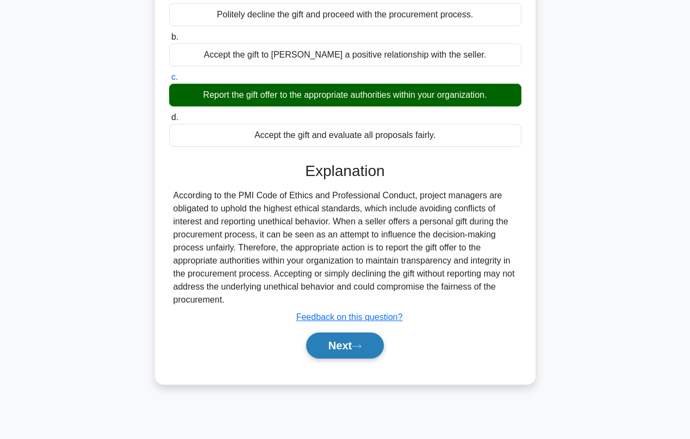
scroll to position [148, 0]
click at [315, 345] on button "Next" at bounding box center [345, 346] width 78 height 26
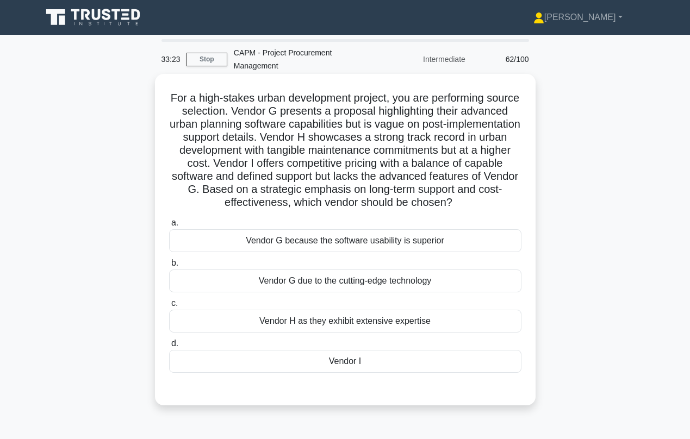
scroll to position [0, 0]
click at [315, 369] on div "Vendor I" at bounding box center [345, 361] width 352 height 23
click at [169, 347] on input "d. Vendor I" at bounding box center [169, 343] width 0 height 7
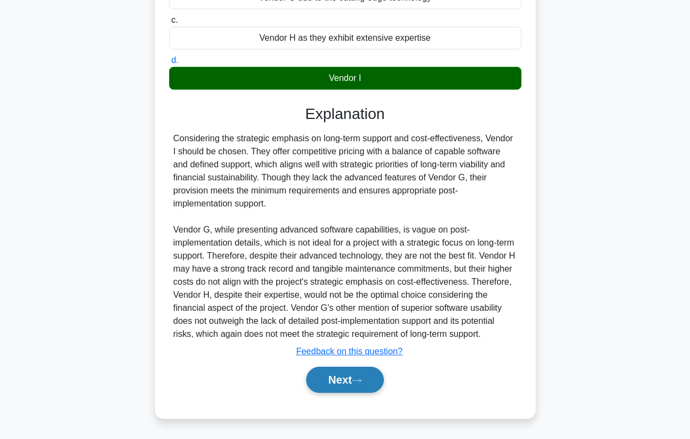
click at [331, 372] on button "Next" at bounding box center [345, 380] width 78 height 26
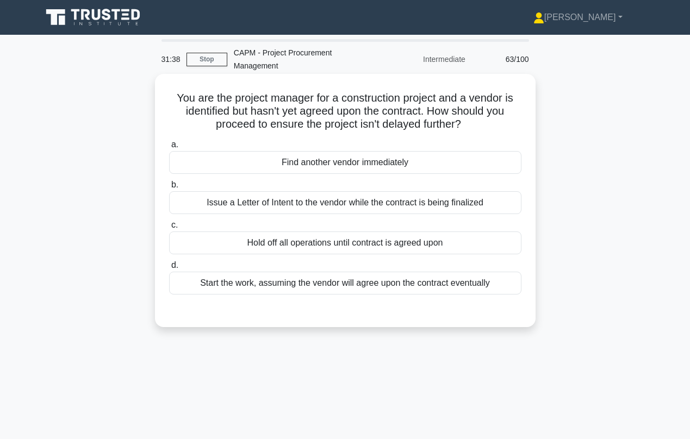
click at [349, 202] on div "Issue a Letter of Intent to the vendor while the contract is being finalized" at bounding box center [345, 202] width 352 height 23
click at [169, 189] on input "b. Issue a Letter of Intent to the vendor while the contract is being finalized" at bounding box center [169, 185] width 0 height 7
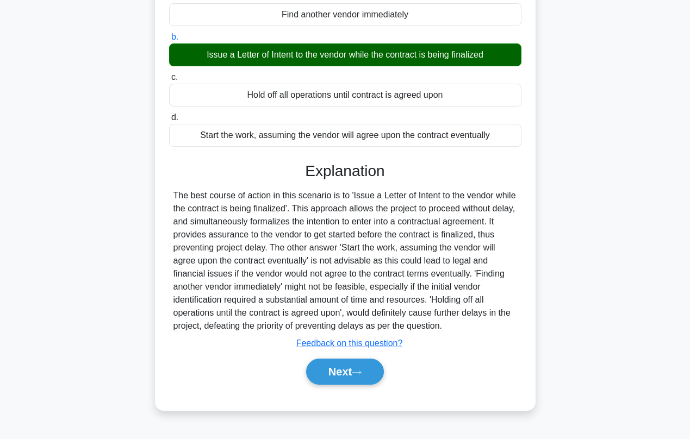
scroll to position [148, 0]
click at [333, 370] on button "Next" at bounding box center [345, 372] width 78 height 26
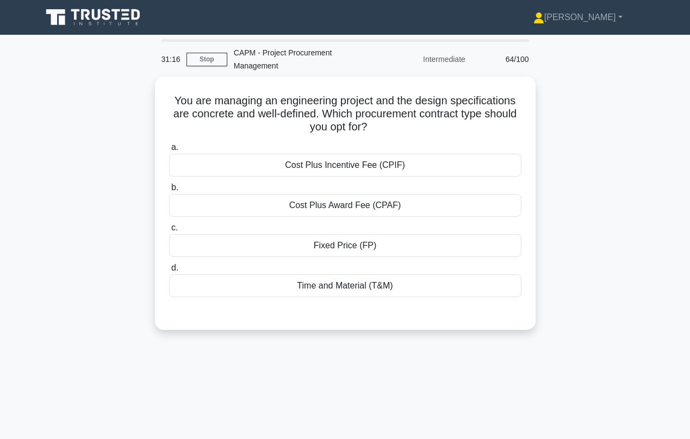
scroll to position [0, 0]
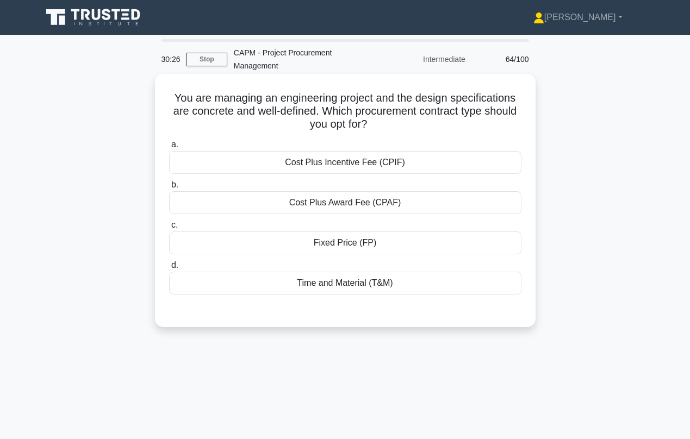
click at [340, 242] on div "Fixed Price (FP)" at bounding box center [345, 243] width 352 height 23
click at [169, 229] on input "c. Fixed Price (FP)" at bounding box center [169, 225] width 0 height 7
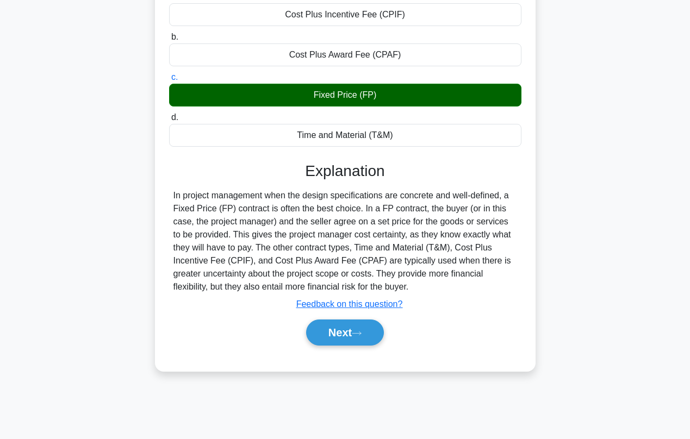
scroll to position [148, 0]
click at [343, 334] on button "Next" at bounding box center [345, 333] width 78 height 26
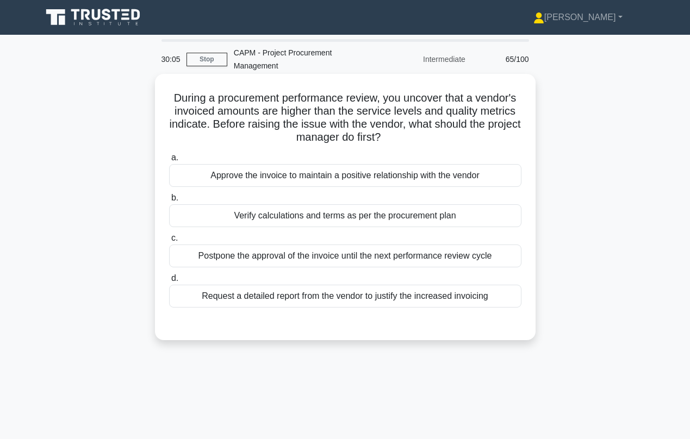
scroll to position [0, 0]
click at [319, 301] on div "Request a detailed report from the vendor to justify the increased invoicing" at bounding box center [345, 296] width 352 height 23
click at [169, 282] on input "d. Request a detailed report from the vendor to justify the increased invoicing" at bounding box center [169, 278] width 0 height 7
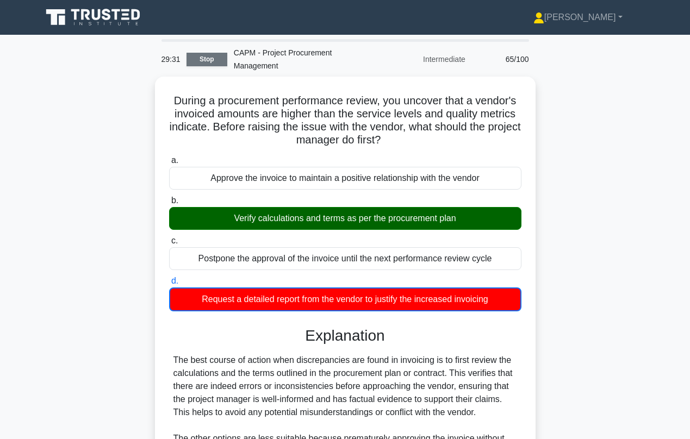
click at [210, 59] on link "Stop" at bounding box center [206, 60] width 41 height 14
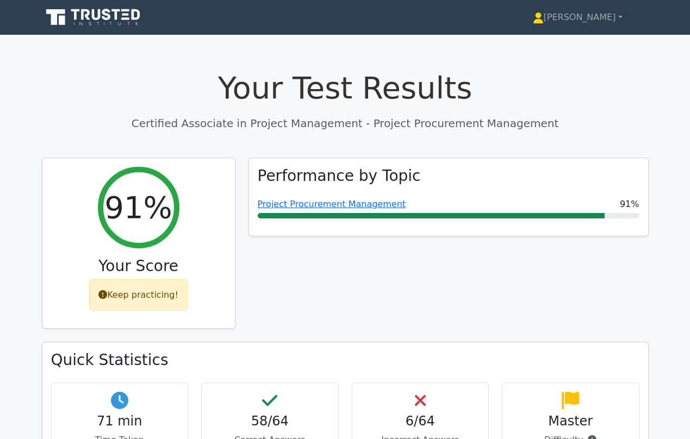
click at [120, 18] on icon at bounding box center [94, 17] width 104 height 21
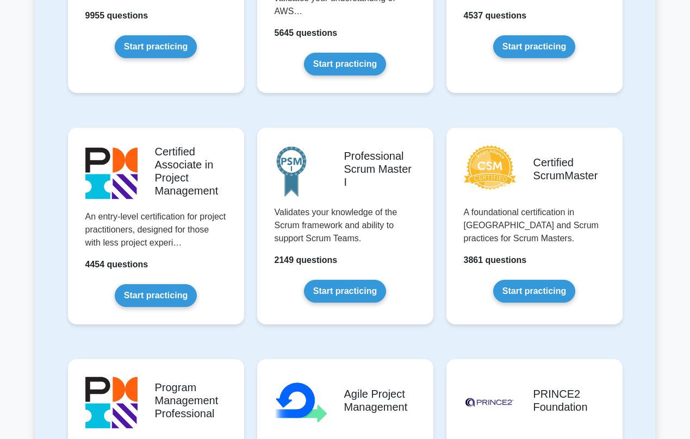
scroll to position [401, 0]
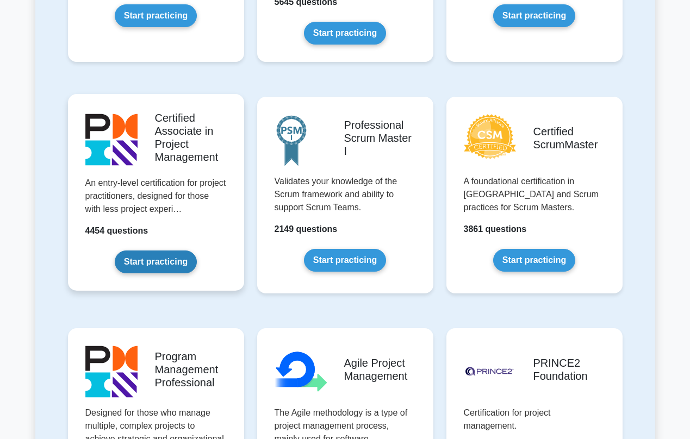
click at [162, 254] on link "Start practicing" at bounding box center [156, 262] width 82 height 23
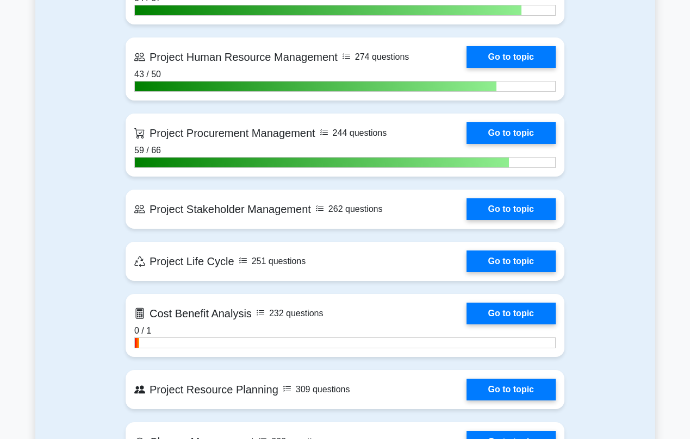
scroll to position [1041, 0]
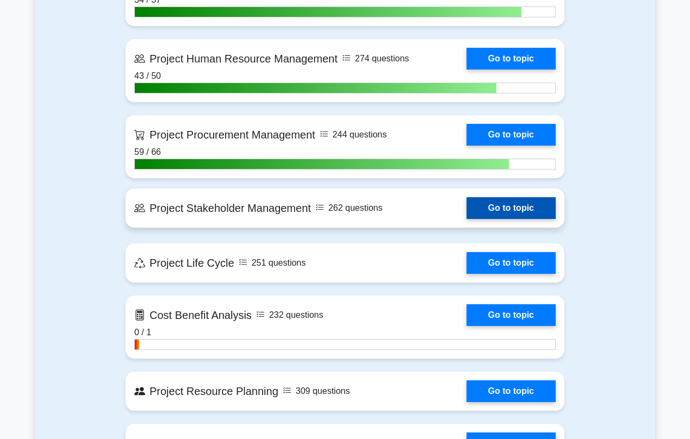
click at [466, 210] on link "Go to topic" at bounding box center [510, 208] width 89 height 22
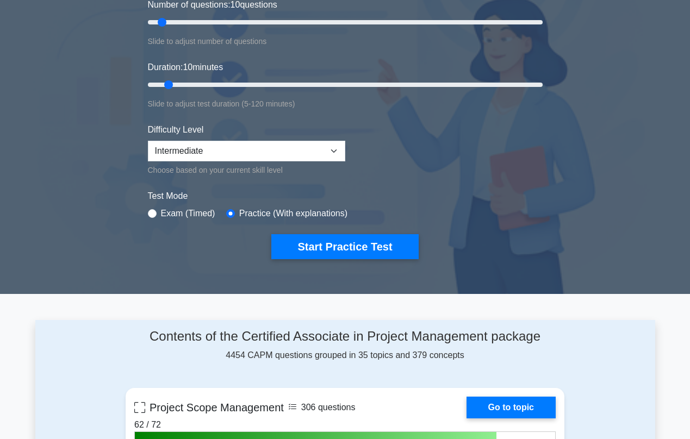
scroll to position [158, 0]
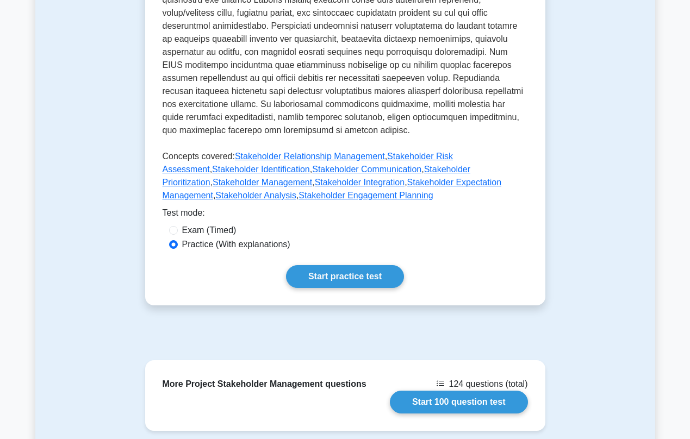
scroll to position [523, 0]
